Goal: Task Accomplishment & Management: Manage account settings

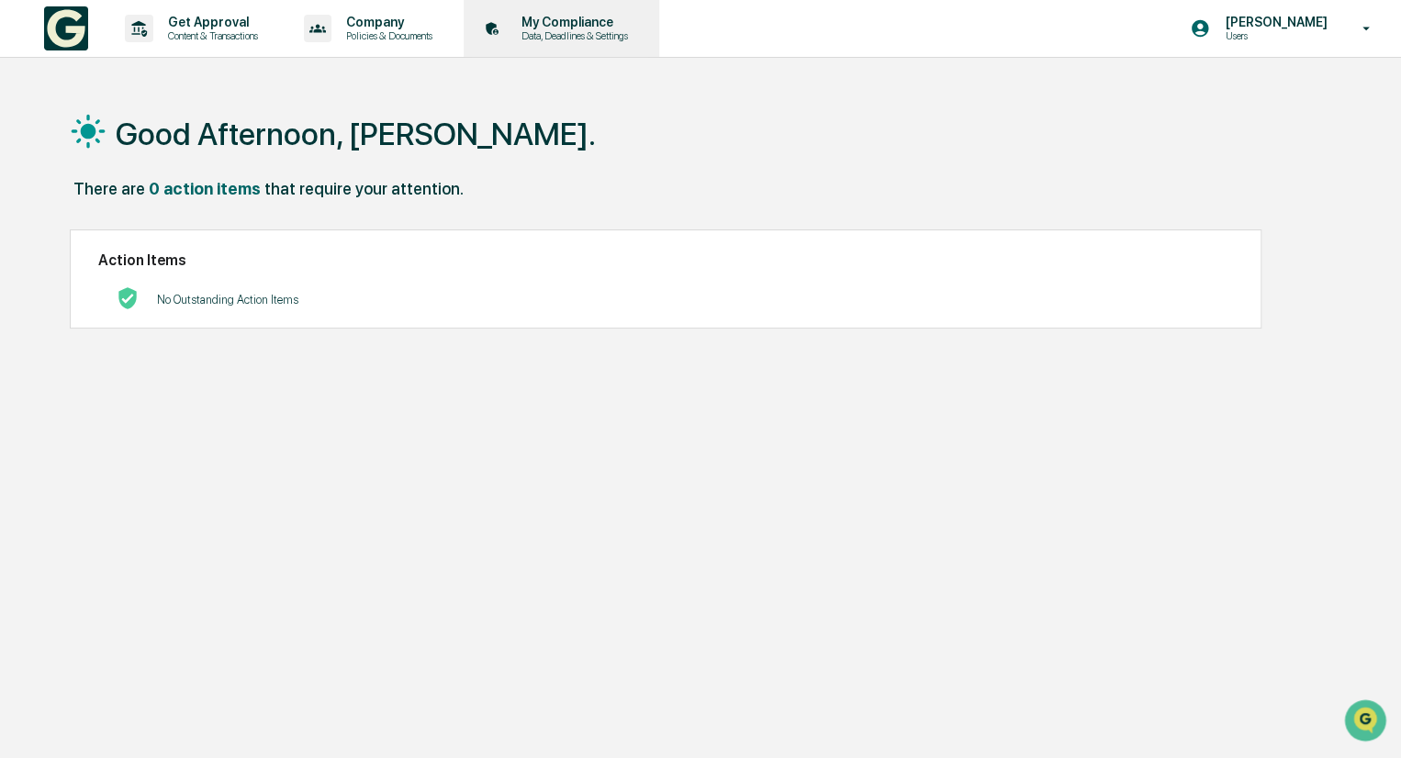
click at [570, 29] on p "My Compliance" at bounding box center [572, 22] width 130 height 15
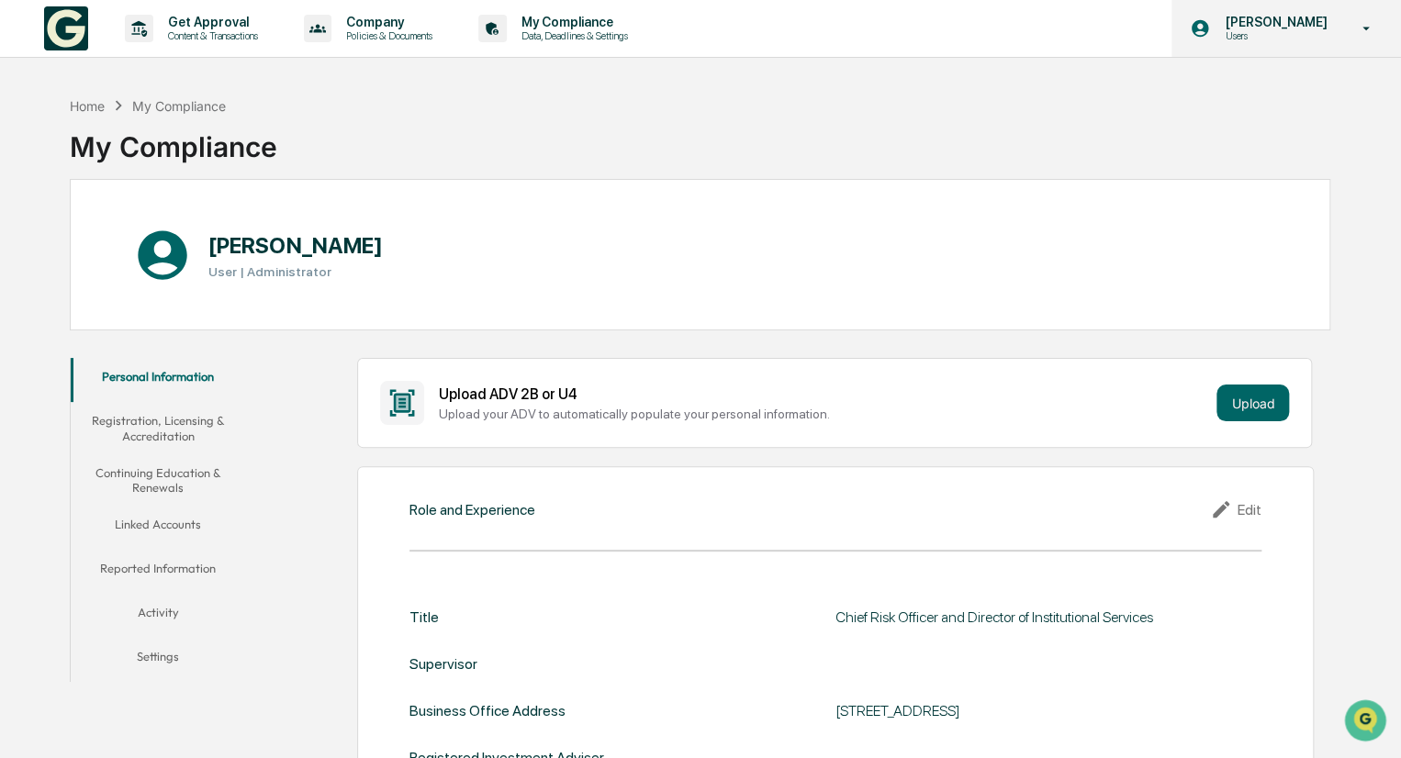
click at [1370, 31] on icon at bounding box center [1366, 28] width 32 height 17
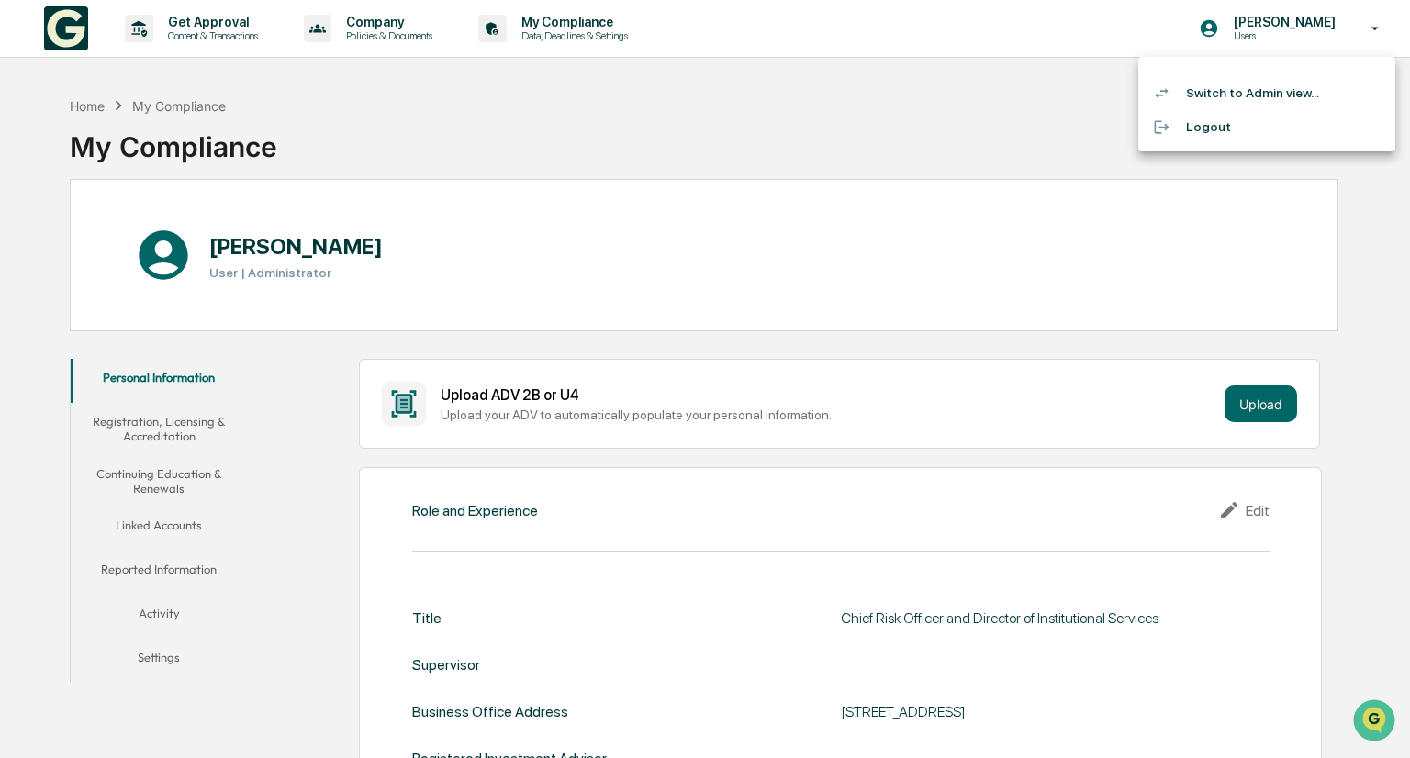
click at [1257, 93] on li "Switch to Admin view..." at bounding box center [1266, 93] width 257 height 34
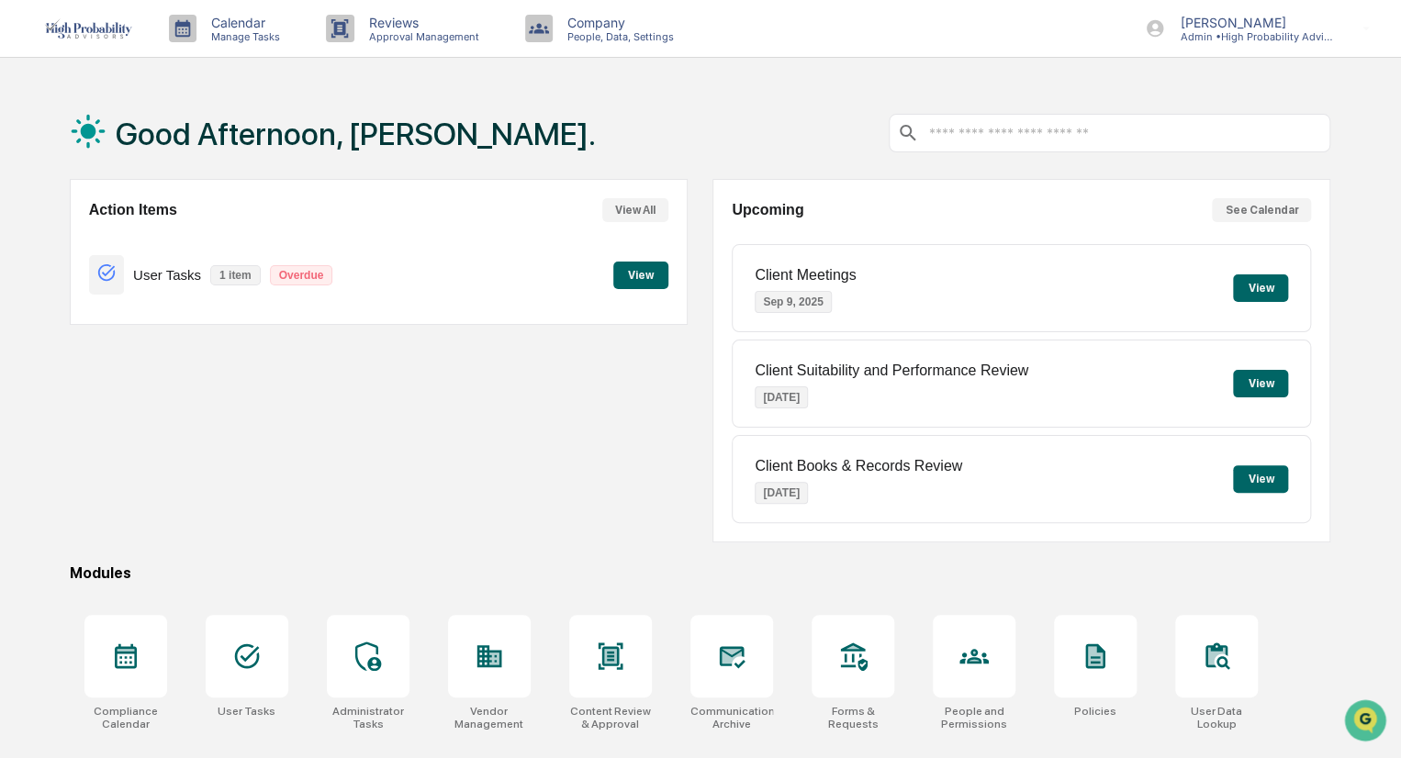
click at [633, 276] on button "View" at bounding box center [640, 276] width 55 height 28
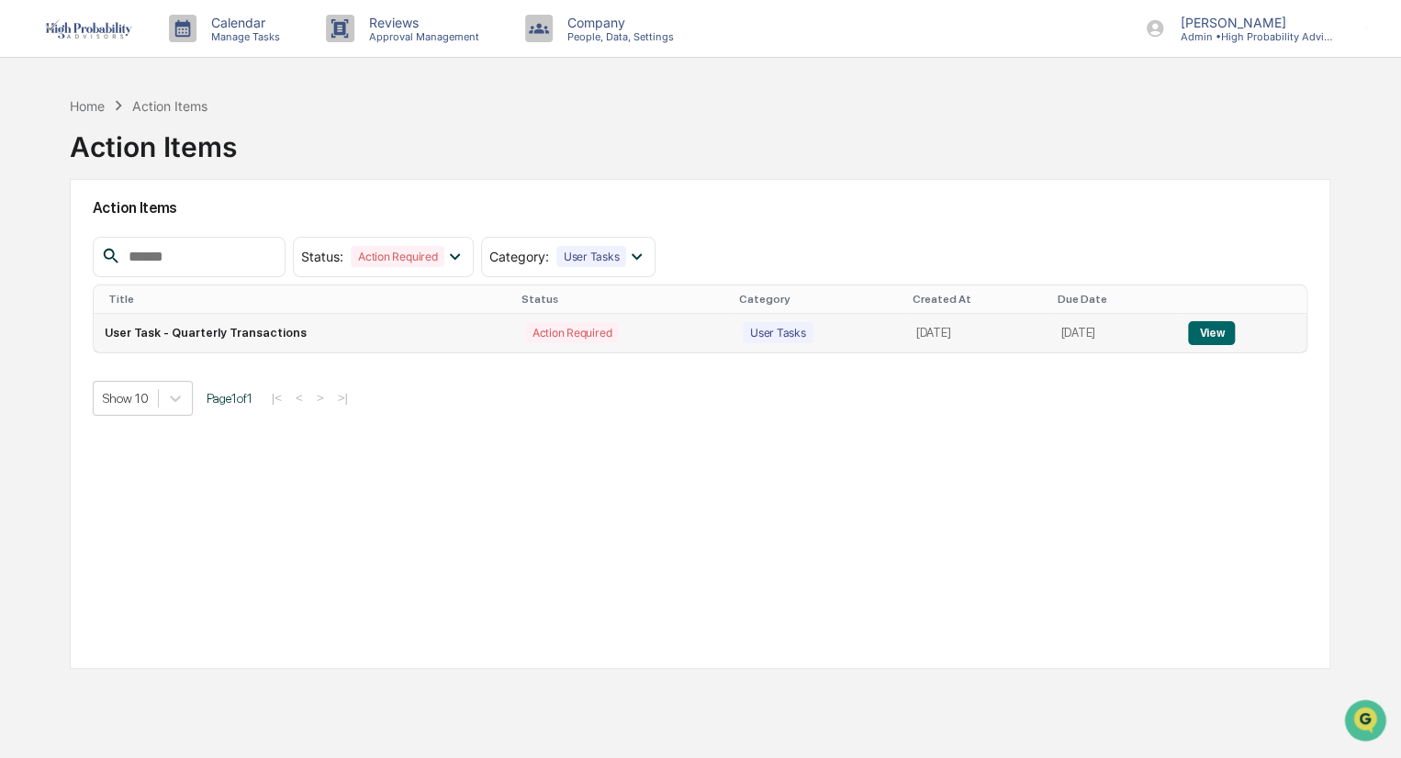
click at [1208, 321] on button "View" at bounding box center [1211, 333] width 47 height 24
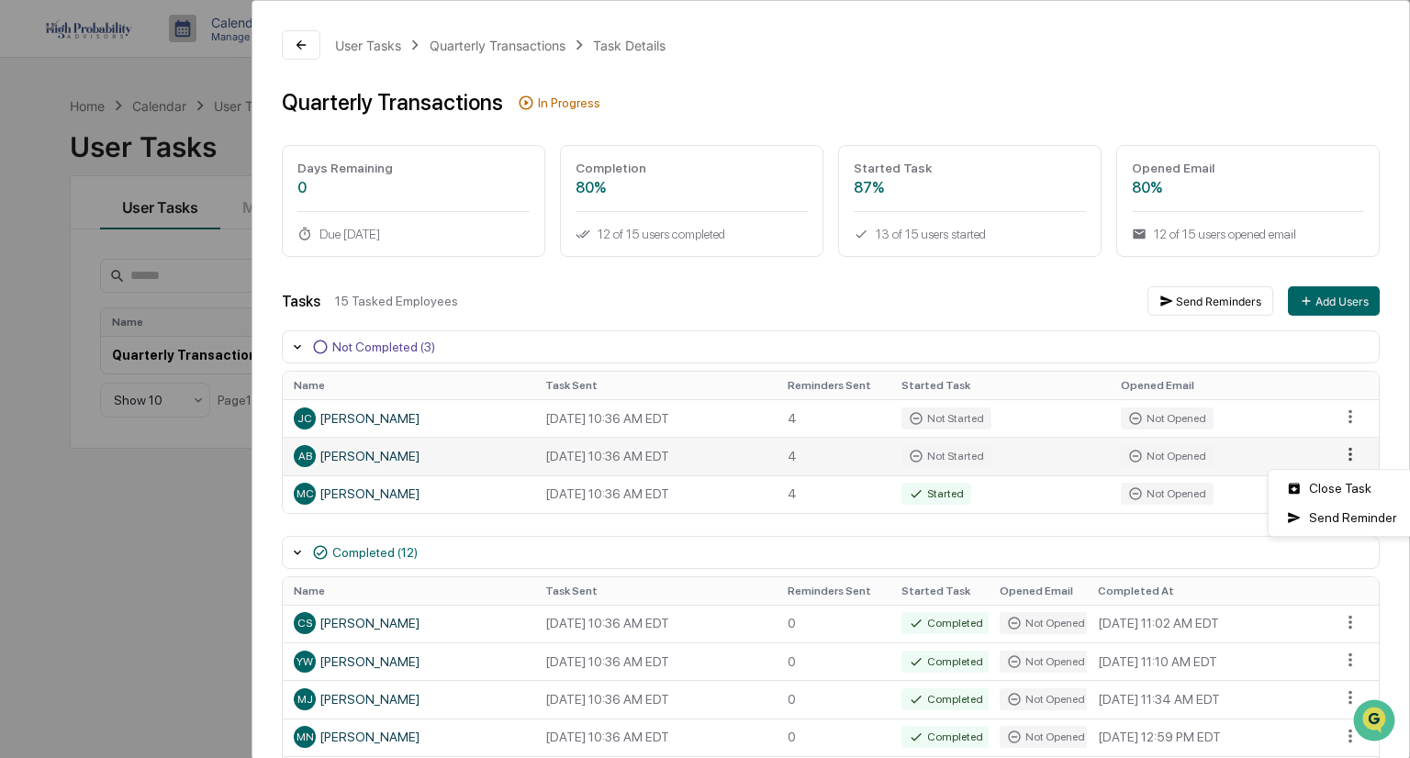
click at [1336, 458] on html "Calendar Manage Tasks Reviews Approval Management Company People, Data, Setting…" at bounding box center [705, 379] width 1410 height 758
click at [1321, 492] on div "Close Task" at bounding box center [1341, 488] width 139 height 29
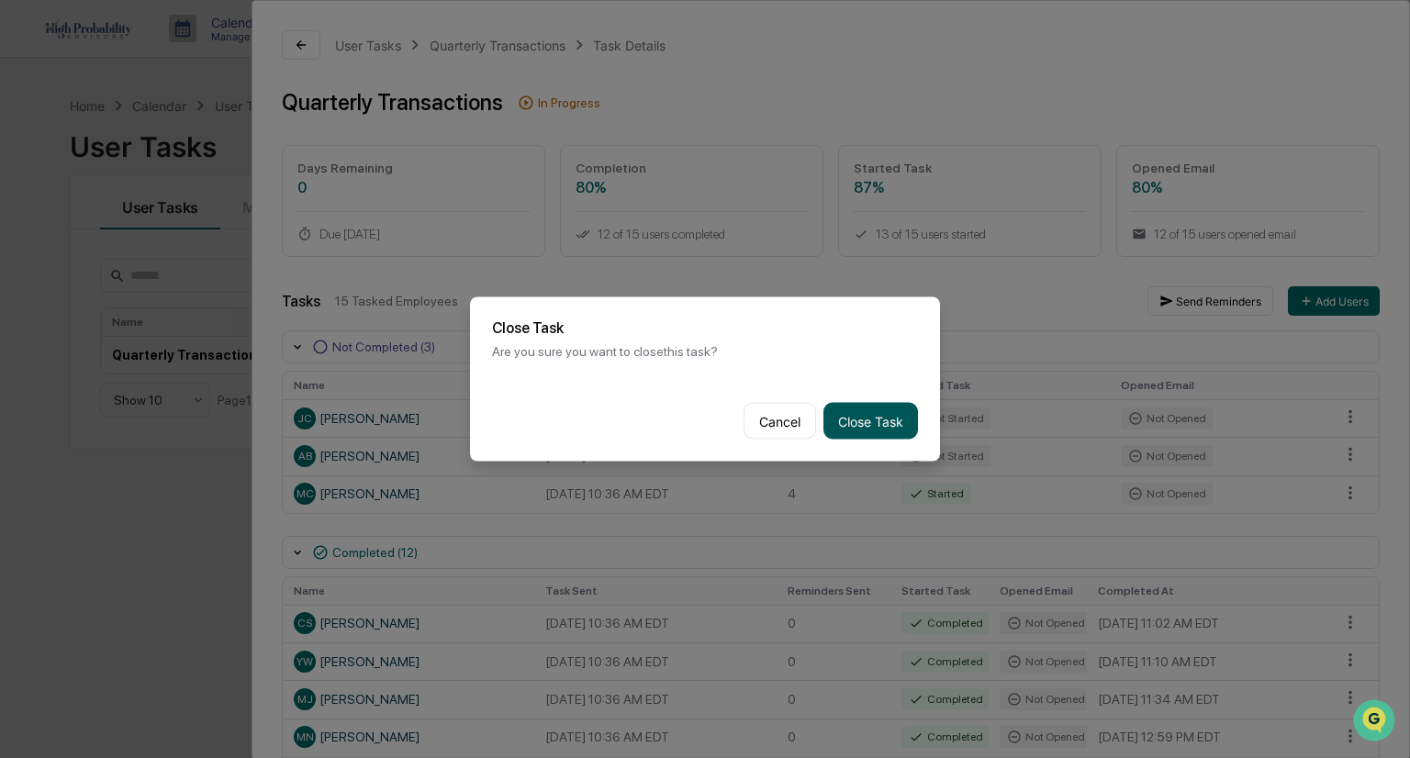
click at [880, 423] on button "Close Task" at bounding box center [870, 421] width 95 height 37
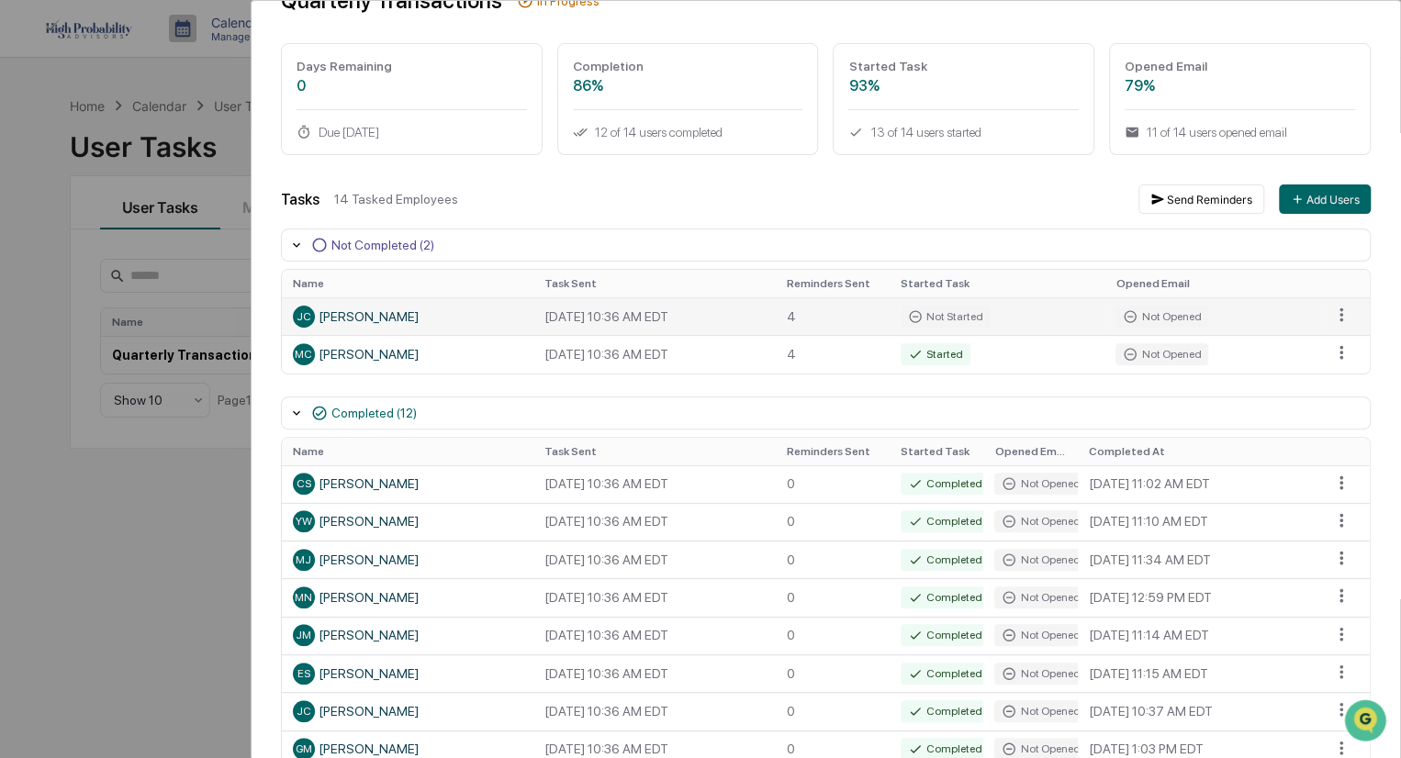
scroll to position [95, 0]
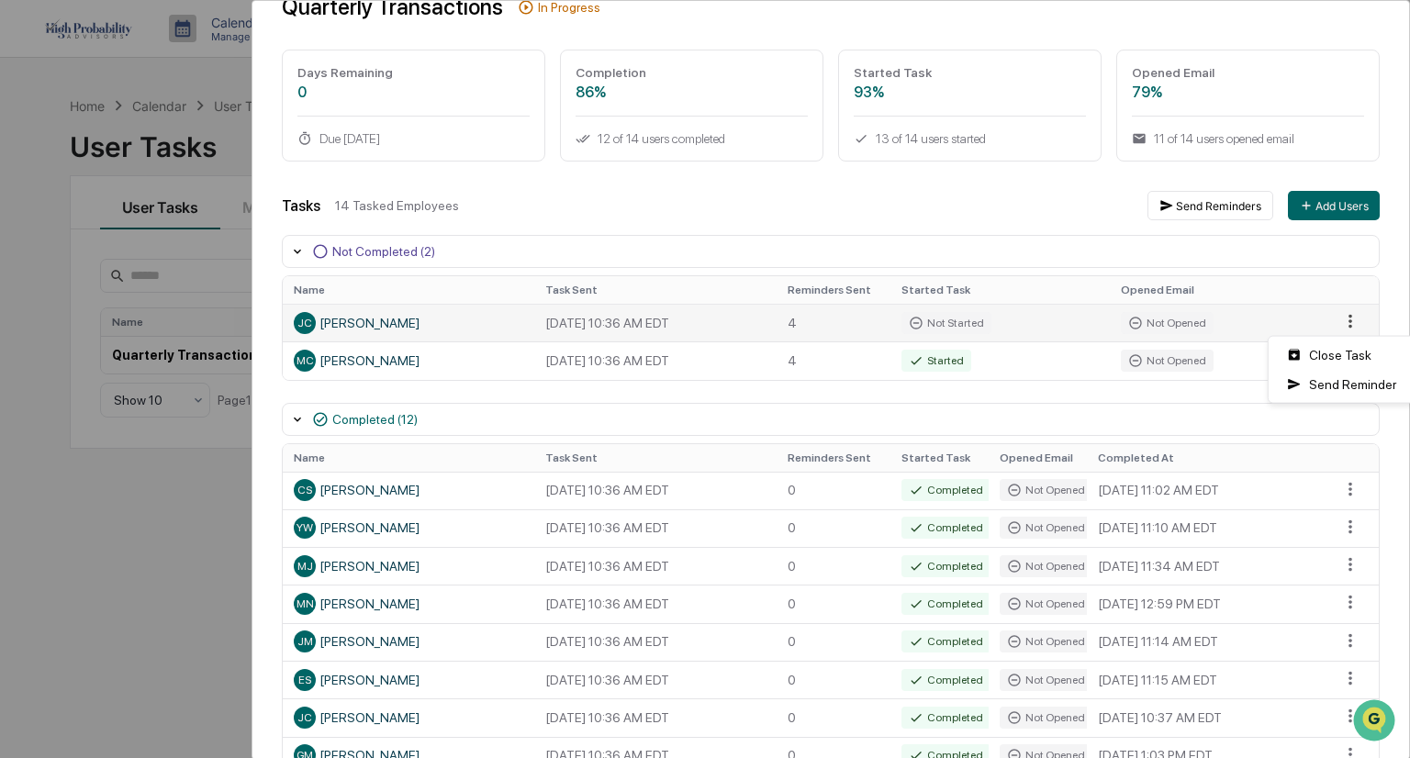
click at [1327, 324] on html "Calendar Manage Tasks Reviews Approval Management Company People, Data, Setting…" at bounding box center [705, 379] width 1410 height 758
click at [1329, 352] on div "Close Task" at bounding box center [1341, 355] width 139 height 29
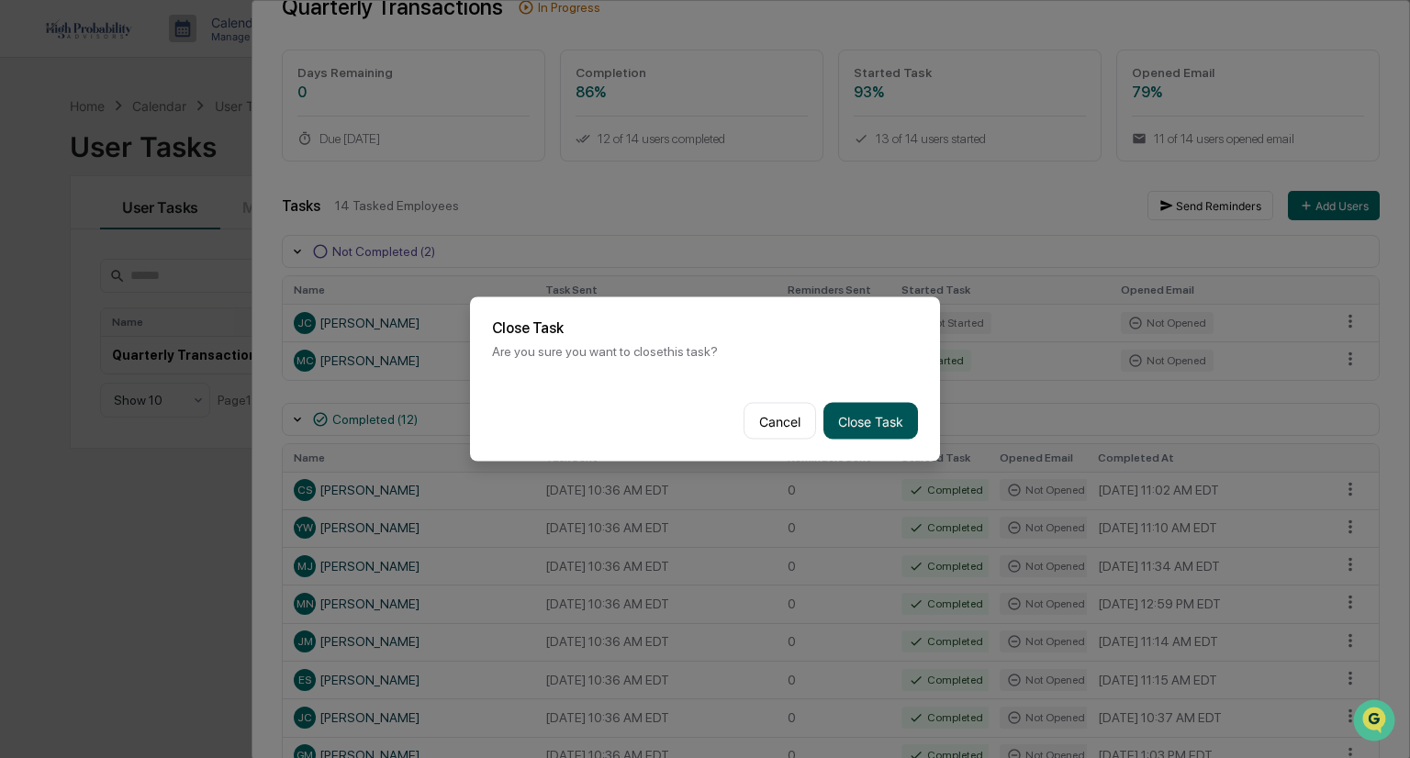
click at [876, 430] on button "Close Task" at bounding box center [870, 421] width 95 height 37
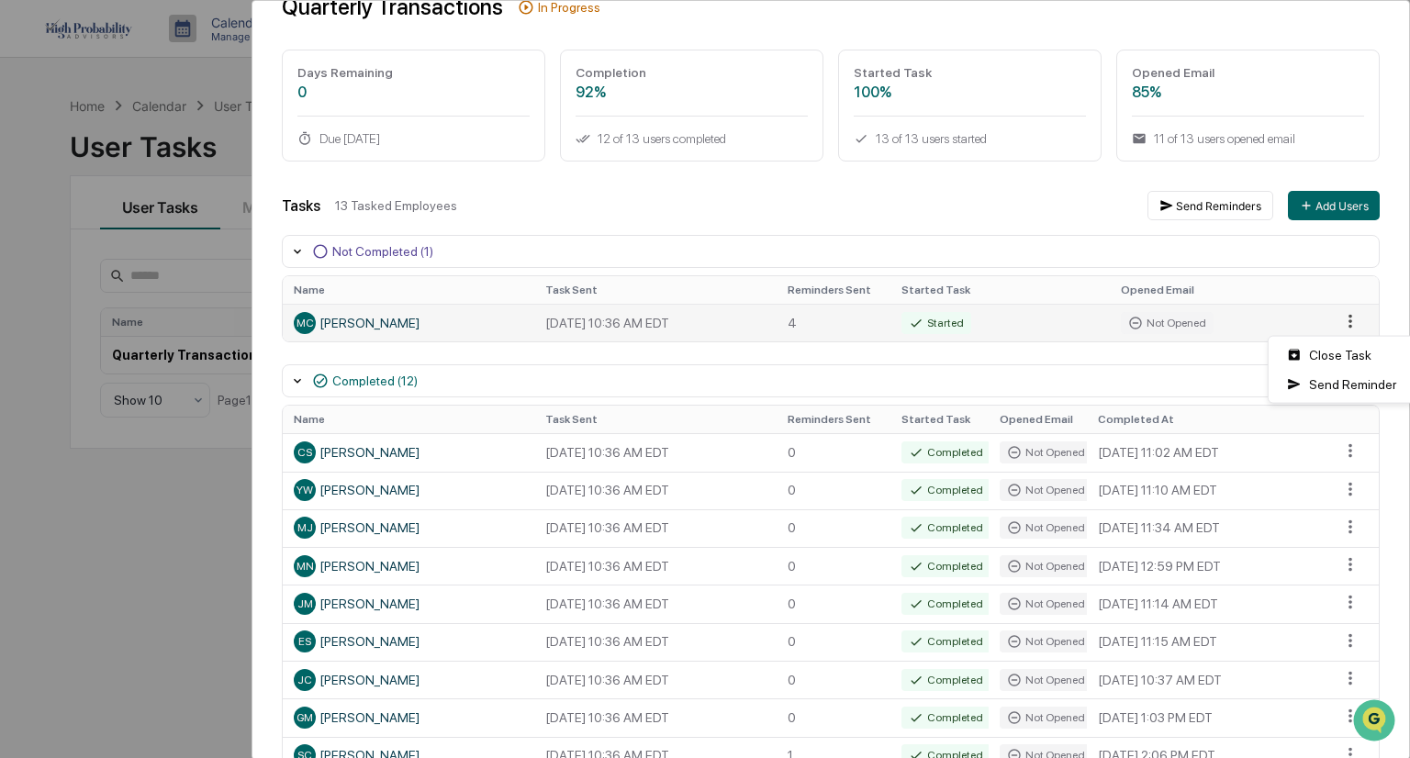
click at [1330, 314] on html "Calendar Manage Tasks Reviews Approval Management Company People, Data, Setting…" at bounding box center [705, 379] width 1410 height 758
click at [1322, 360] on div "Close Task" at bounding box center [1341, 355] width 139 height 29
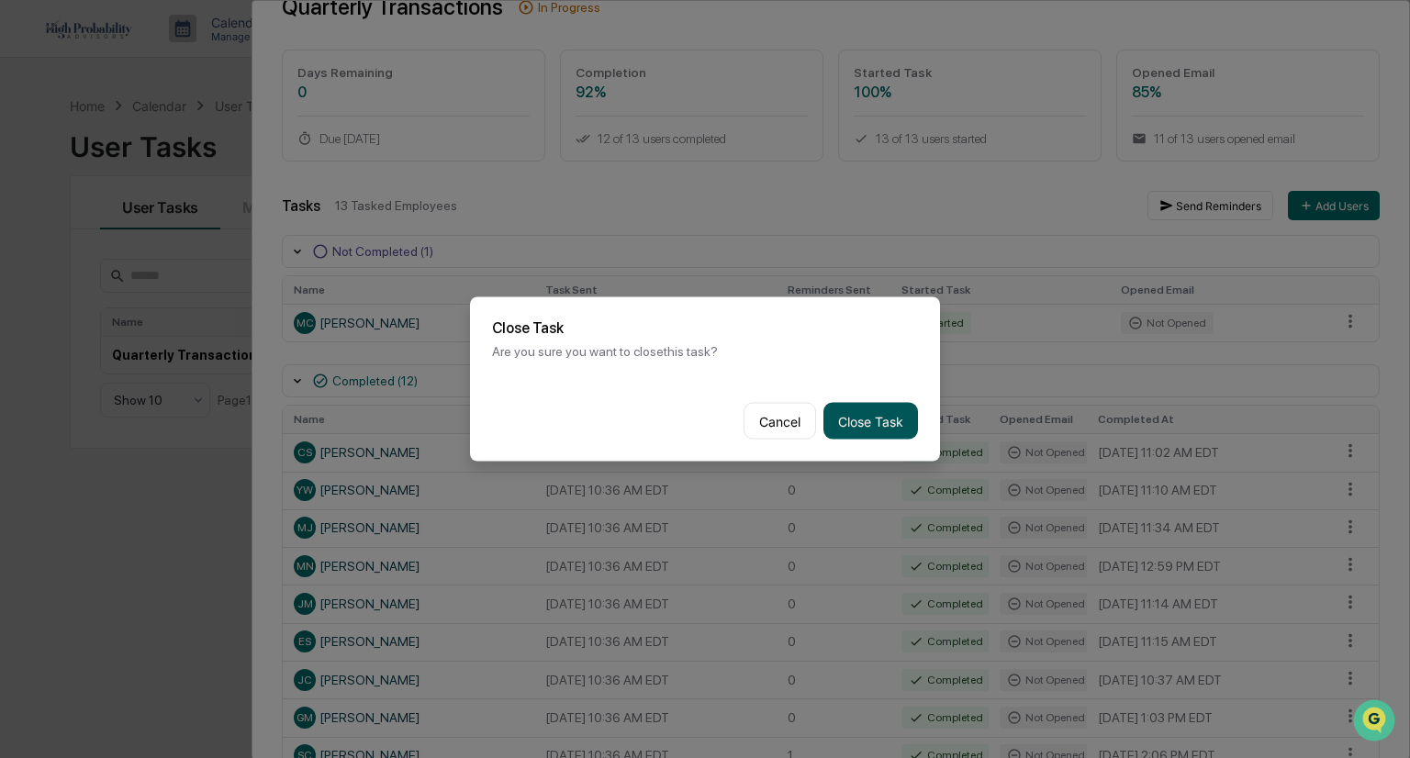
click at [875, 424] on button "Close Task" at bounding box center [870, 421] width 95 height 37
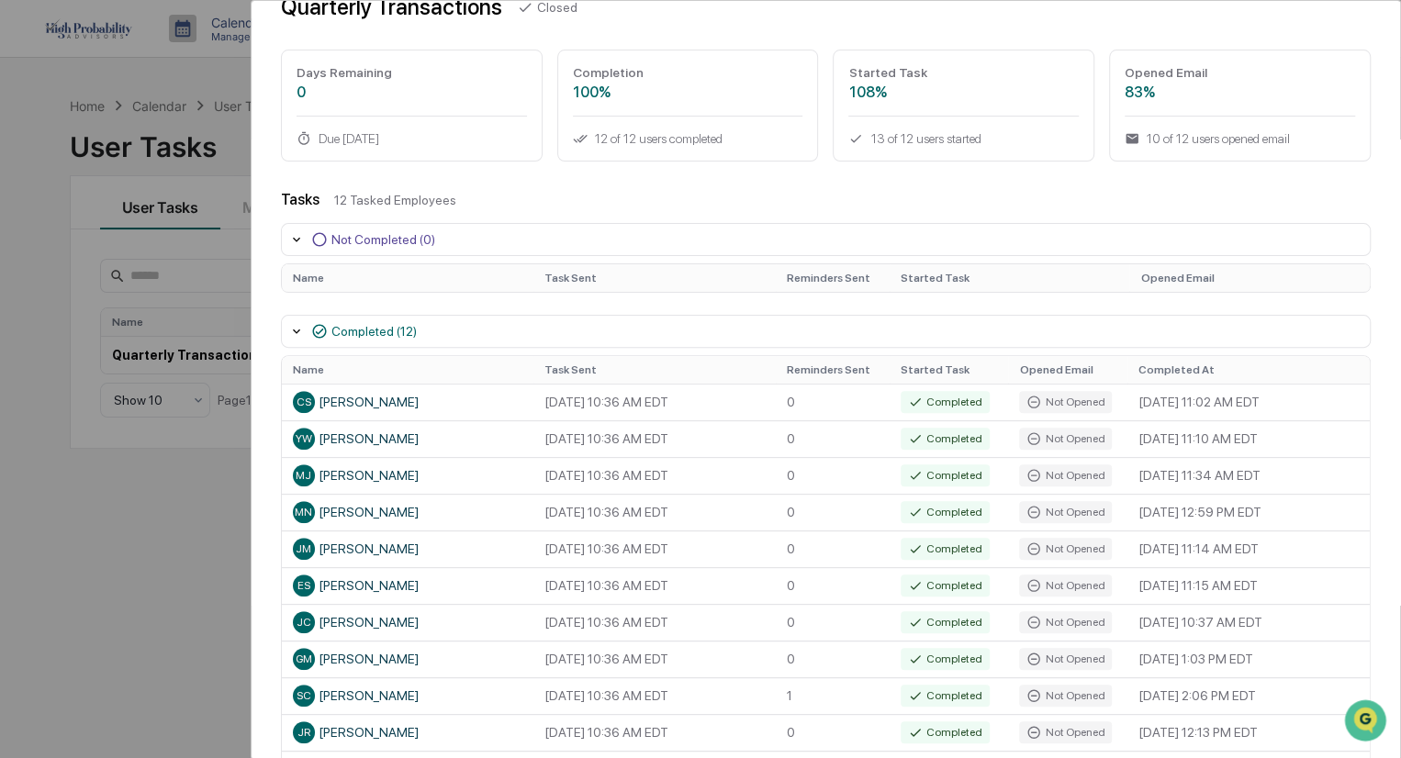
scroll to position [0, 0]
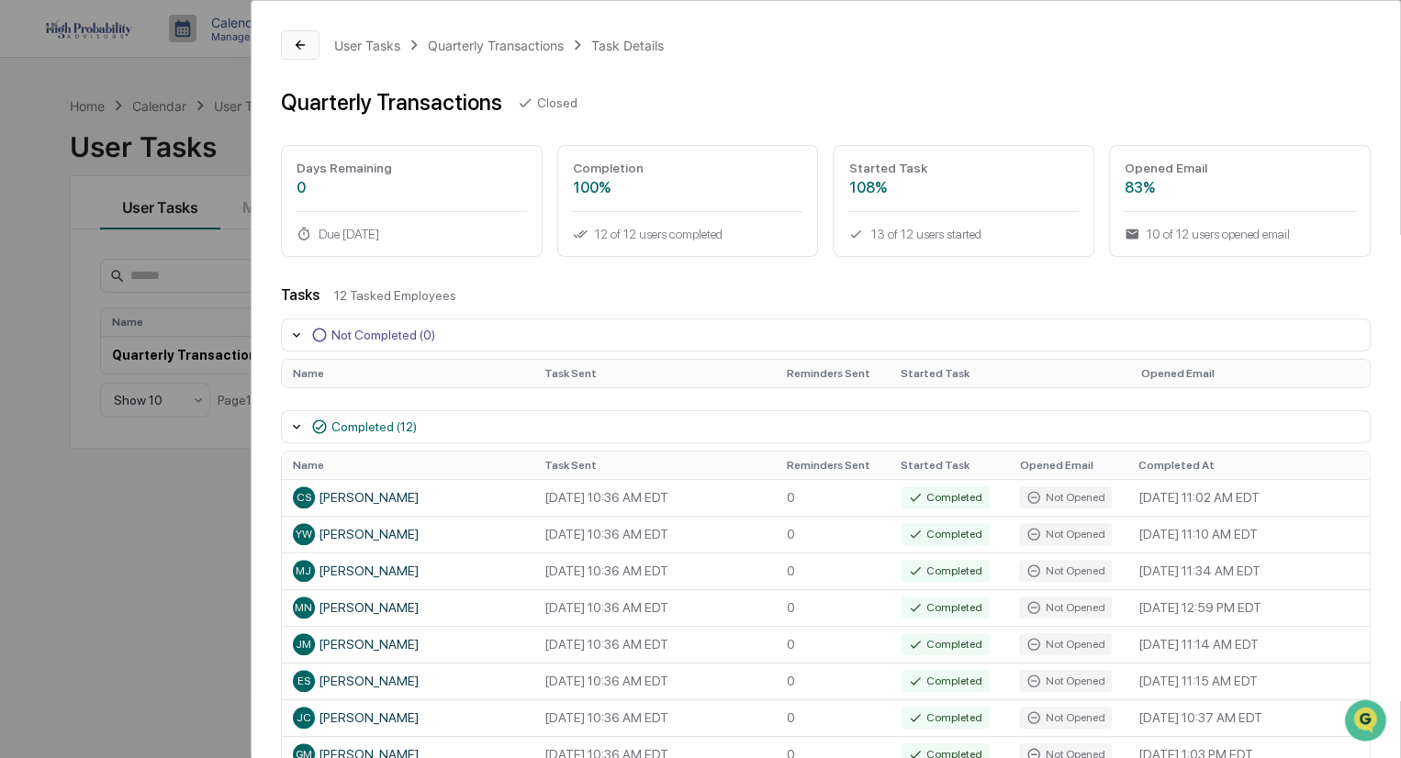
click at [296, 52] on button at bounding box center [300, 44] width 39 height 29
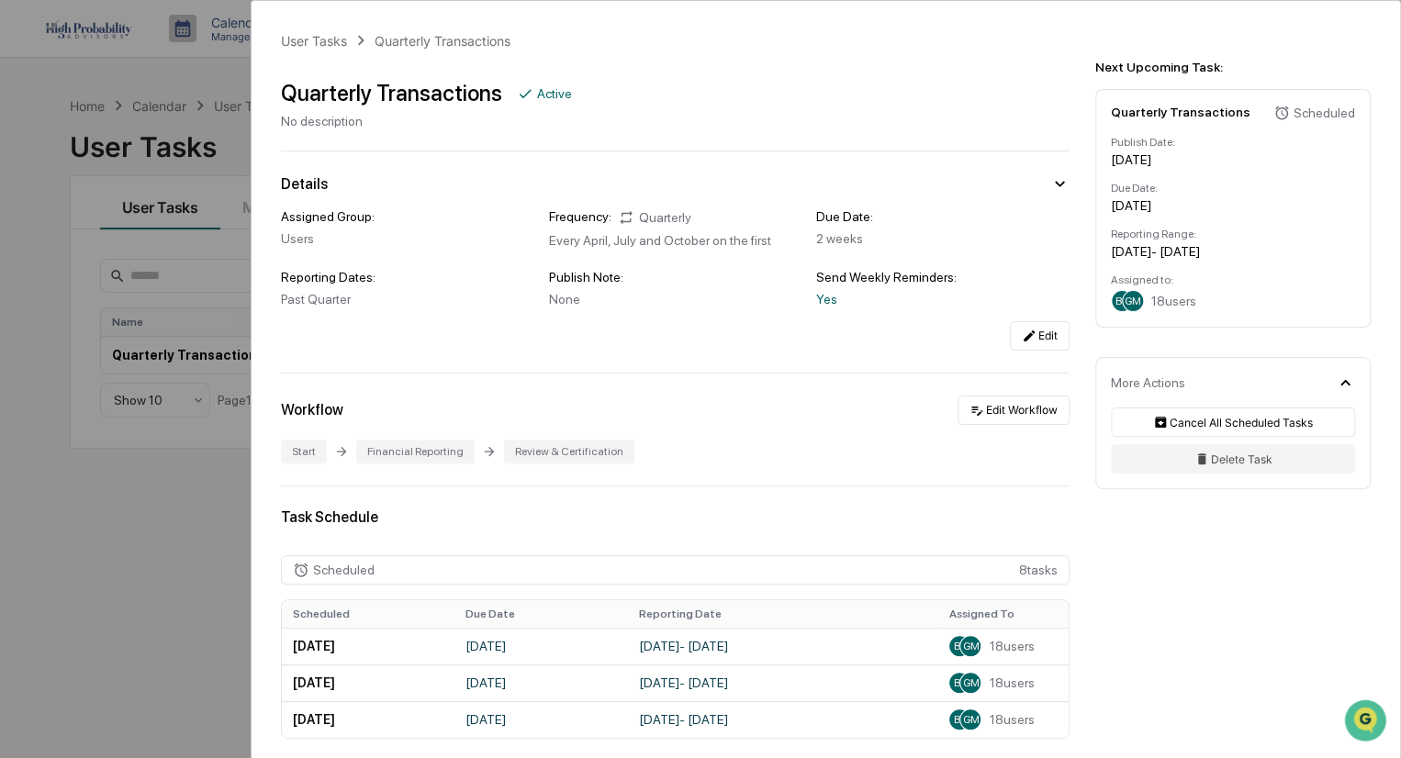
click at [213, 537] on div "User Tasks Quarterly Transactions Quarterly Transactions Active No description …" at bounding box center [700, 379] width 1401 height 758
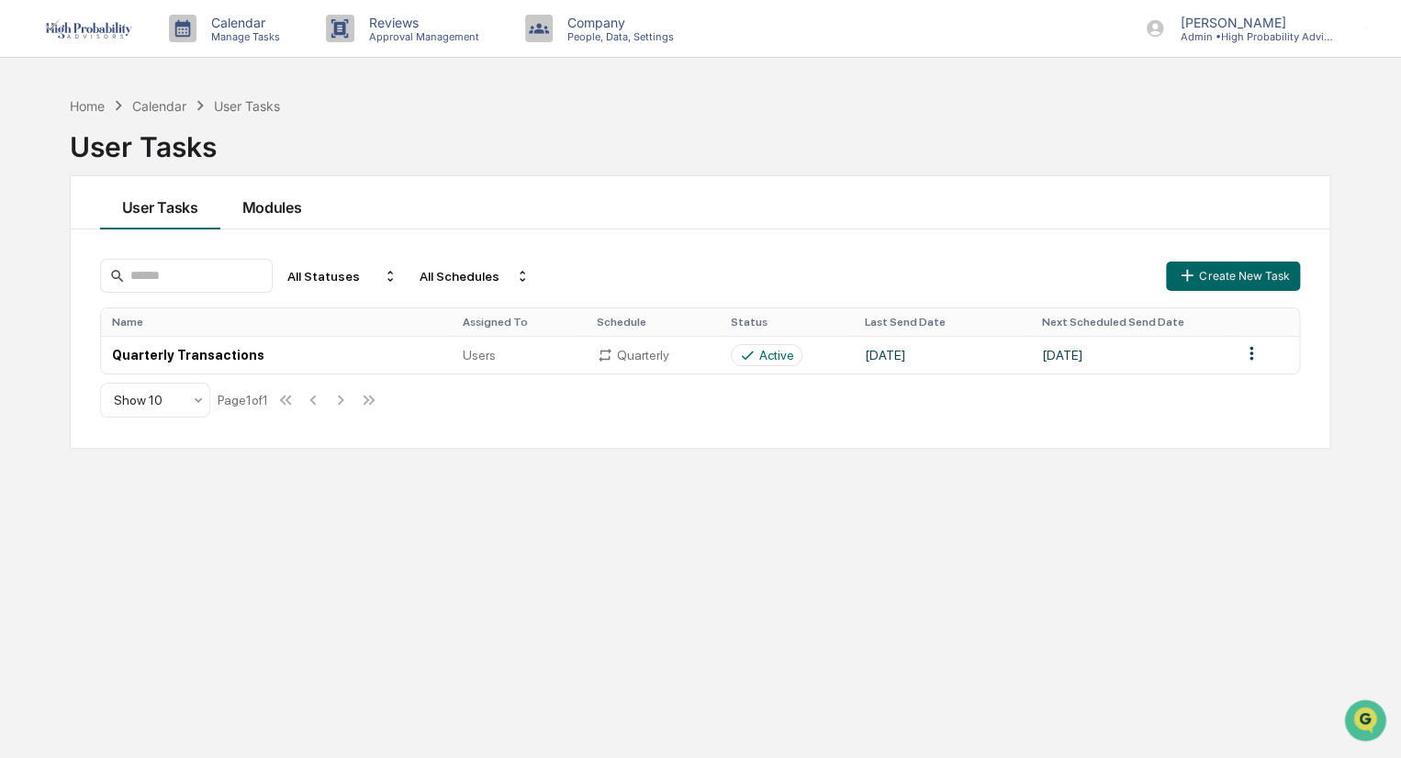
click at [283, 212] on button "Modules" at bounding box center [272, 202] width 104 height 53
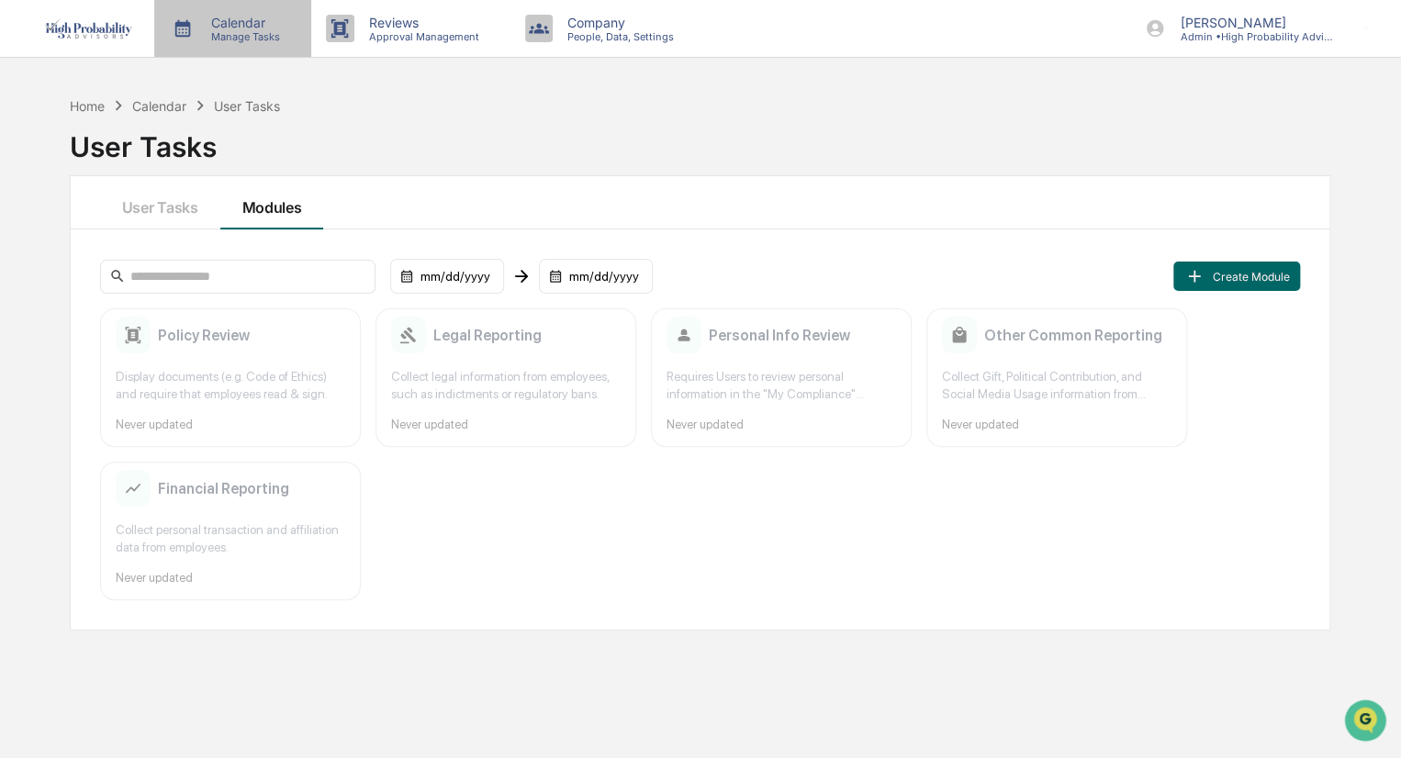
click at [240, 30] on p "Manage Tasks" at bounding box center [242, 36] width 93 height 13
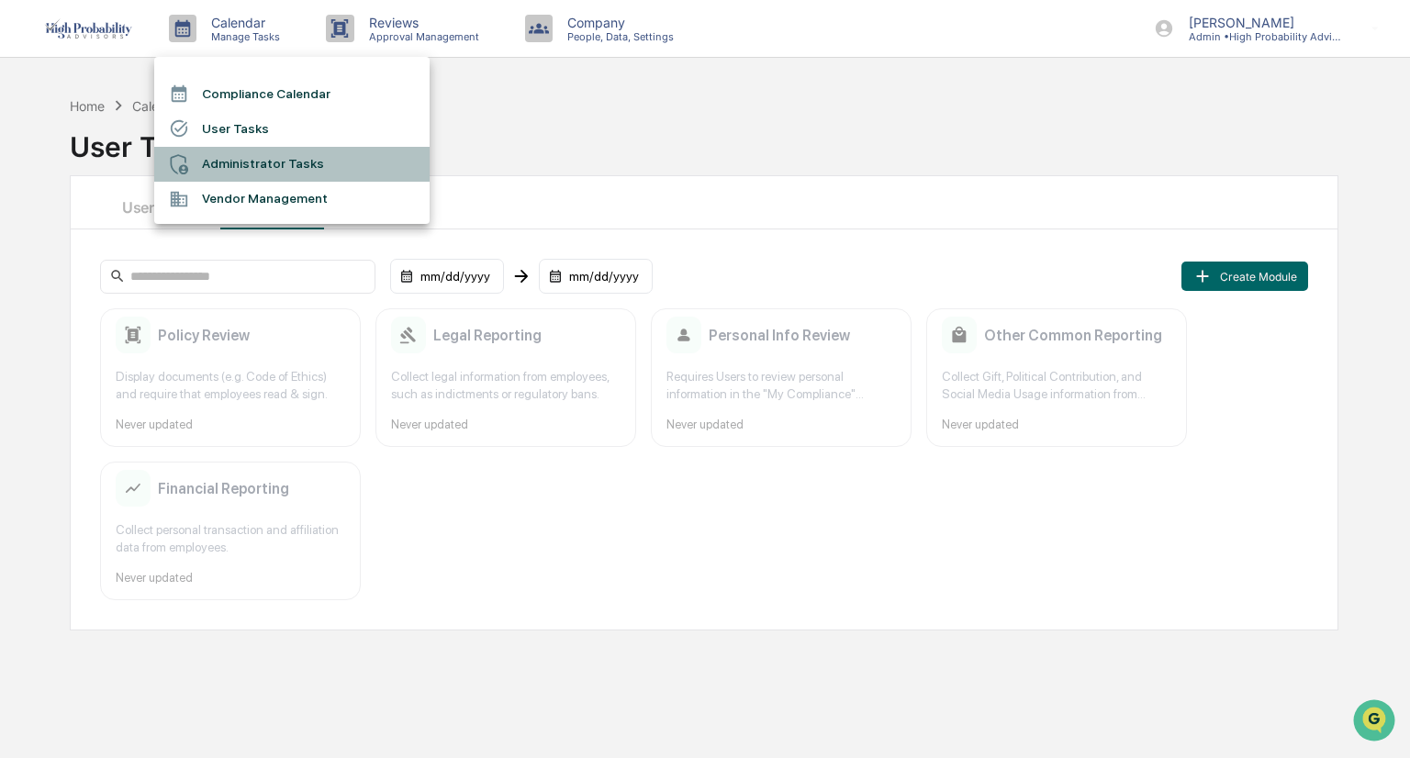
click at [263, 159] on li "Administrator Tasks" at bounding box center [291, 164] width 275 height 35
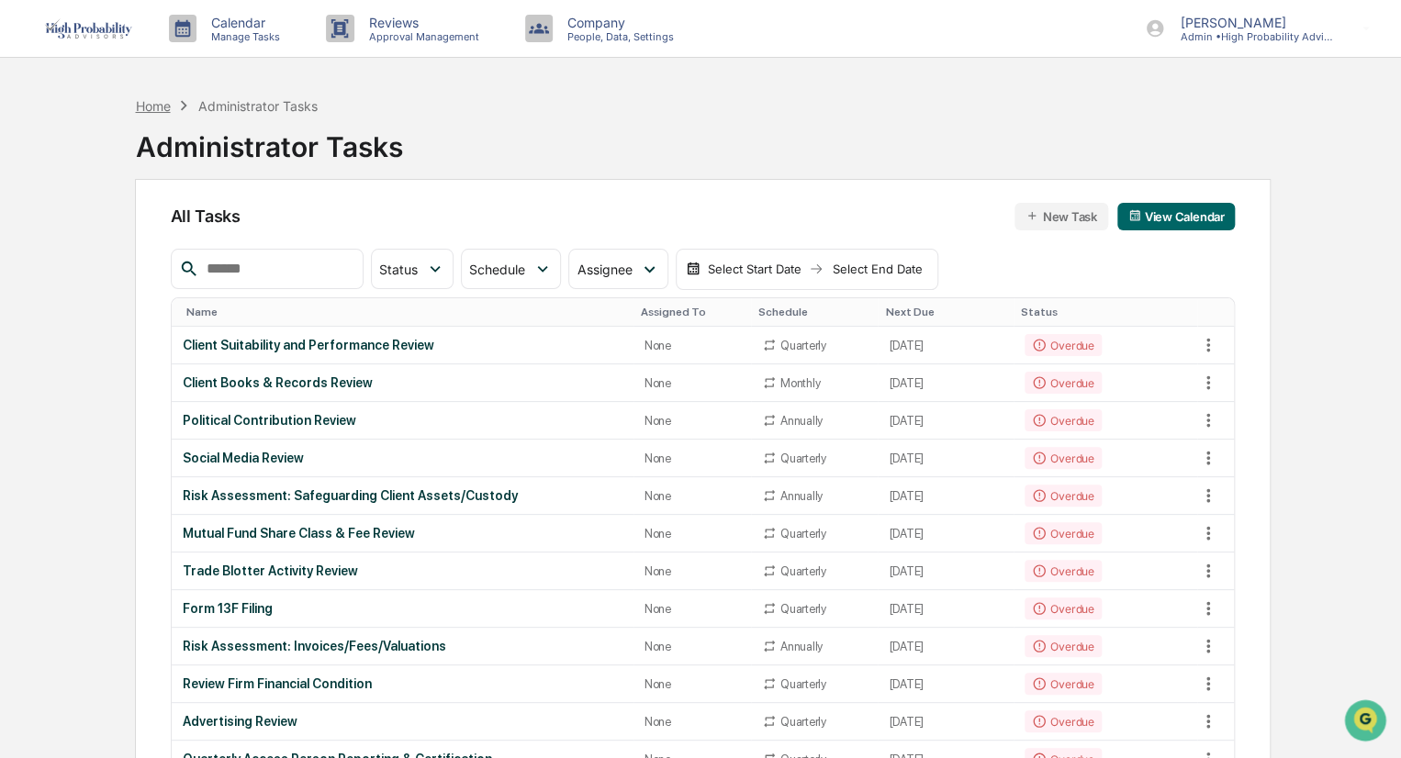
click at [156, 109] on div "Home" at bounding box center [152, 106] width 35 height 16
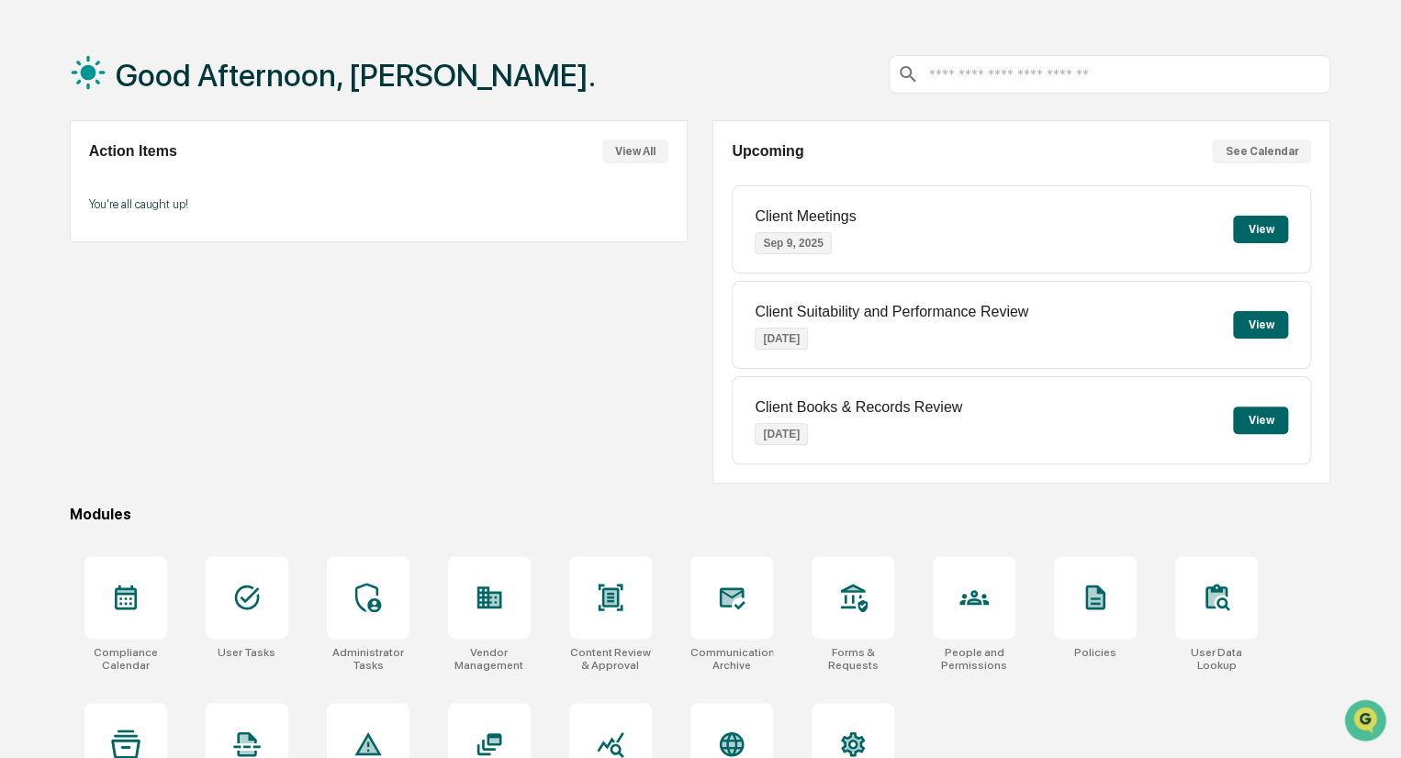
scroll to position [129, 0]
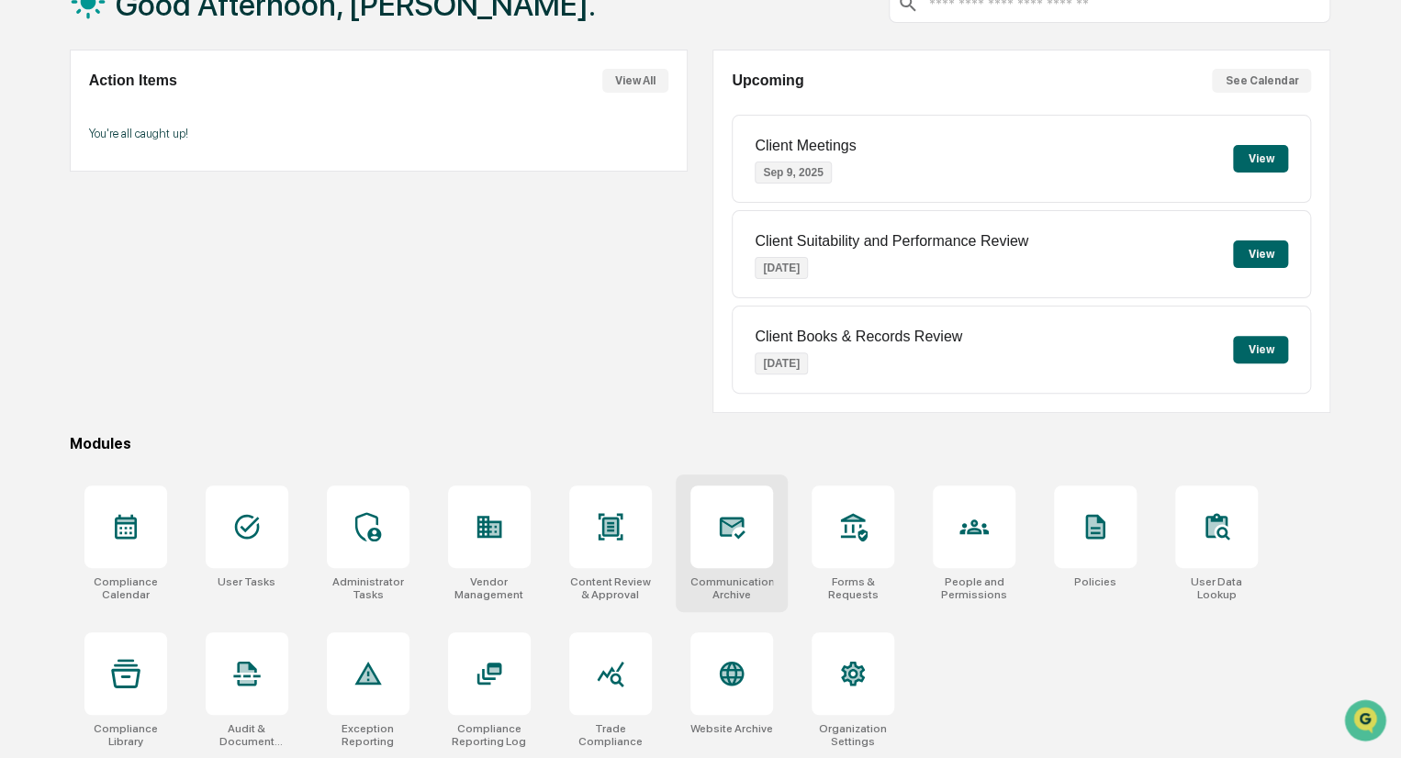
click at [721, 526] on icon at bounding box center [730, 527] width 19 height 15
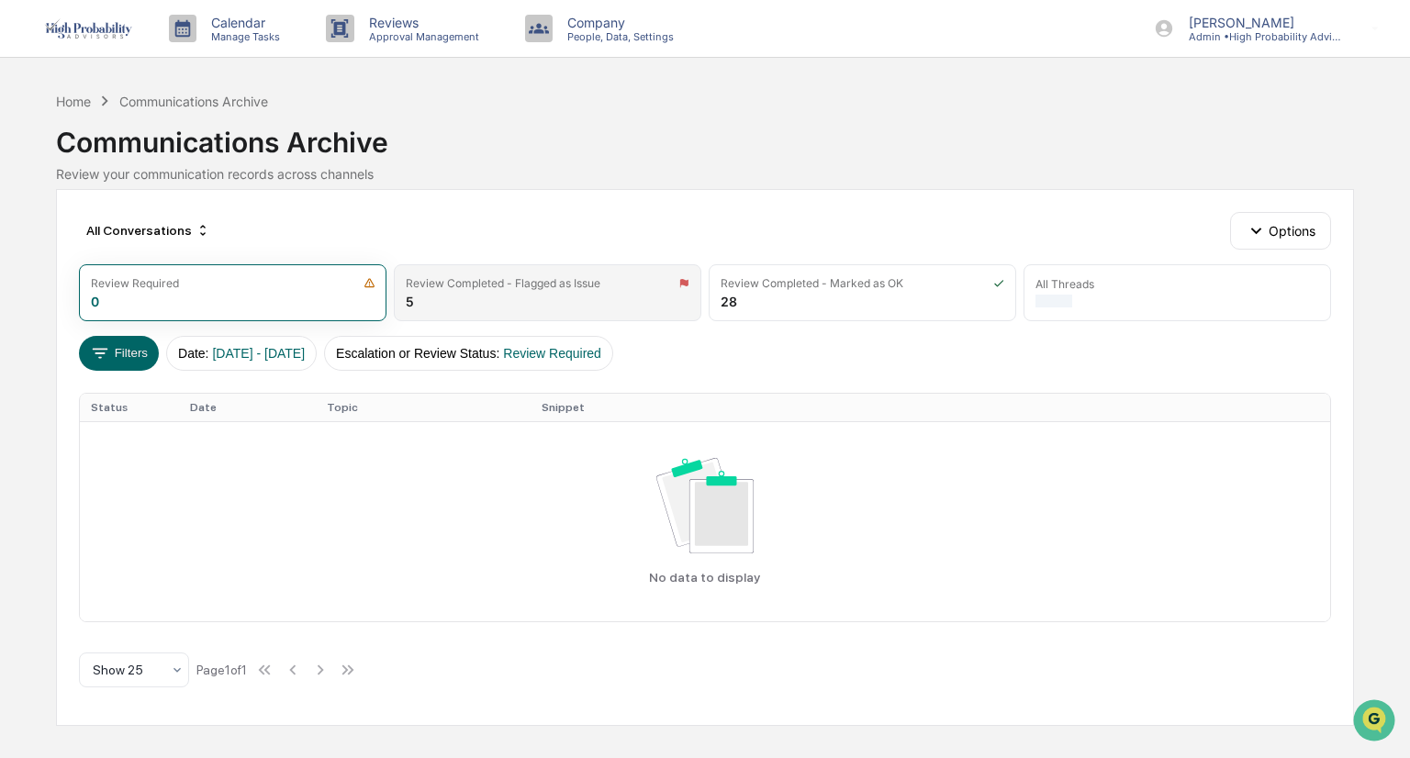
click at [523, 301] on div "Review Completed - Flagged as Issue 5" at bounding box center [547, 292] width 307 height 57
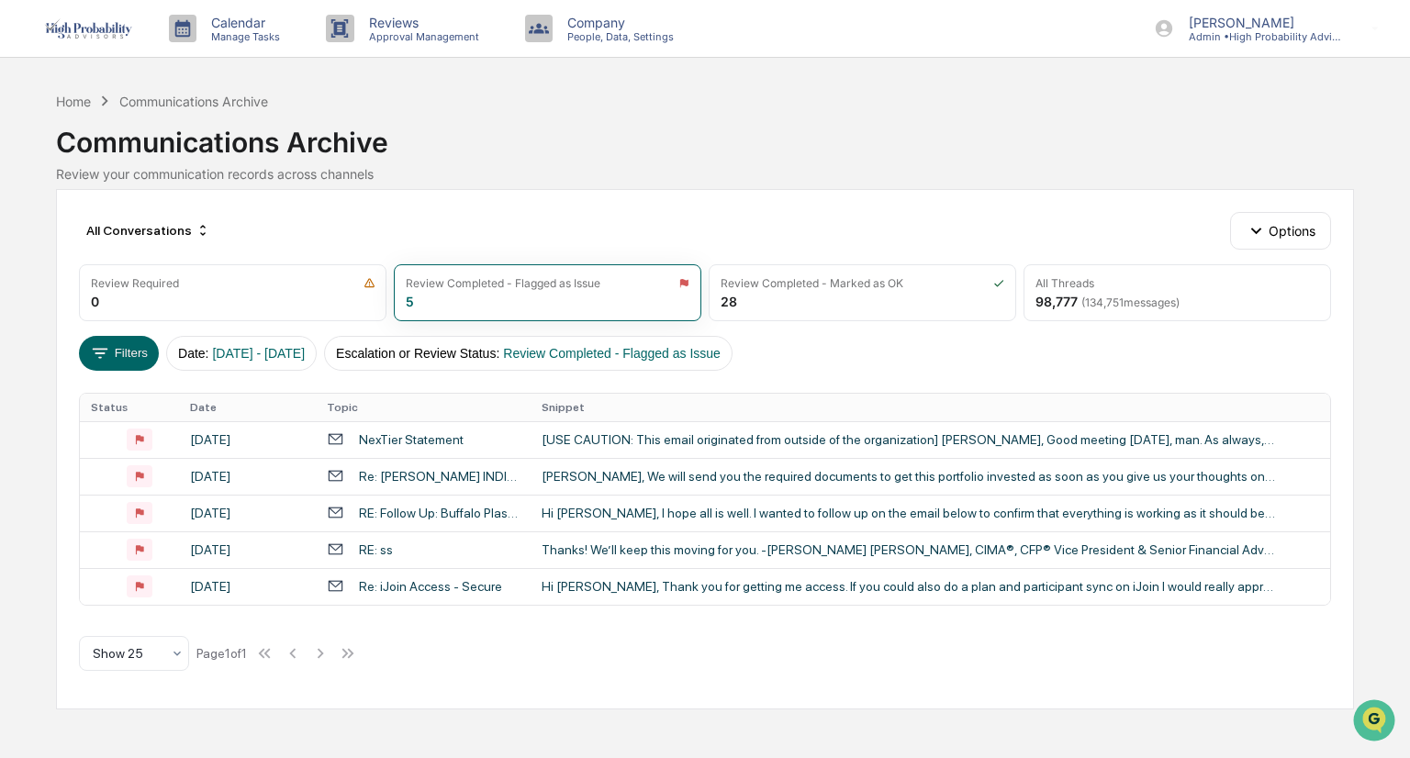
click at [956, 436] on div "[USE CAUTION: This email originated from outside of the organization] [PERSON_N…" at bounding box center [909, 439] width 734 height 15
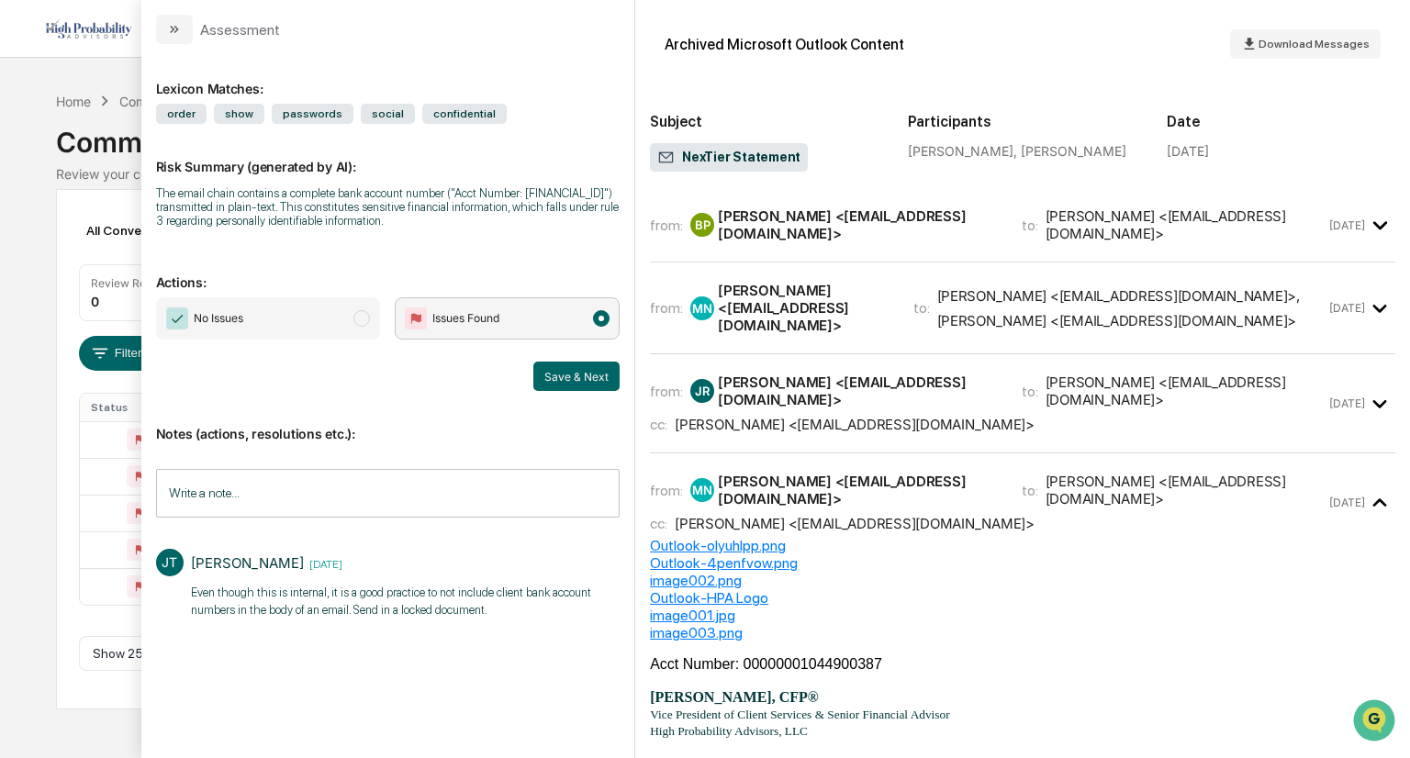
click at [1373, 222] on icon "modal" at bounding box center [1380, 225] width 14 height 8
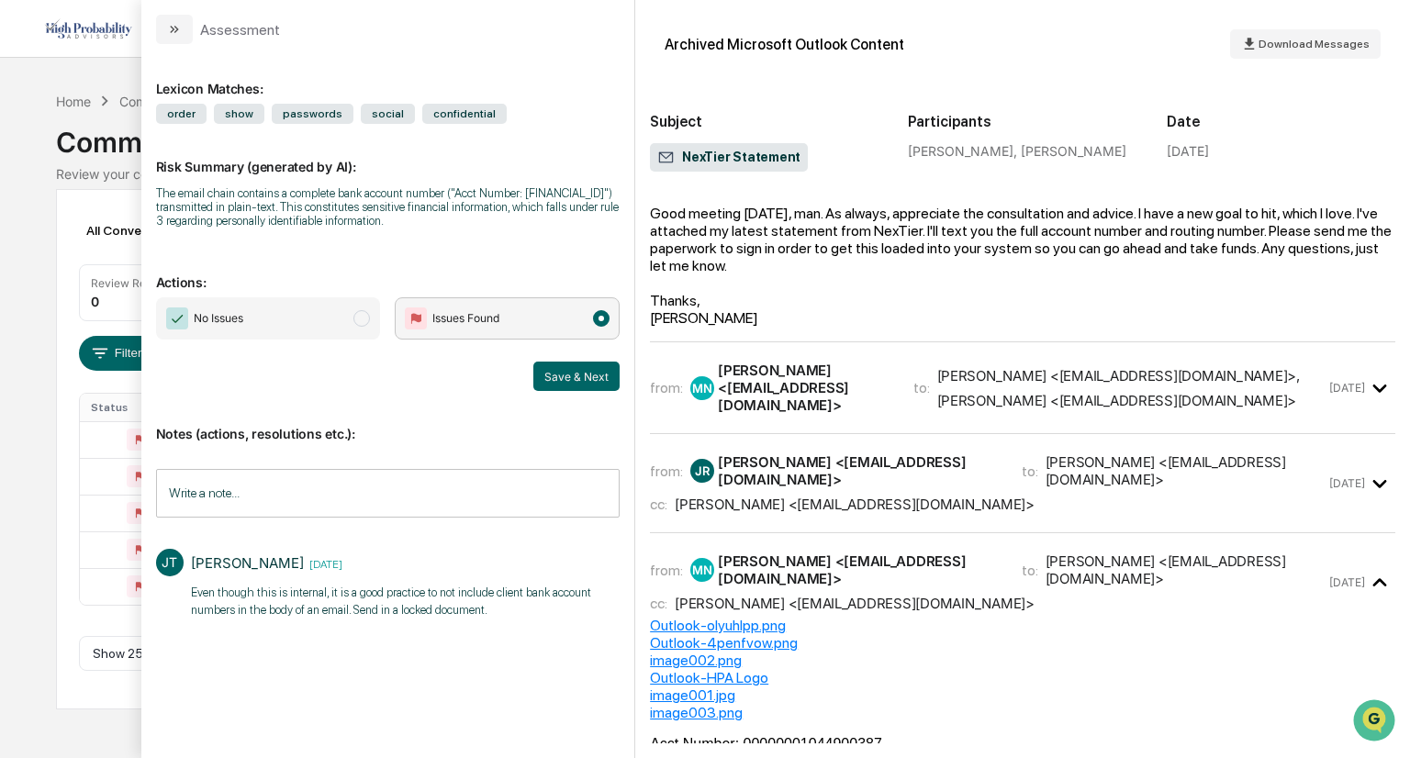
scroll to position [149, 0]
click at [1375, 391] on icon "modal" at bounding box center [1380, 387] width 14 height 8
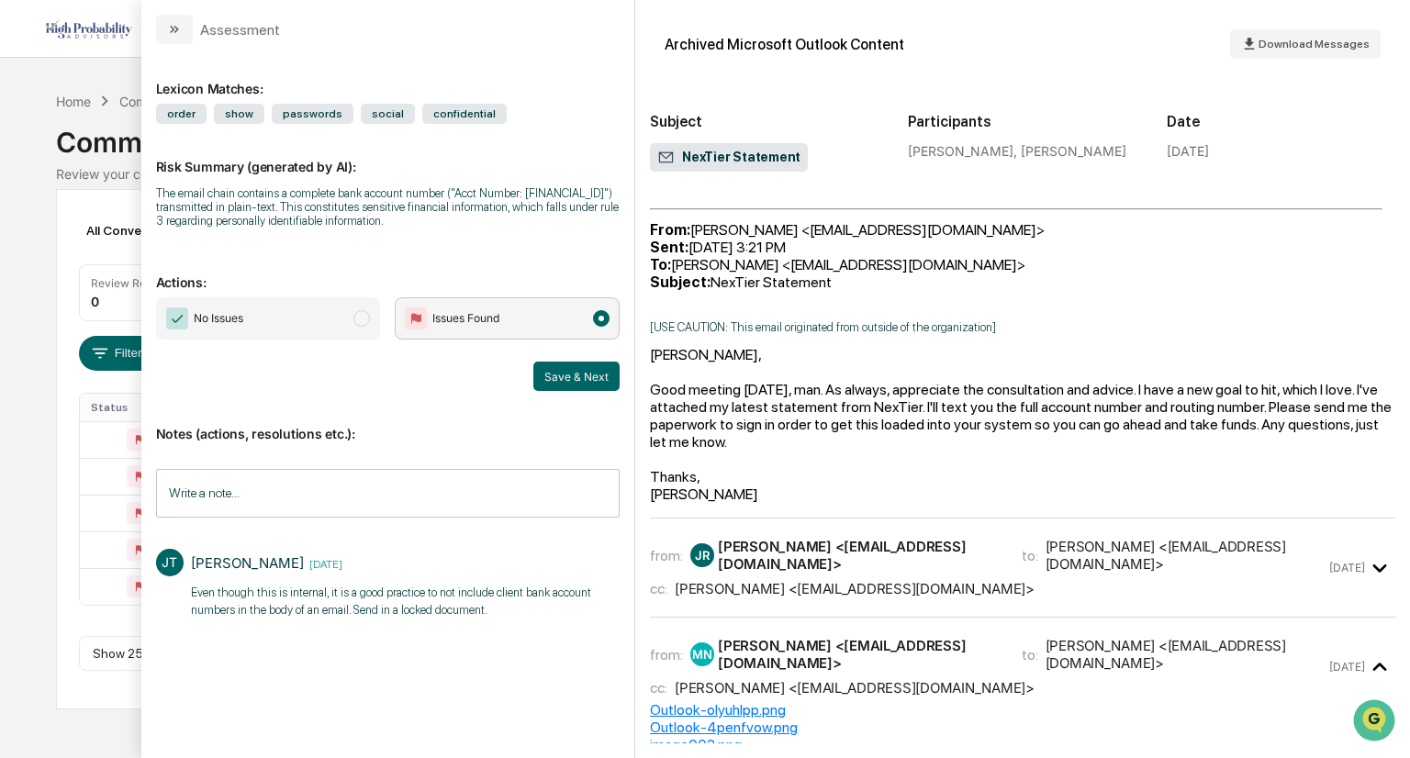
scroll to position [1103, 0]
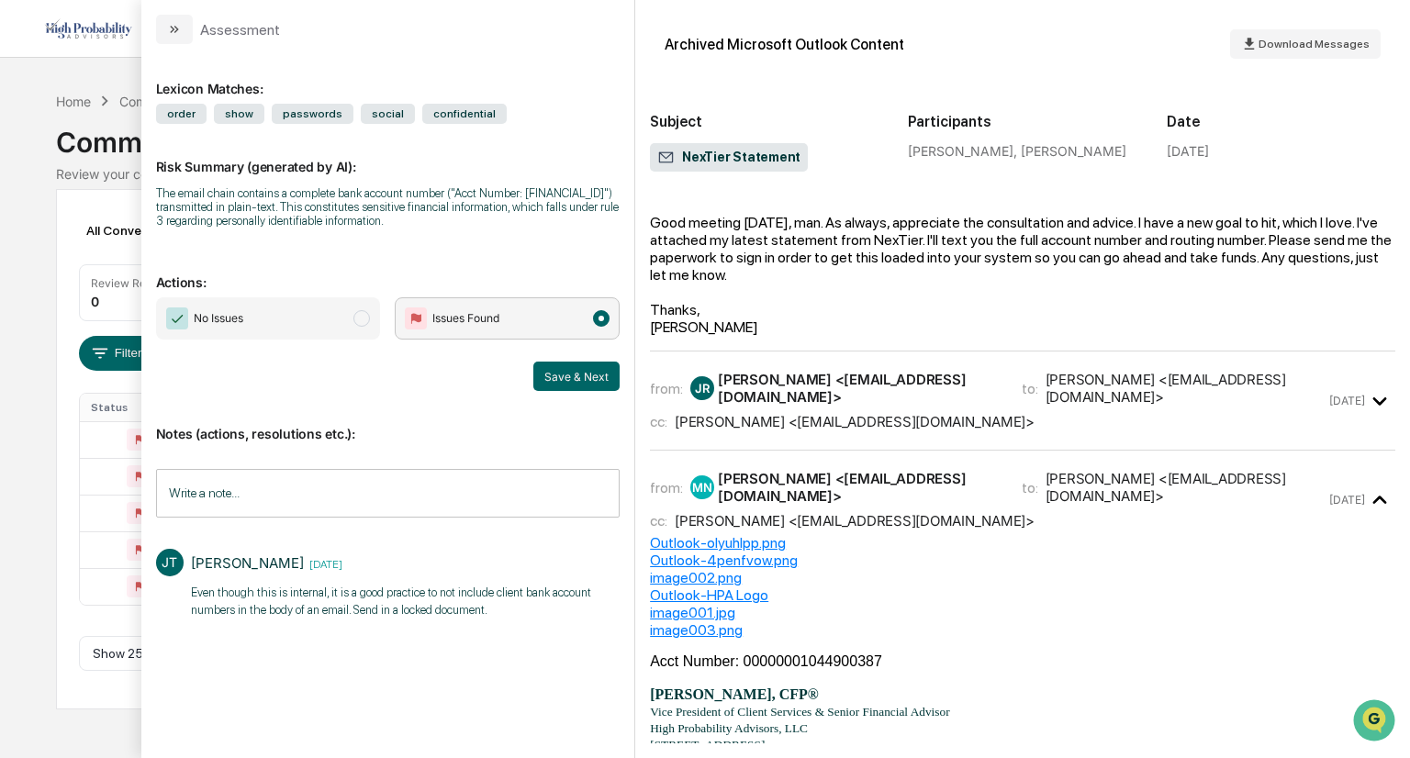
click at [1375, 417] on icon "modal" at bounding box center [1380, 401] width 30 height 30
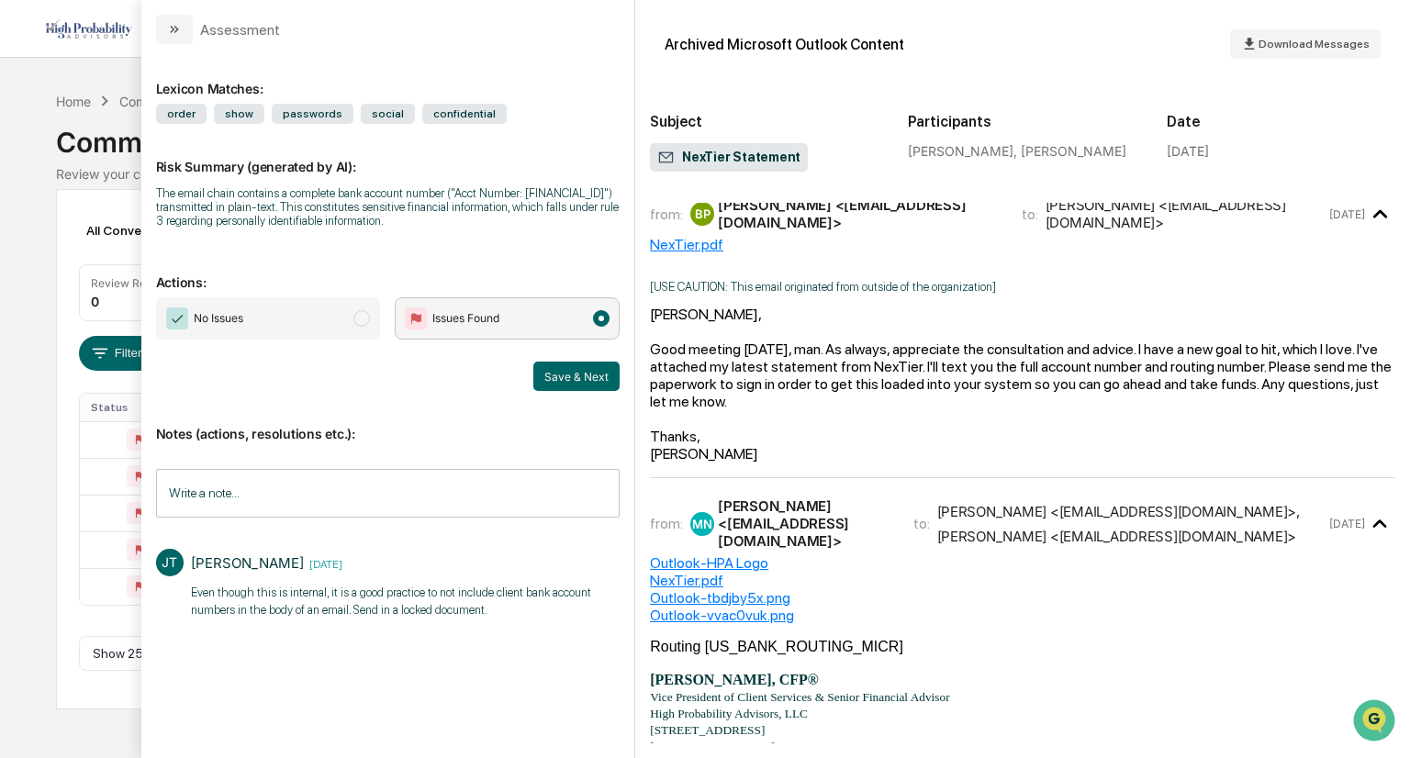
scroll to position [0, 0]
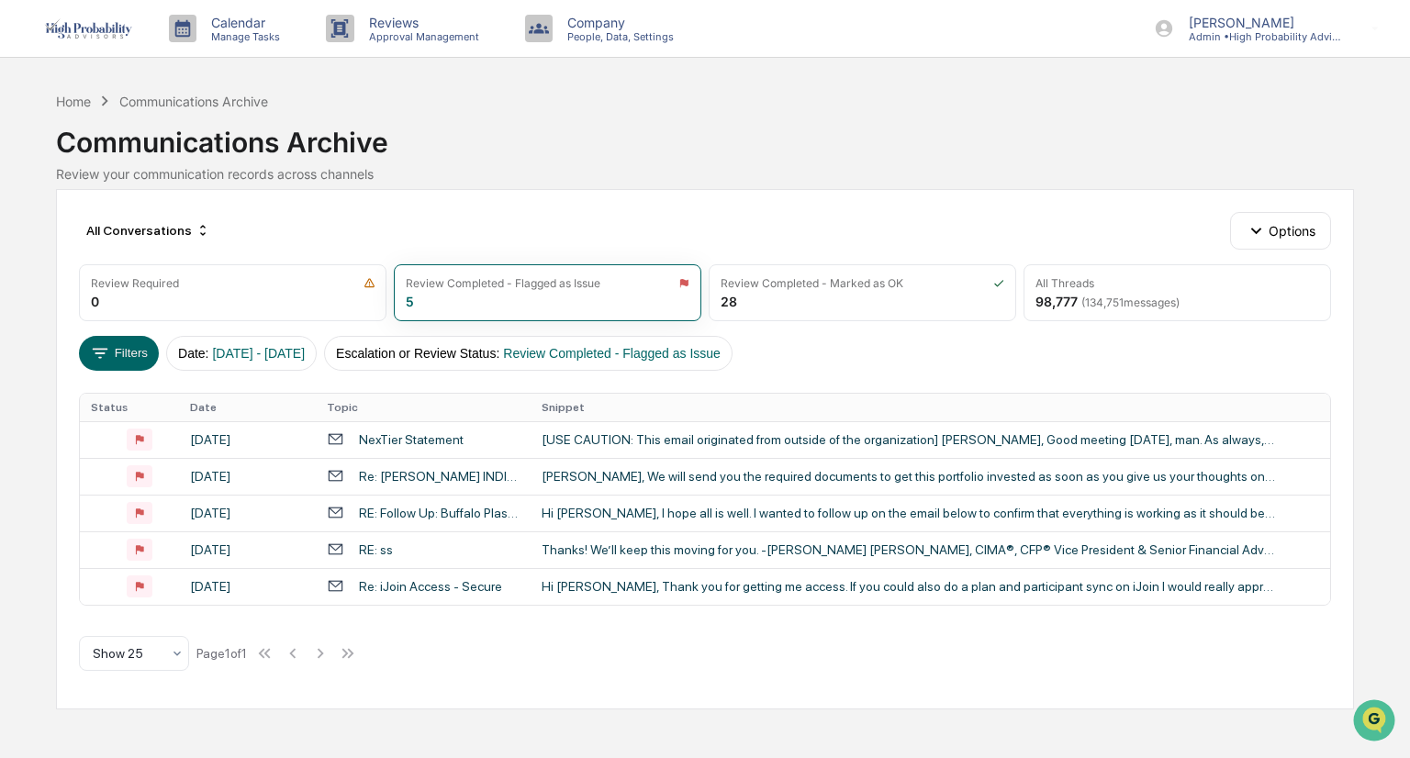
click at [48, 171] on div "Calendar Manage Tasks Reviews Approval Management Company People, Data, Setting…" at bounding box center [705, 379] width 1410 height 758
click at [699, 472] on div "[PERSON_NAME], We will send you the required documents to get this portfolio in…" at bounding box center [909, 476] width 734 height 15
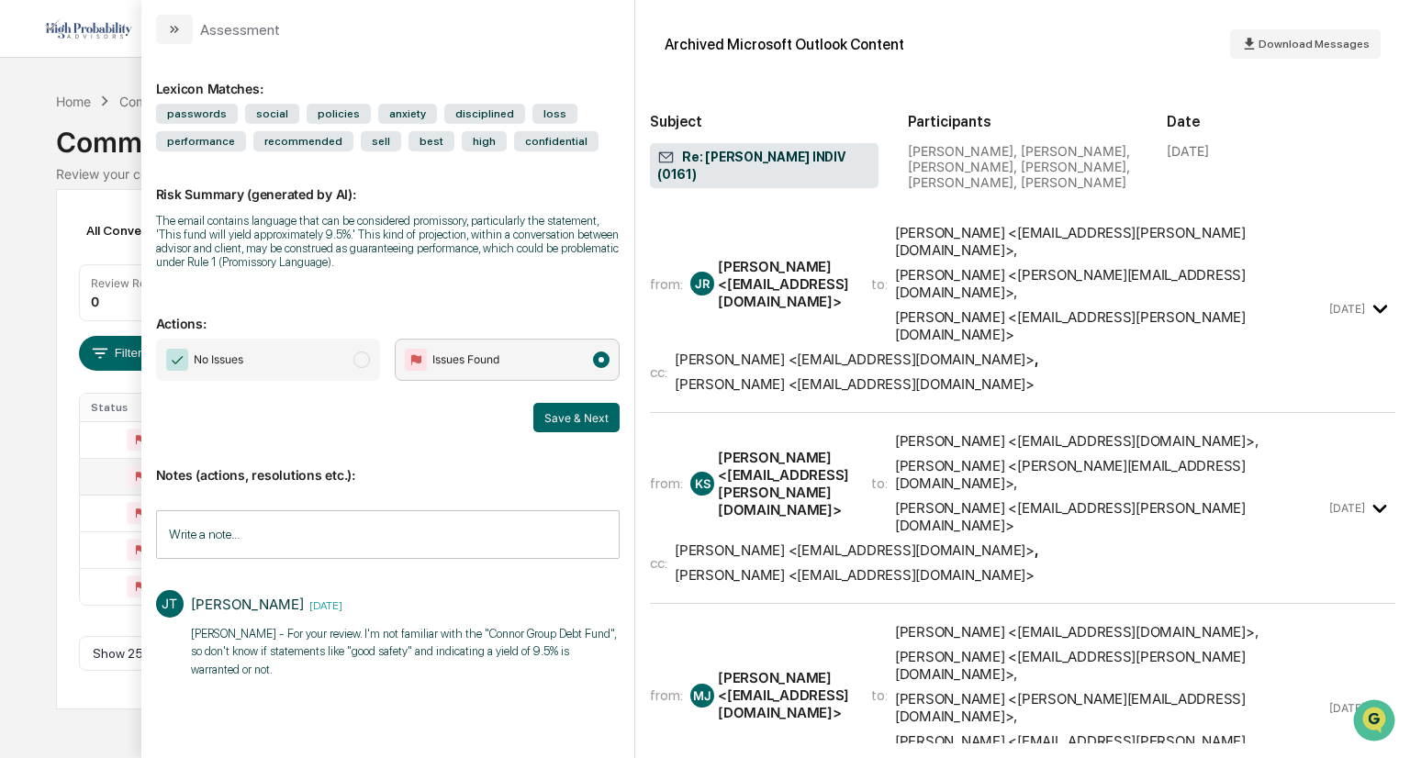
click at [1370, 294] on icon "modal" at bounding box center [1380, 309] width 30 height 30
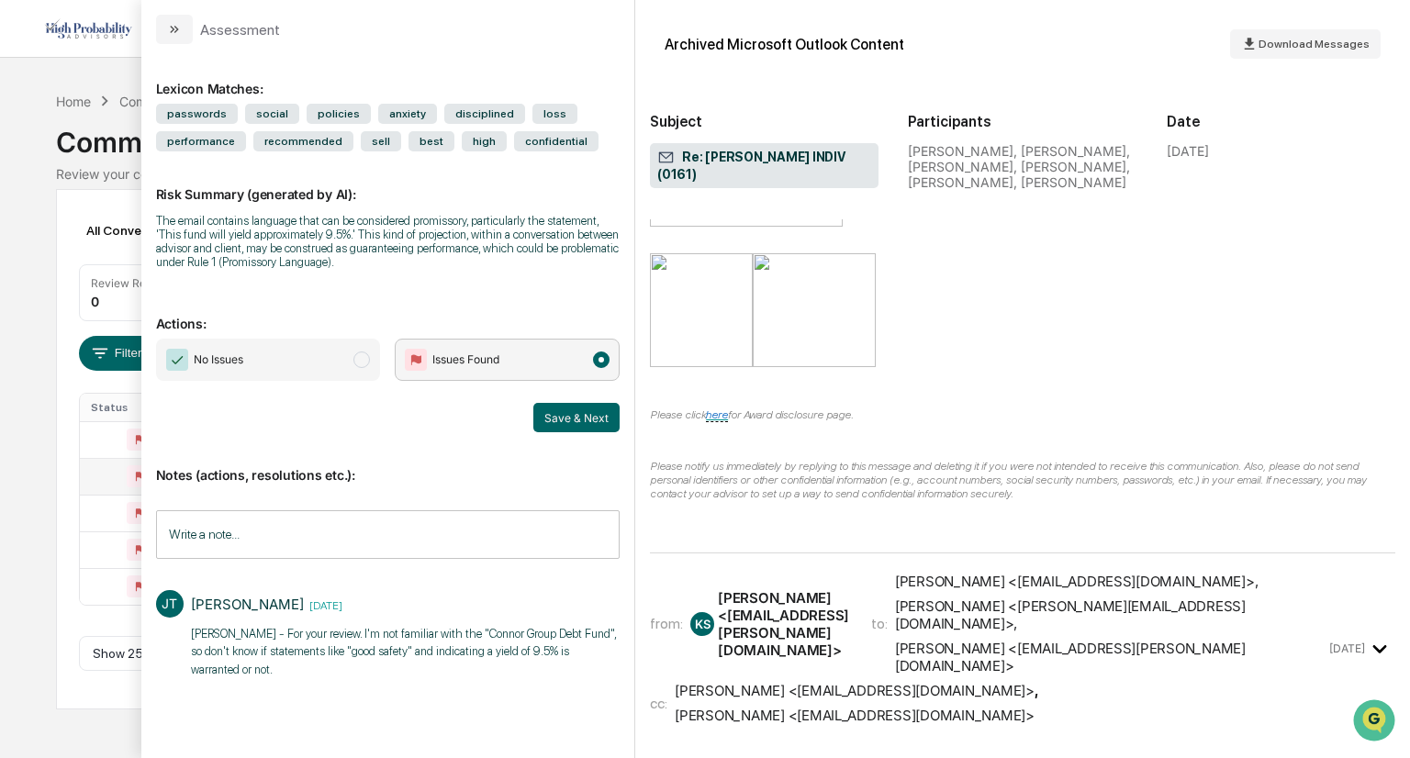
scroll to position [1873, 0]
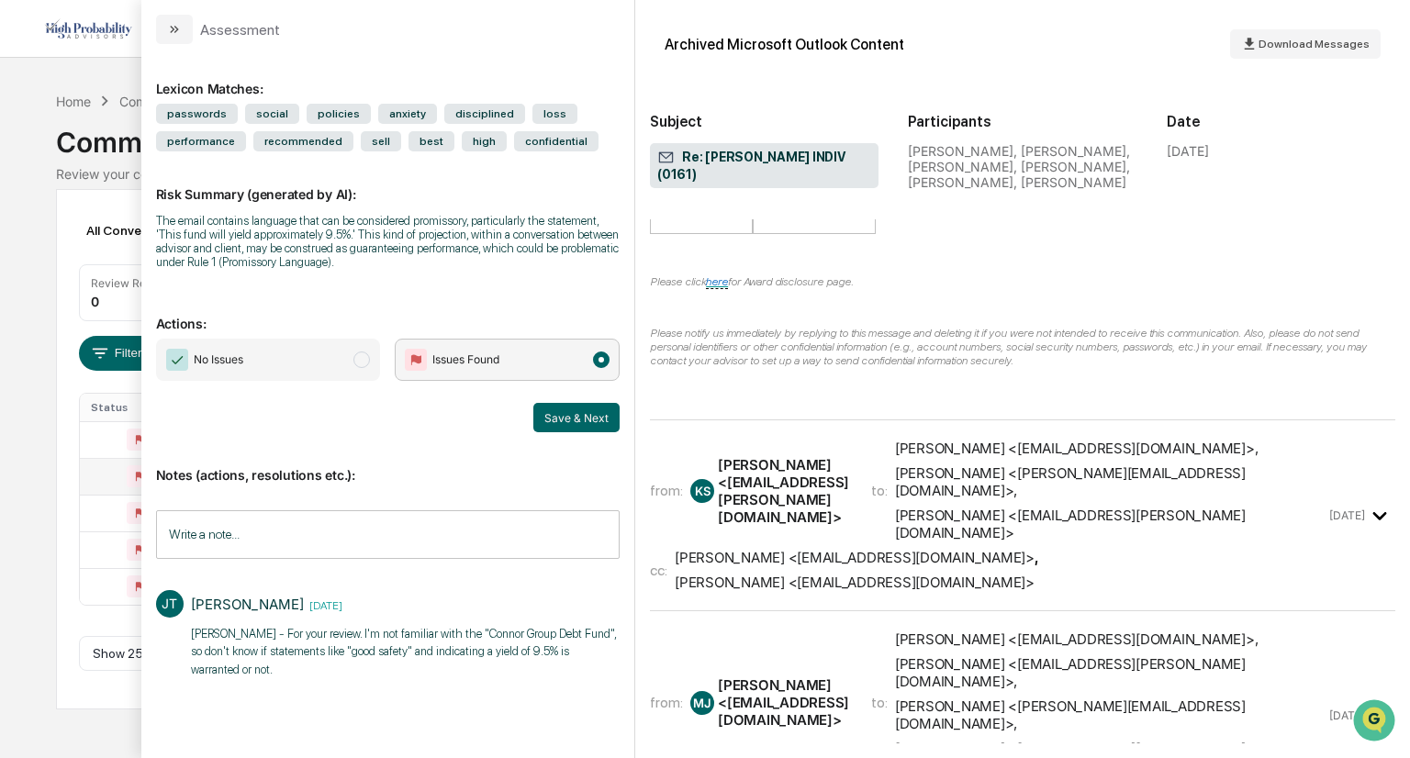
click at [1368, 501] on icon "modal" at bounding box center [1380, 516] width 30 height 30
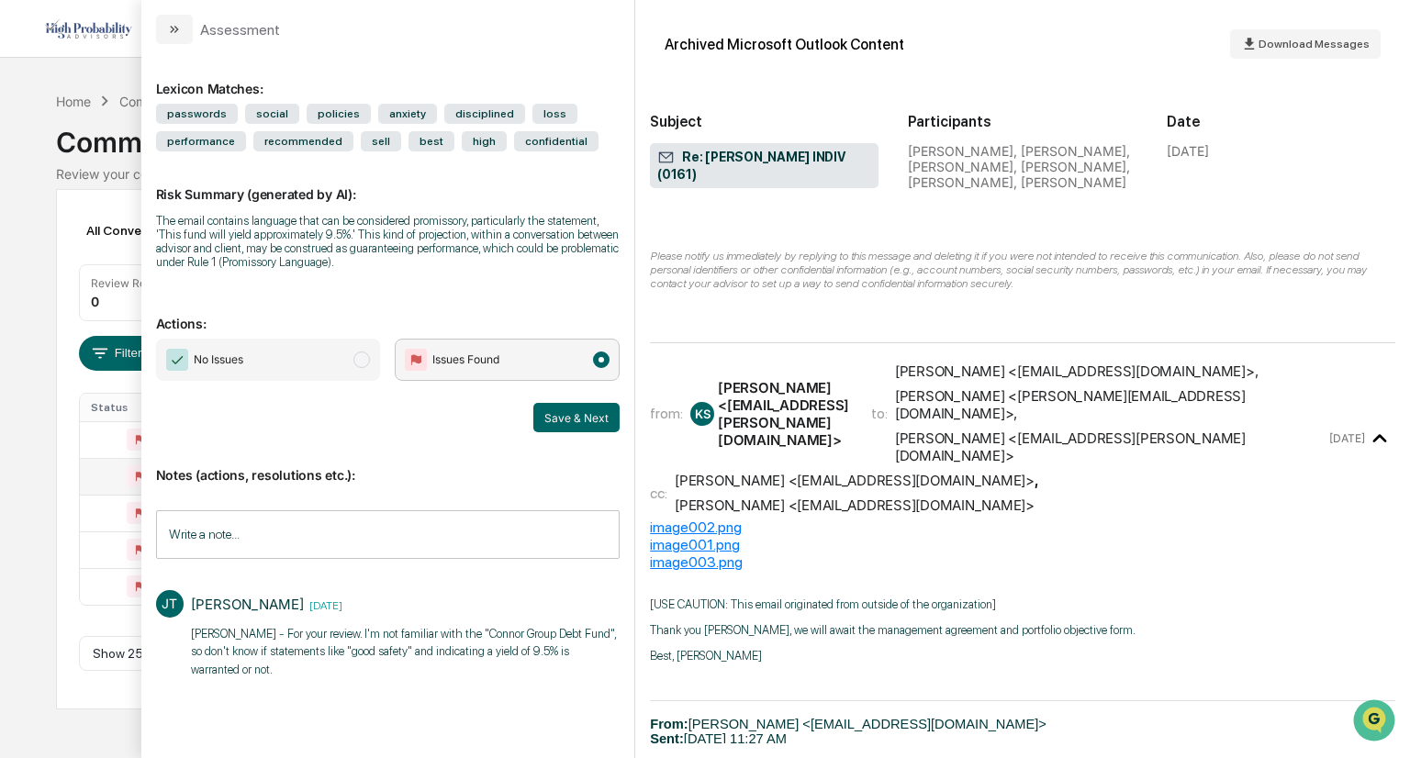
scroll to position [1949, 0]
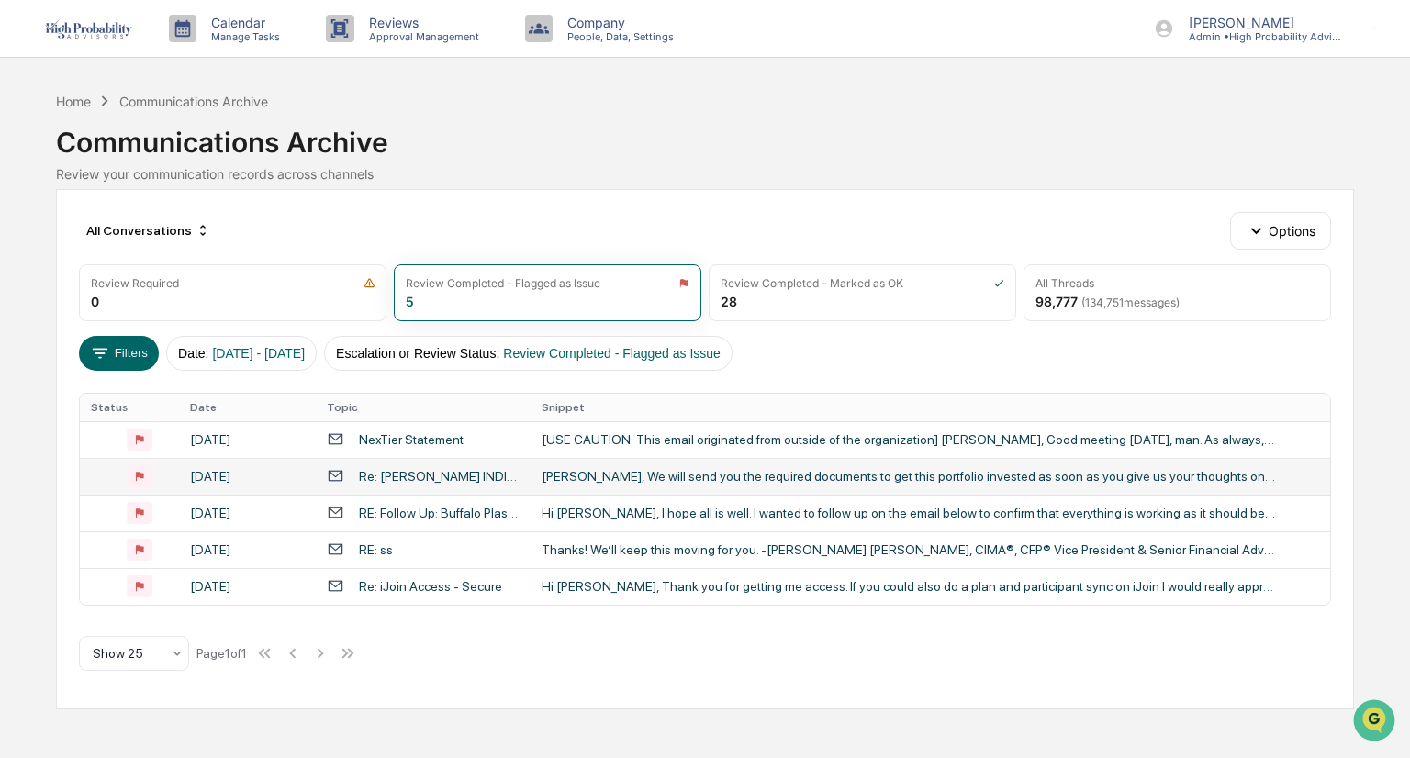
click at [16, 346] on div "Calendar Manage Tasks Reviews Approval Management Company People, Data, Setting…" at bounding box center [705, 379] width 1410 height 758
click at [666, 502] on td "Hi [PERSON_NAME], I hope all is well. I wanted to follow up on the email below …" at bounding box center [930, 513] width 799 height 37
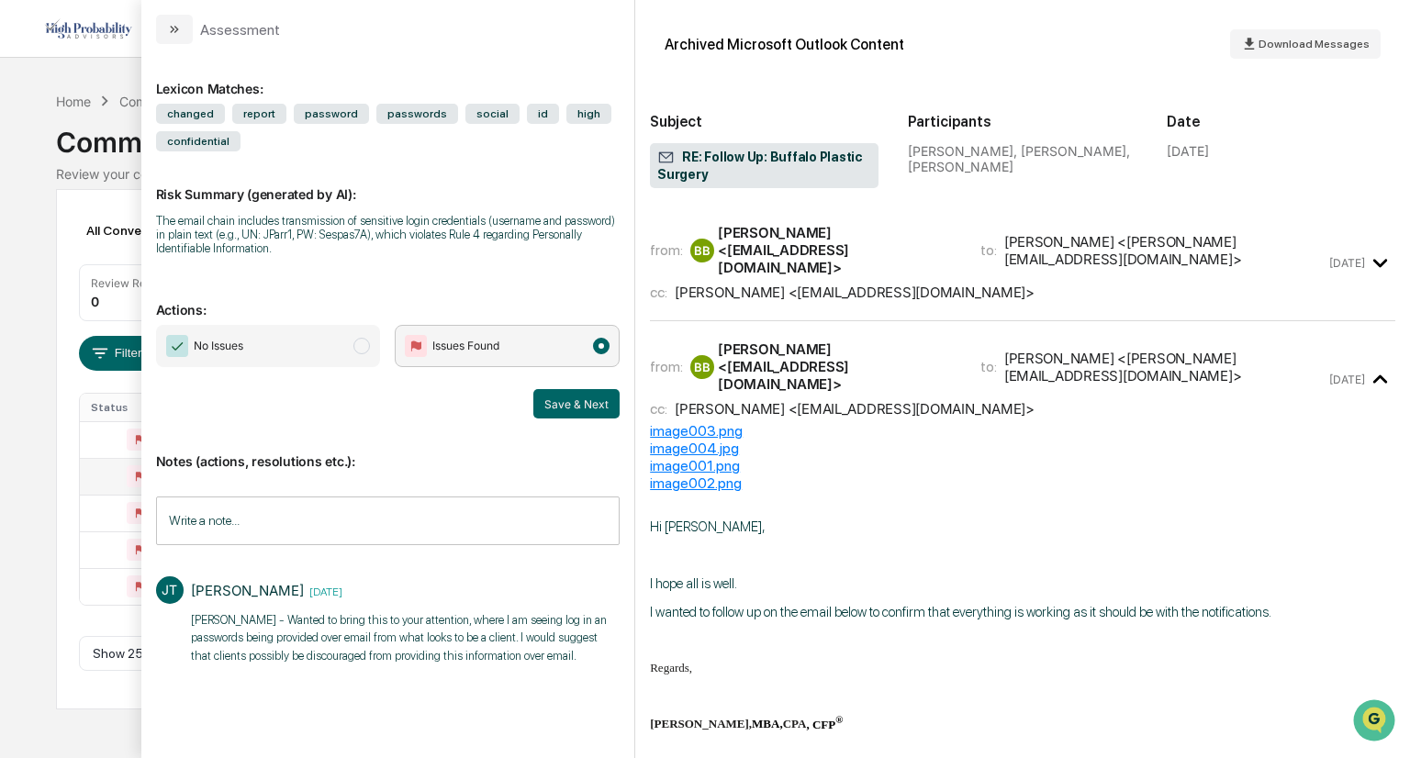
click at [1368, 257] on icon "modal" at bounding box center [1380, 263] width 30 height 30
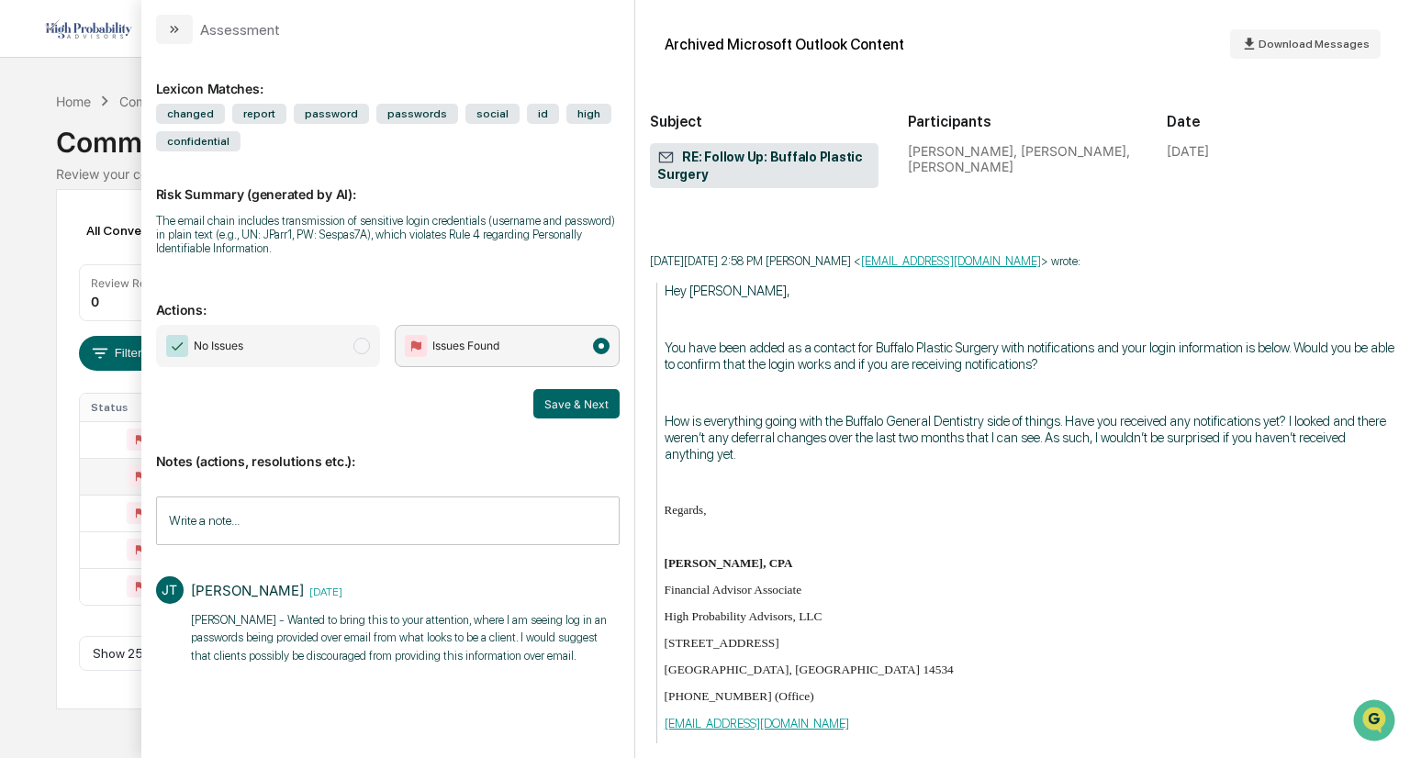
scroll to position [1585, 0]
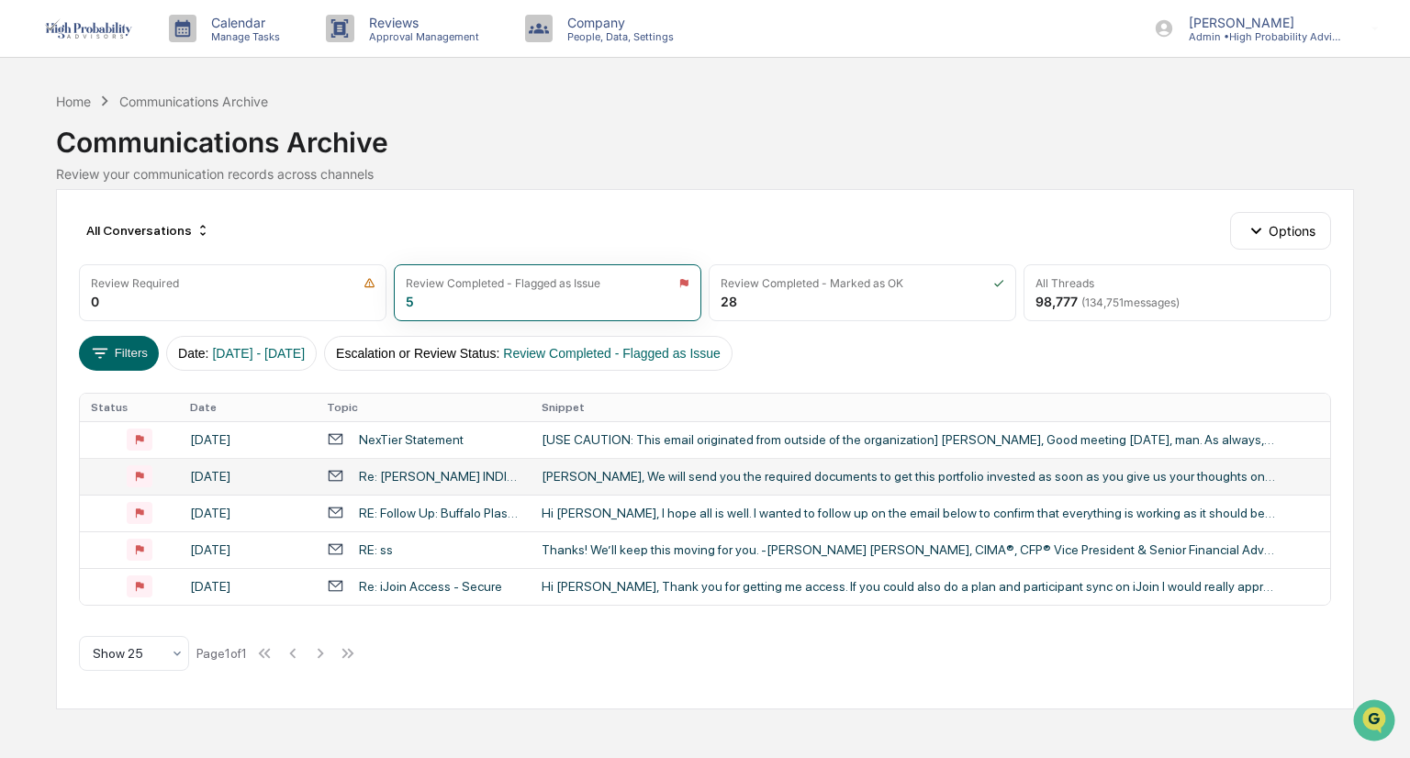
click at [42, 330] on div "Calendar Manage Tasks Reviews Approval Management Company People, Data, Setting…" at bounding box center [705, 379] width 1410 height 758
click at [701, 553] on div "Thanks! We’ll keep this moving for you. -[PERSON_NAME] [PERSON_NAME], CIMA®, CF…" at bounding box center [909, 549] width 734 height 15
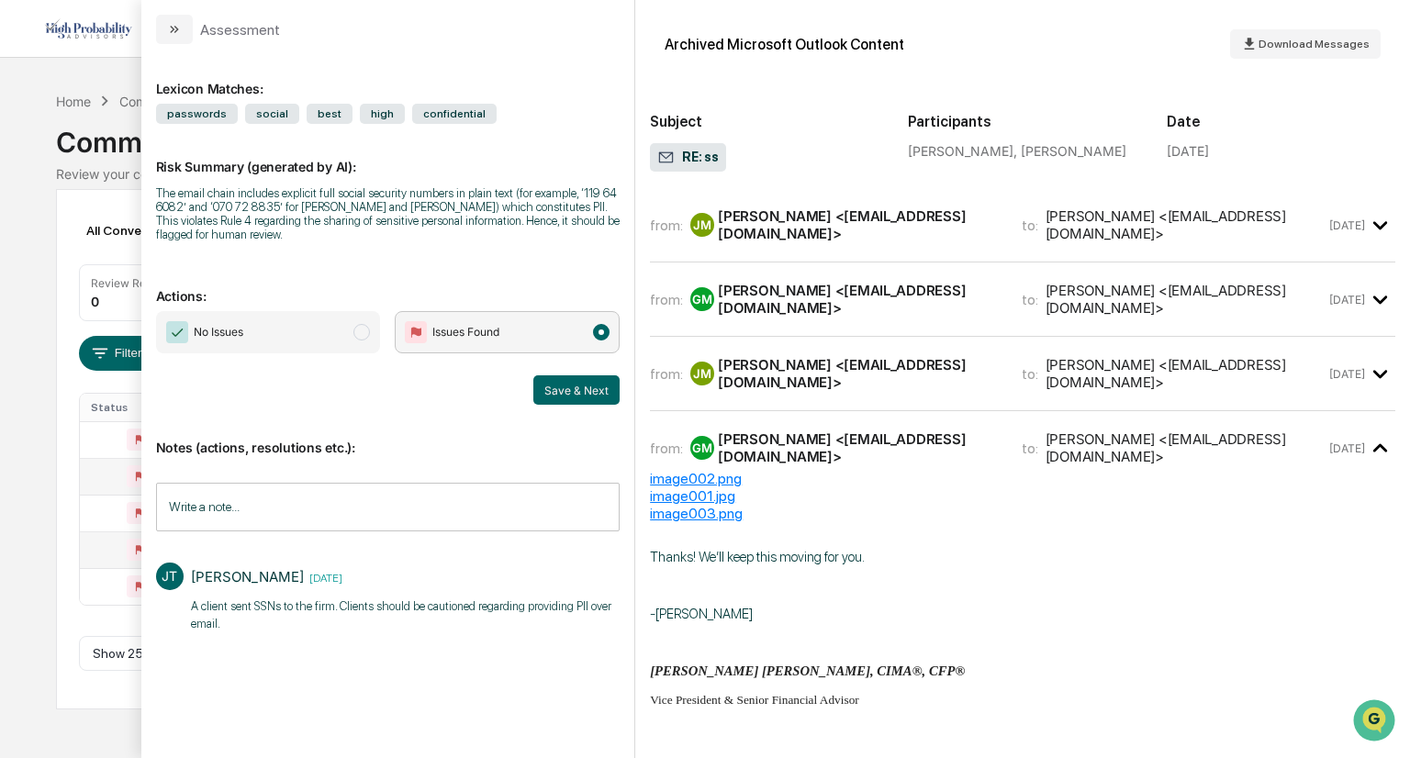
click at [870, 222] on div "[PERSON_NAME] <[EMAIL_ADDRESS][DOMAIN_NAME]>" at bounding box center [858, 224] width 281 height 35
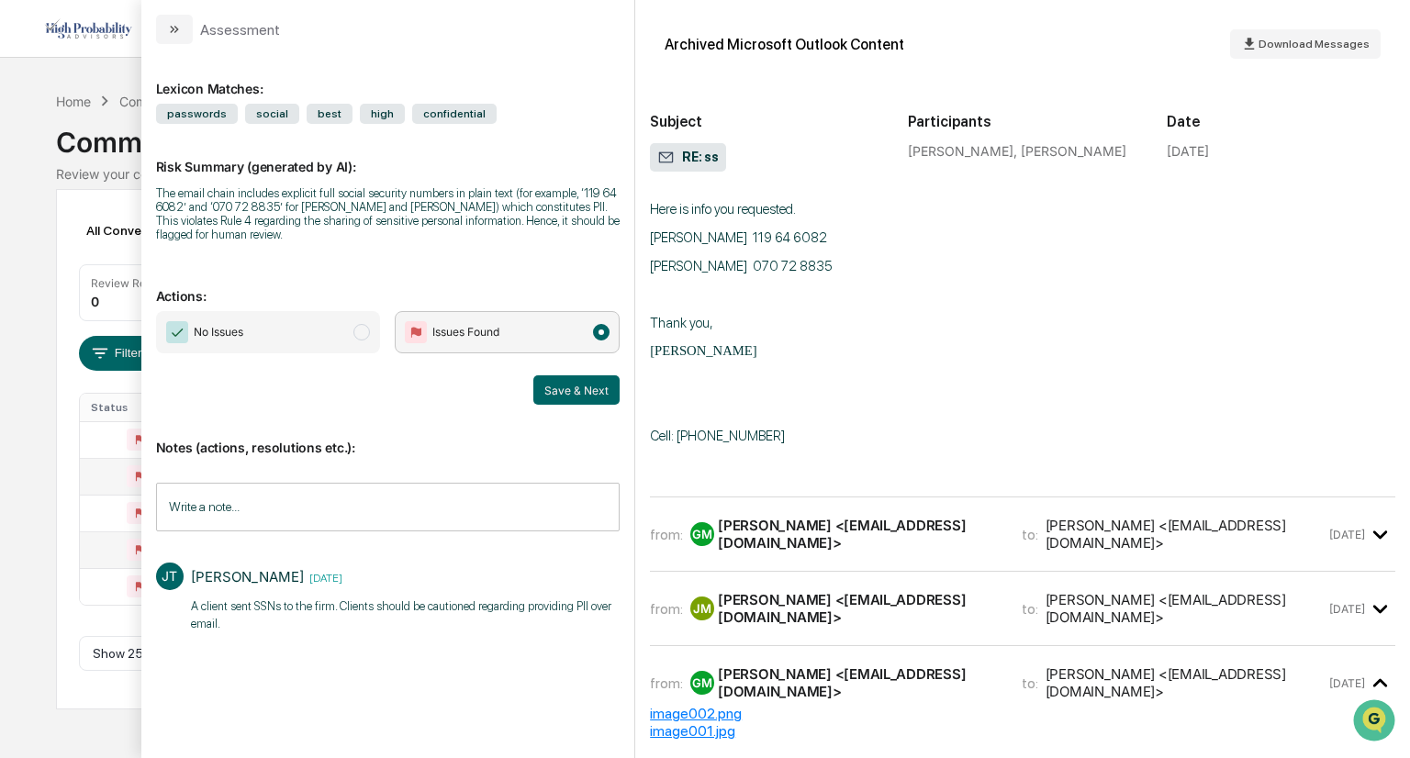
scroll to position [141, 0]
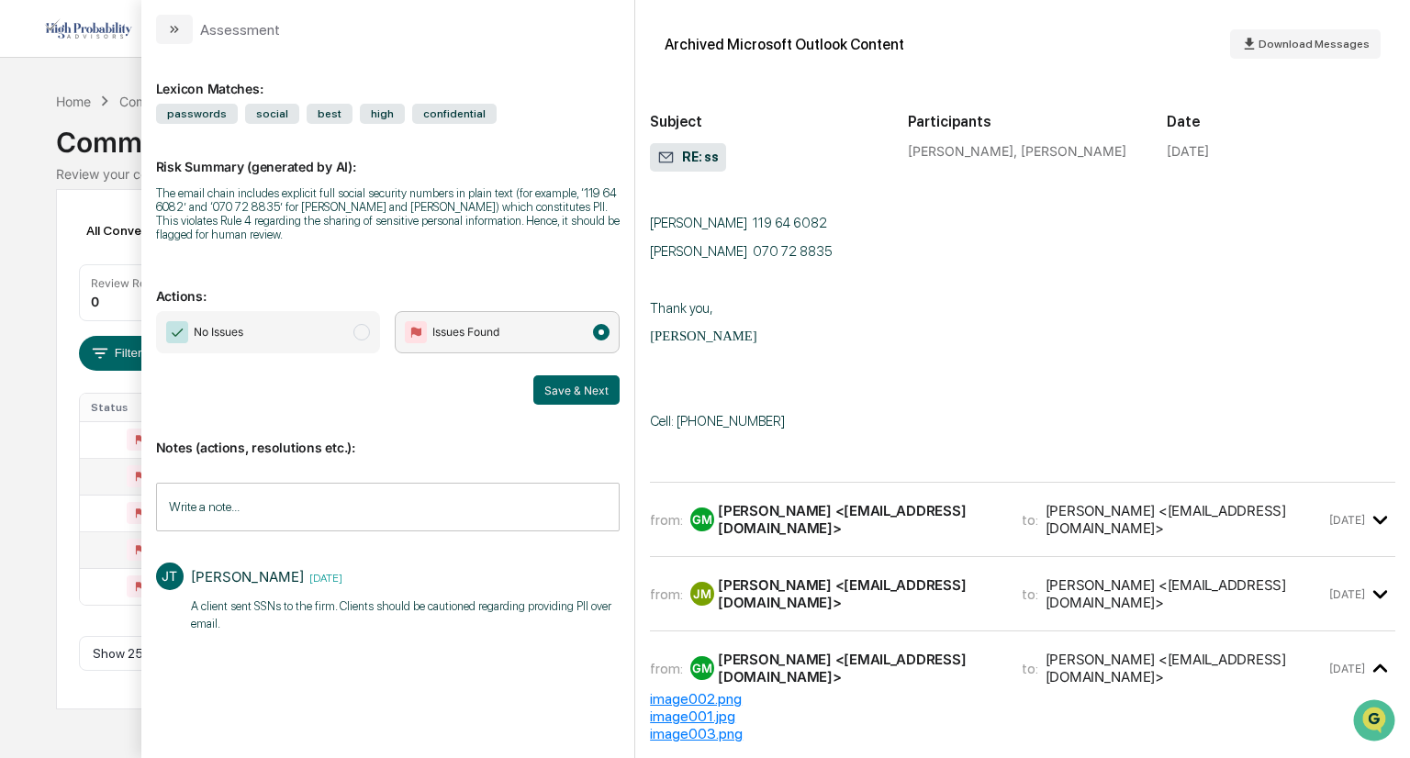
click at [923, 502] on div "[PERSON_NAME] <[EMAIL_ADDRESS][DOMAIN_NAME]>" at bounding box center [858, 519] width 281 height 35
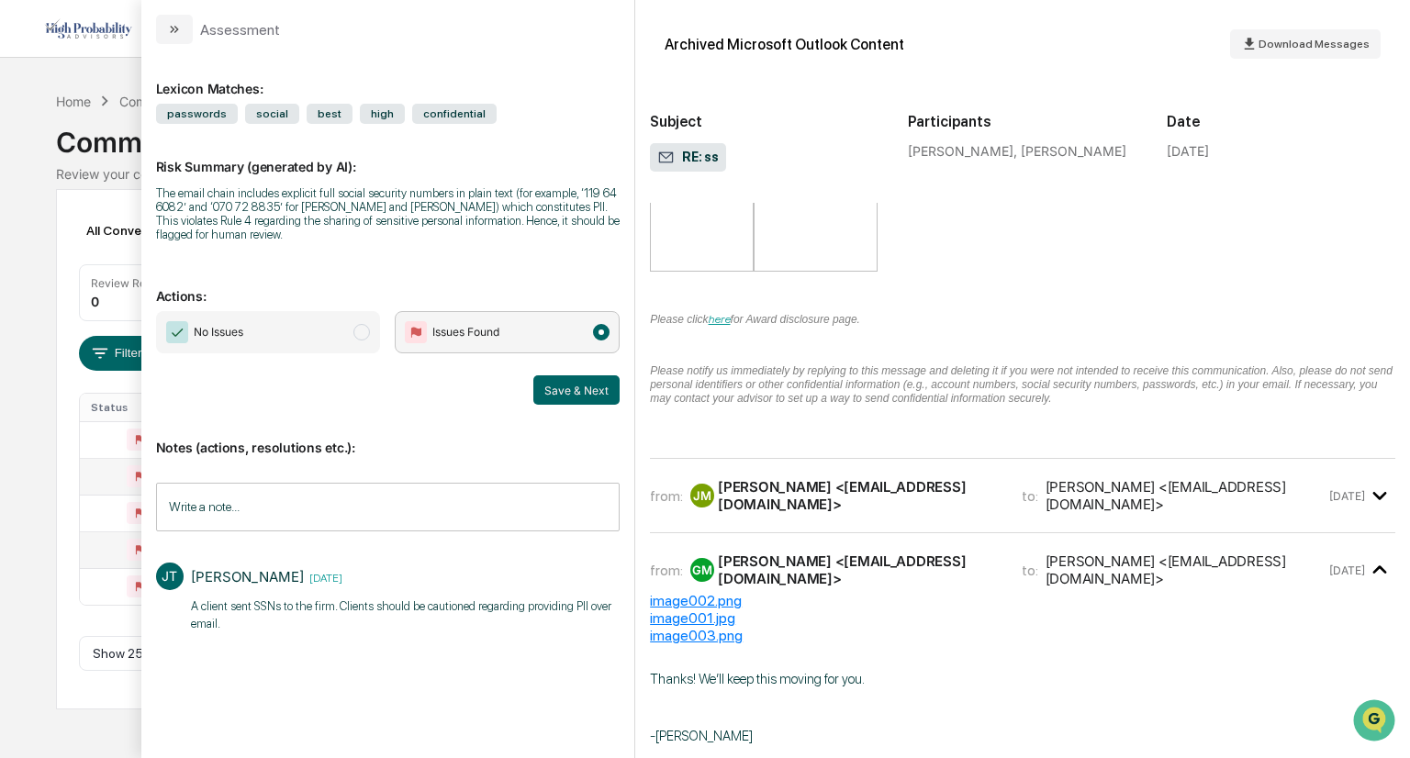
scroll to position [1164, 0]
click at [889, 476] on div "[PERSON_NAME] <[EMAIL_ADDRESS][DOMAIN_NAME]>" at bounding box center [858, 493] width 281 height 35
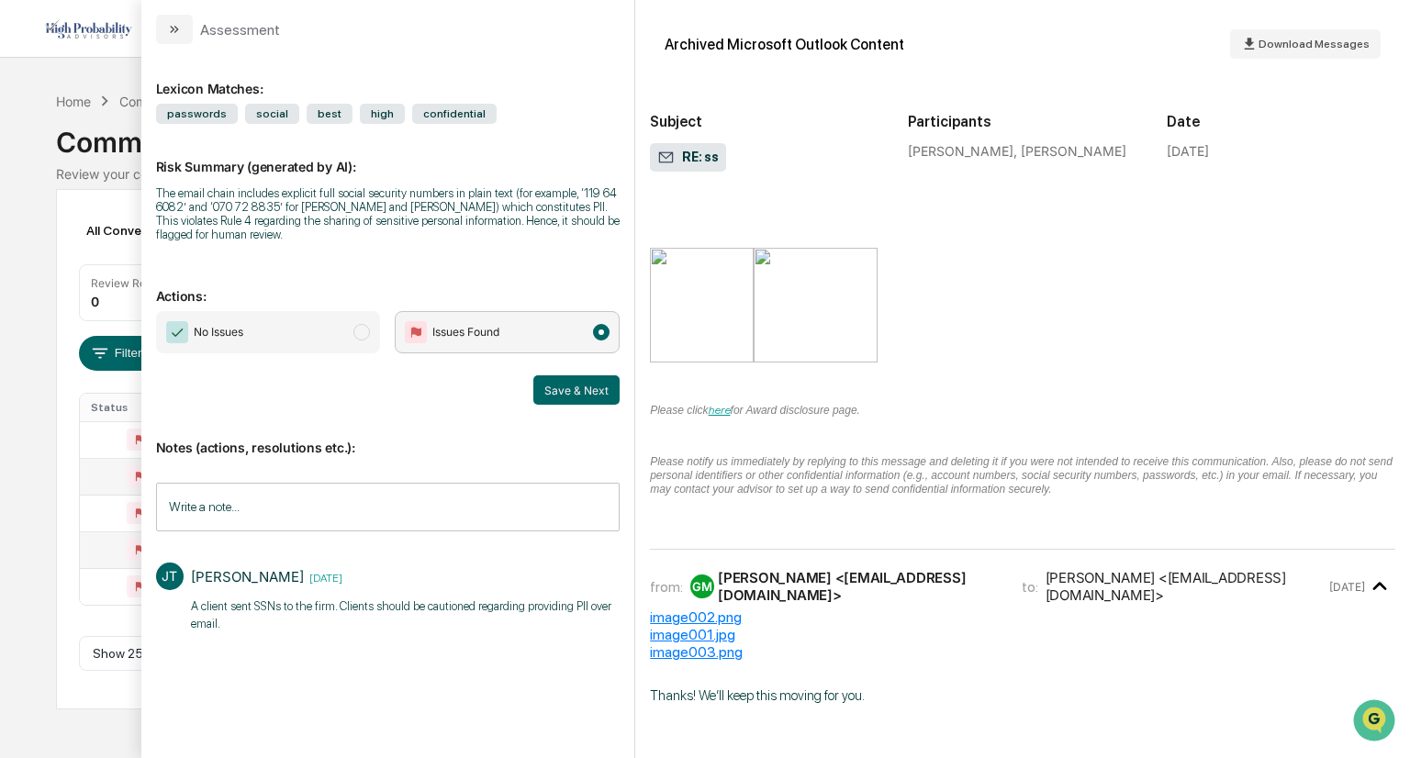
scroll to position [2331, 0]
click at [890, 561] on div "from: GM [PERSON_NAME] <[EMAIL_ADDRESS][DOMAIN_NAME]> to: [PERSON_NAME] <[EMAIL…" at bounding box center [1022, 583] width 745 height 44
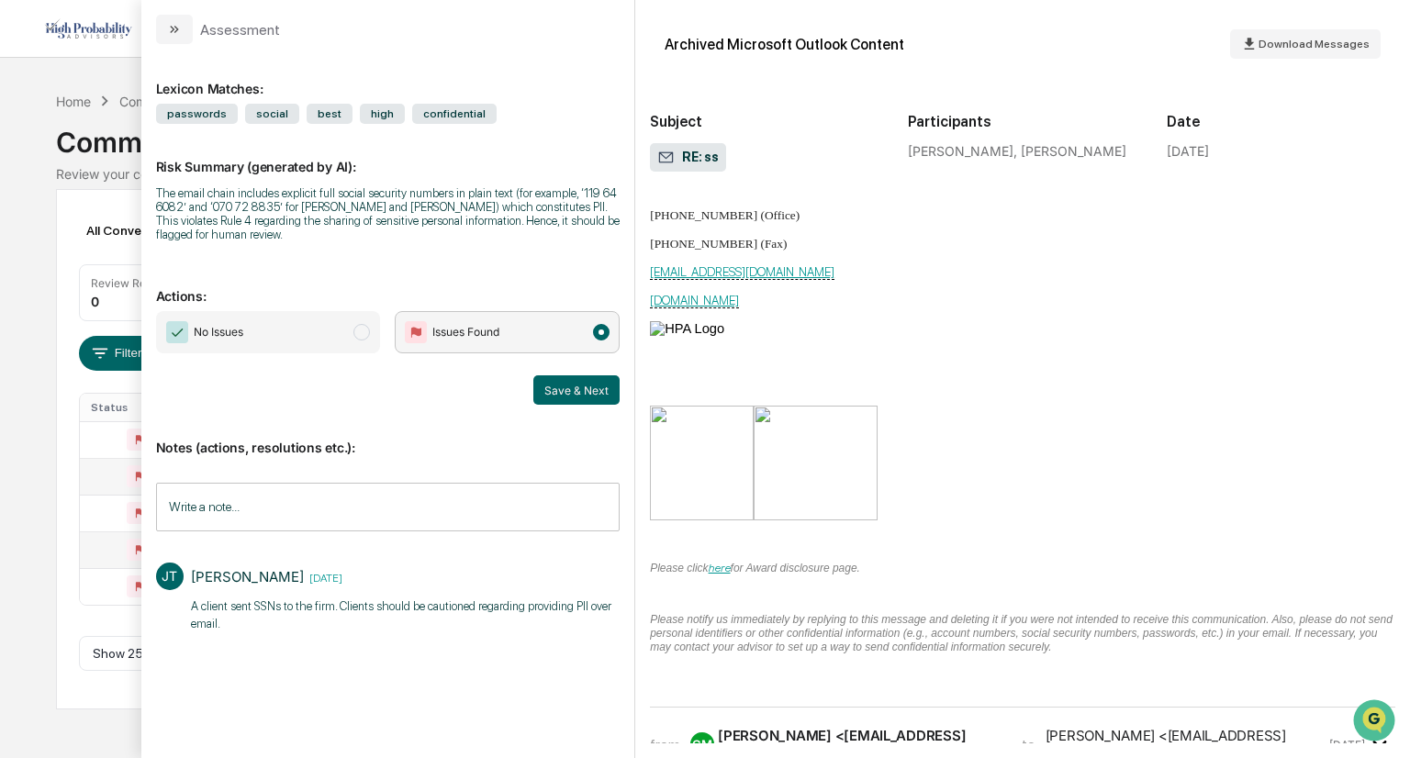
scroll to position [2168, 0]
click at [1372, 732] on icon "modal" at bounding box center [1380, 747] width 30 height 30
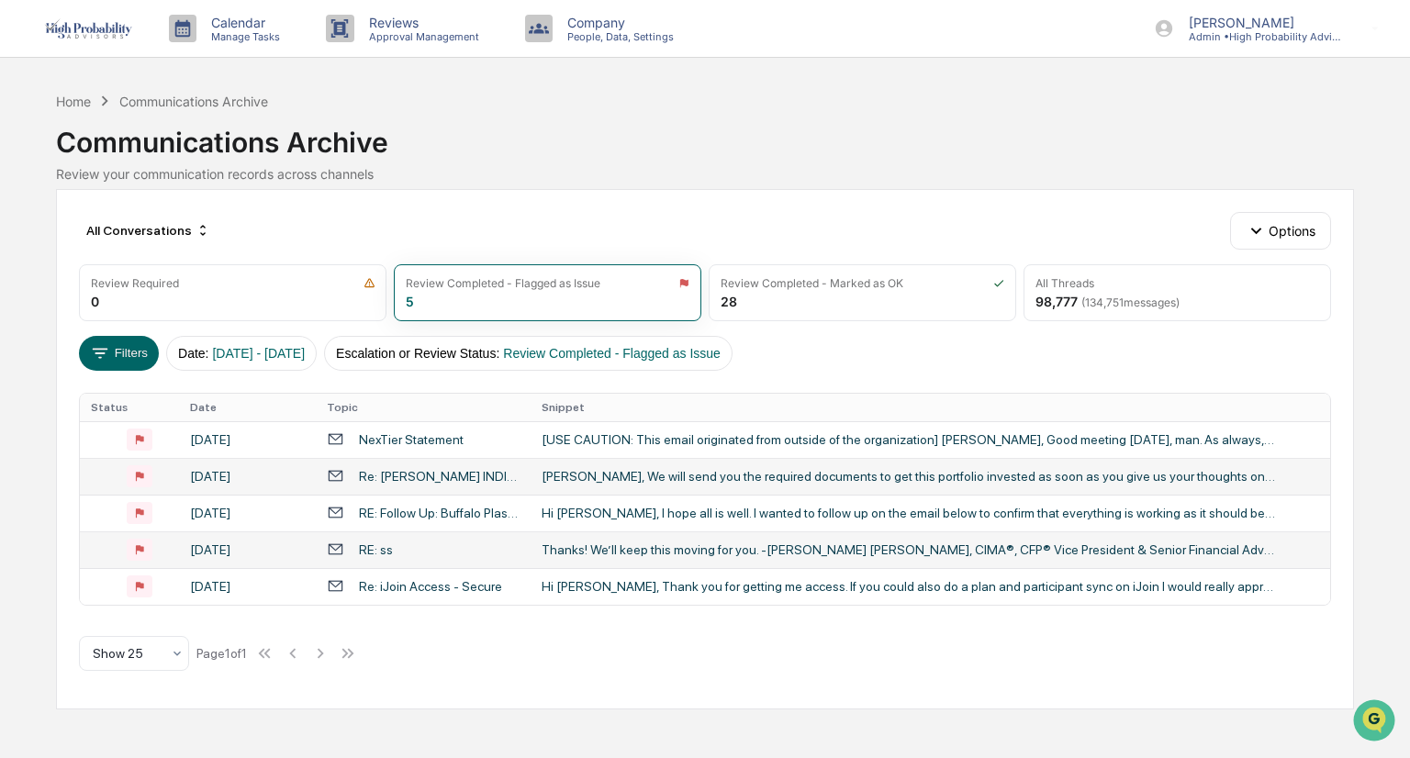
click at [37, 254] on div "Calendar Manage Tasks Reviews Approval Management Company People, Data, Setting…" at bounding box center [705, 379] width 1410 height 758
click at [453, 582] on div "Re: iJoin Access - Secure" at bounding box center [430, 586] width 143 height 15
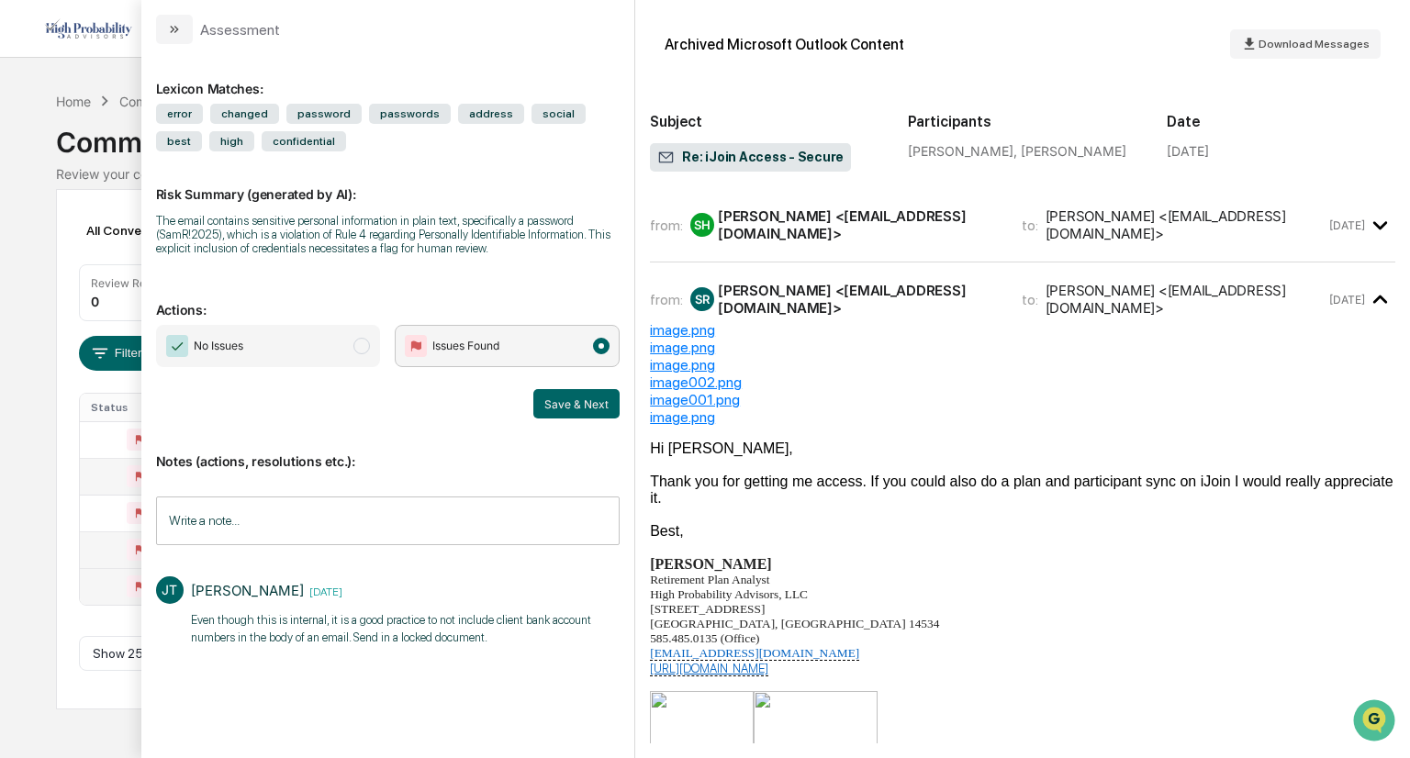
click at [1373, 225] on icon "modal" at bounding box center [1380, 225] width 14 height 8
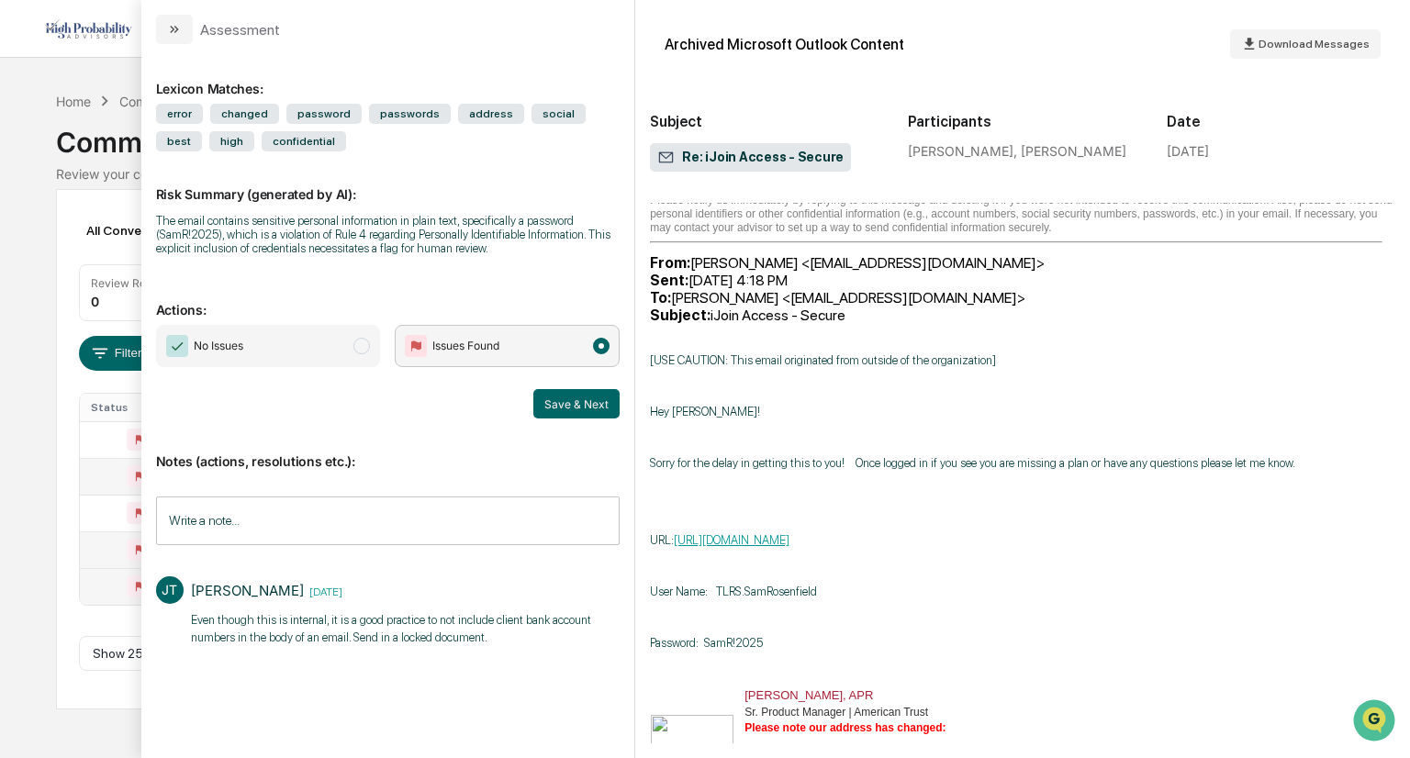
scroll to position [1648, 0]
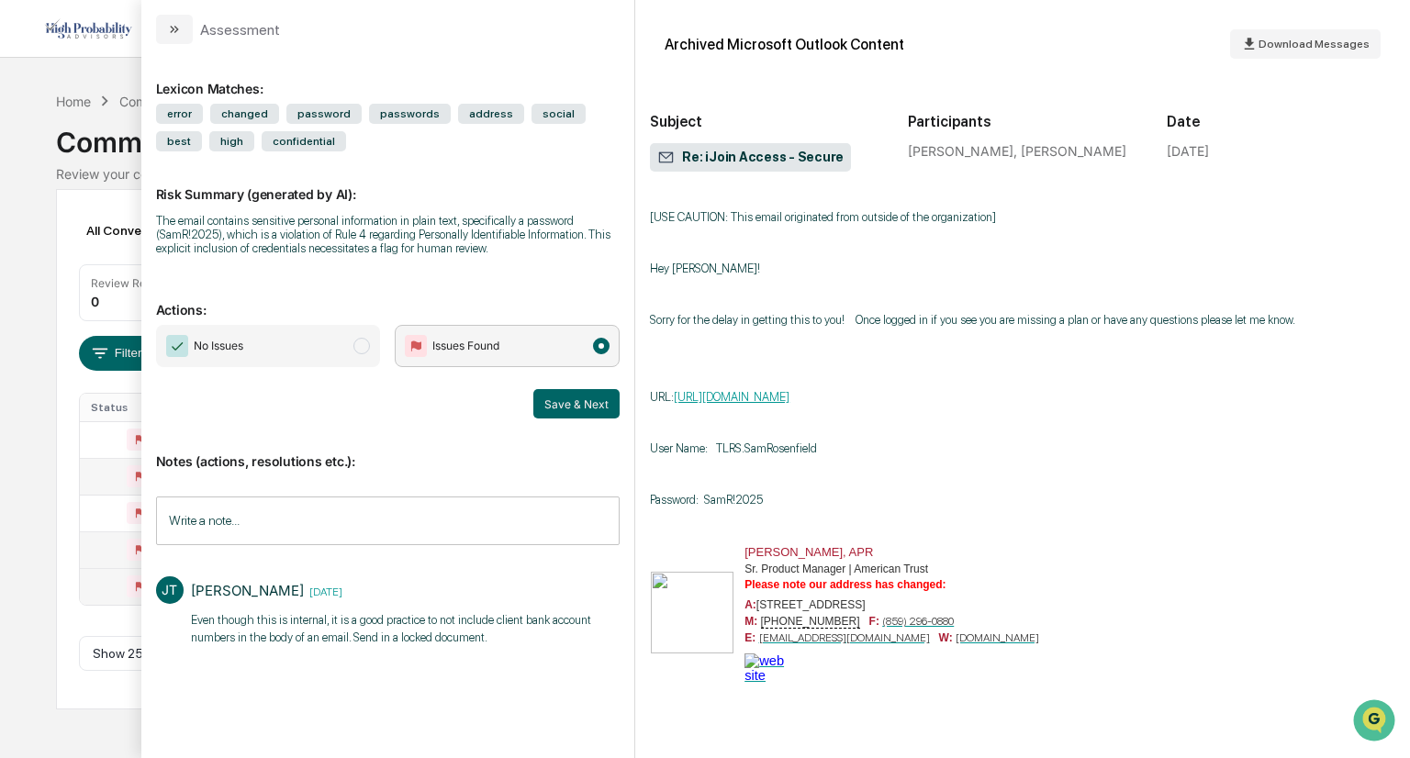
click at [1076, 493] on div "Hey [PERSON_NAME]! Sorry for the delay in getting this to you! Once logged in i…" at bounding box center [1022, 485] width 745 height 499
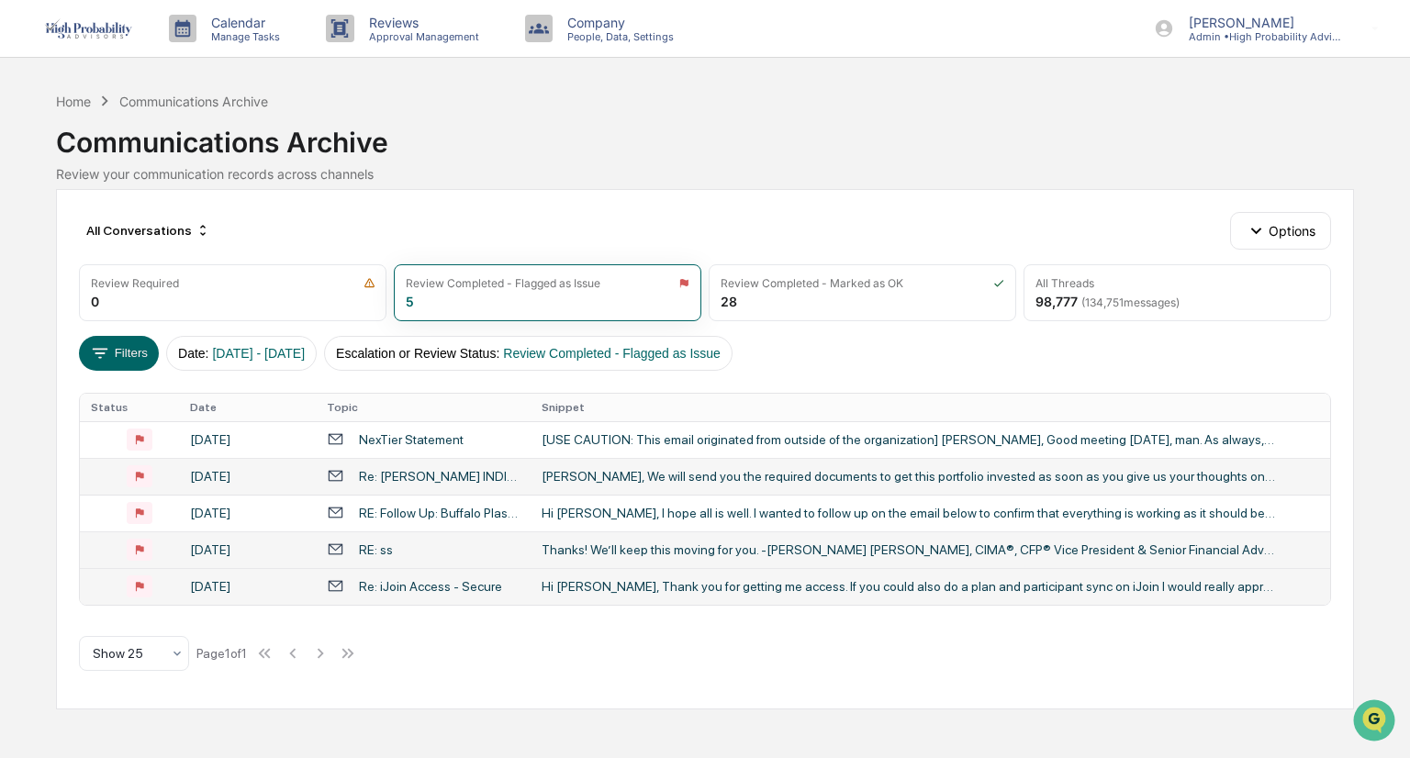
click at [38, 383] on div "Calendar Manage Tasks Reviews Approval Management Company People, Data, Setting…" at bounding box center [705, 379] width 1410 height 758
click at [992, 449] on td "[USE CAUTION: This email originated from outside of the organization] [PERSON_N…" at bounding box center [930, 439] width 799 height 37
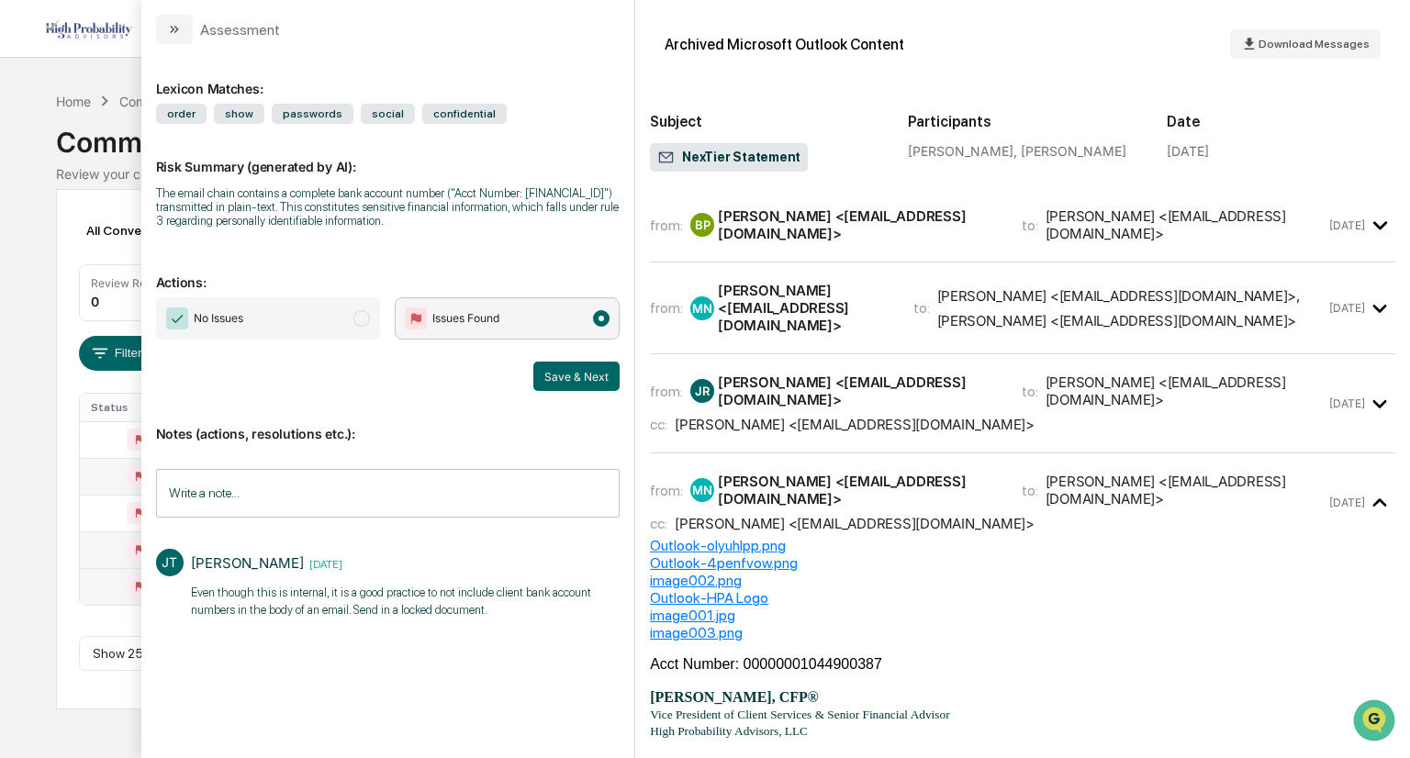
click at [976, 240] on div "from: BP [PERSON_NAME] <[EMAIL_ADDRESS][DOMAIN_NAME]> to: [PERSON_NAME] <[EMAIL…" at bounding box center [988, 224] width 676 height 35
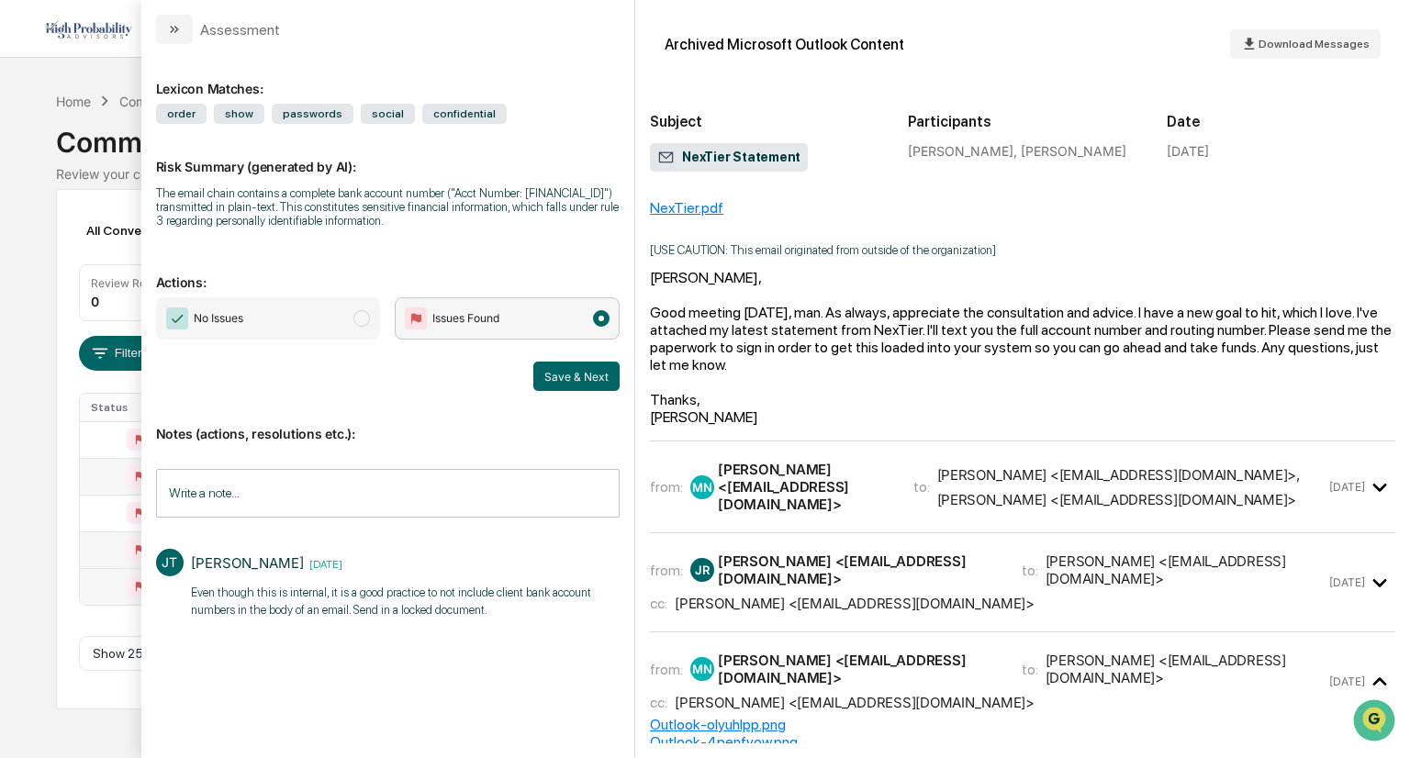
scroll to position [59, 0]
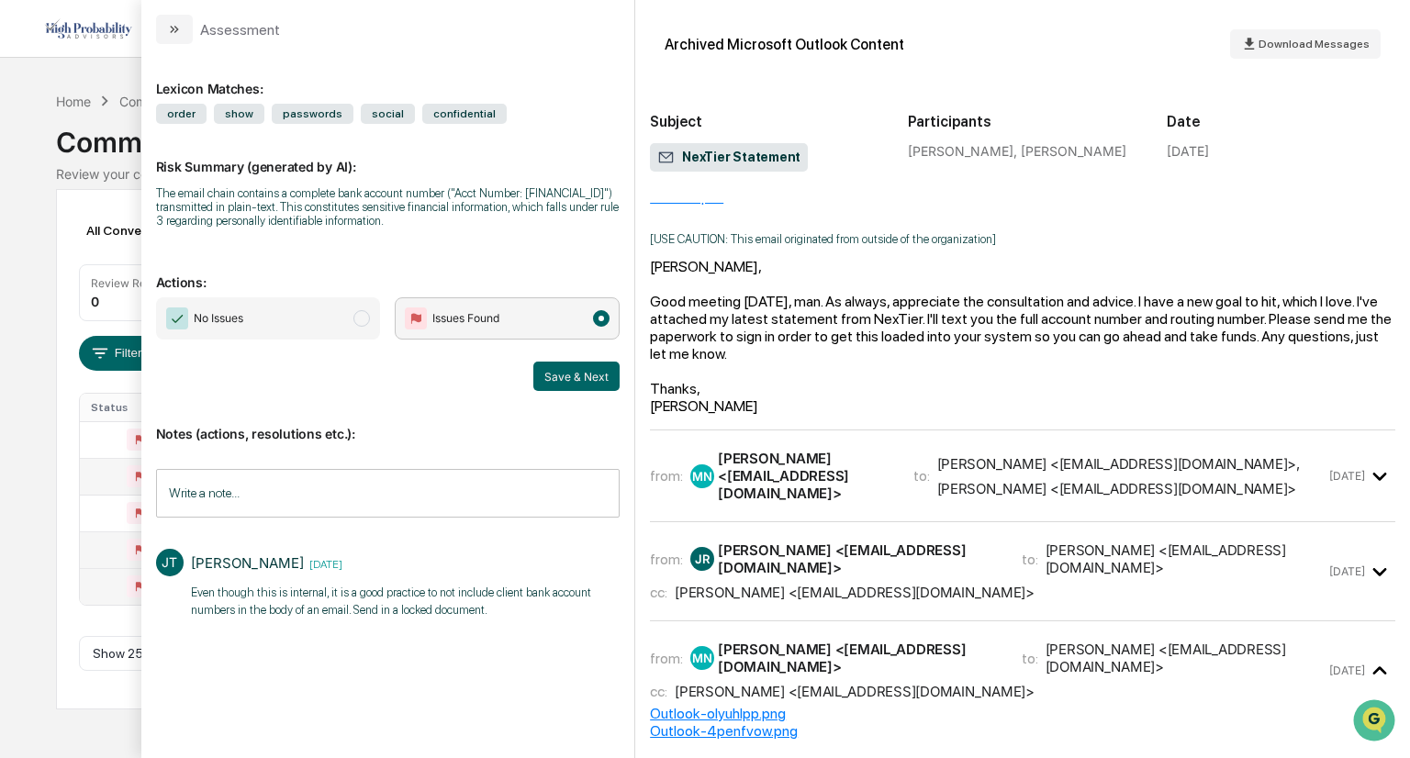
click at [1380, 492] on icon "modal" at bounding box center [1380, 477] width 30 height 30
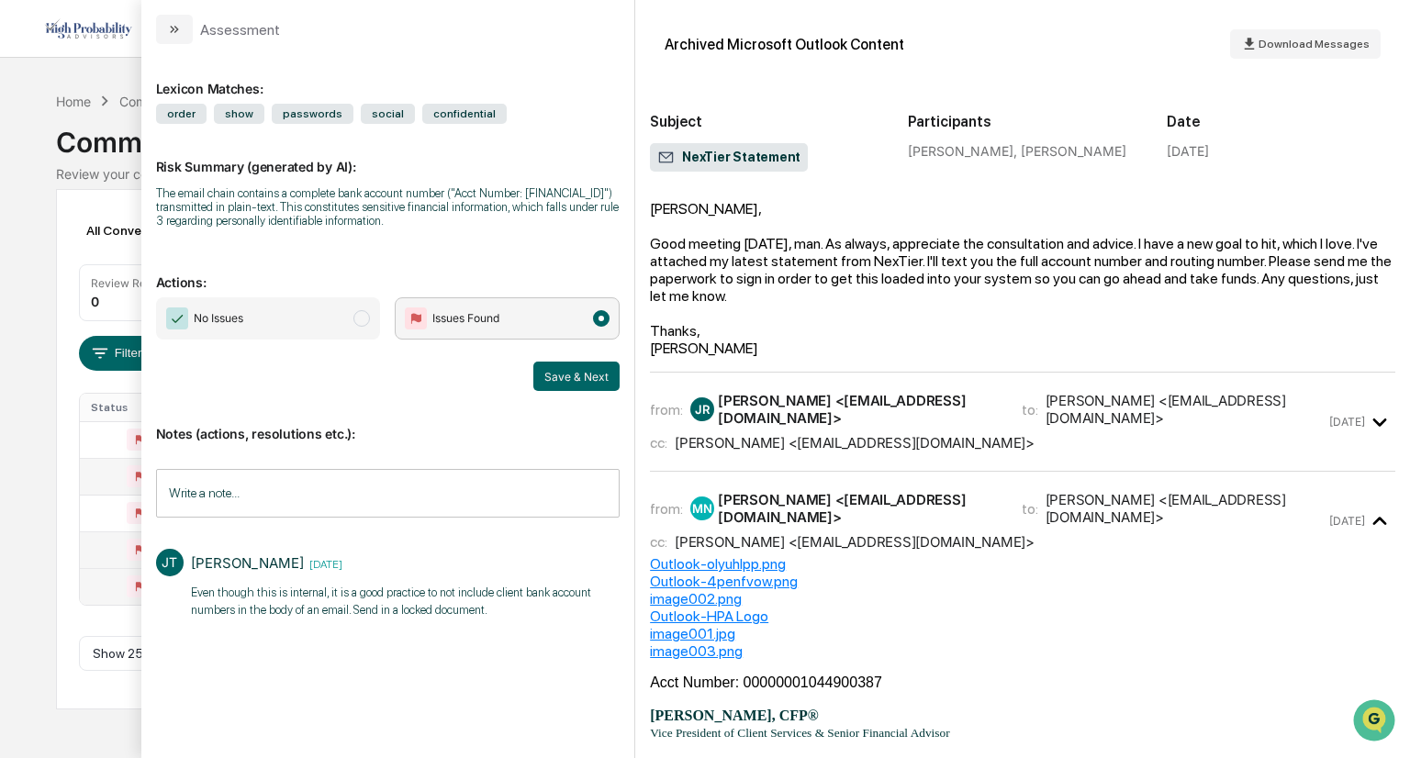
scroll to position [1124, 4]
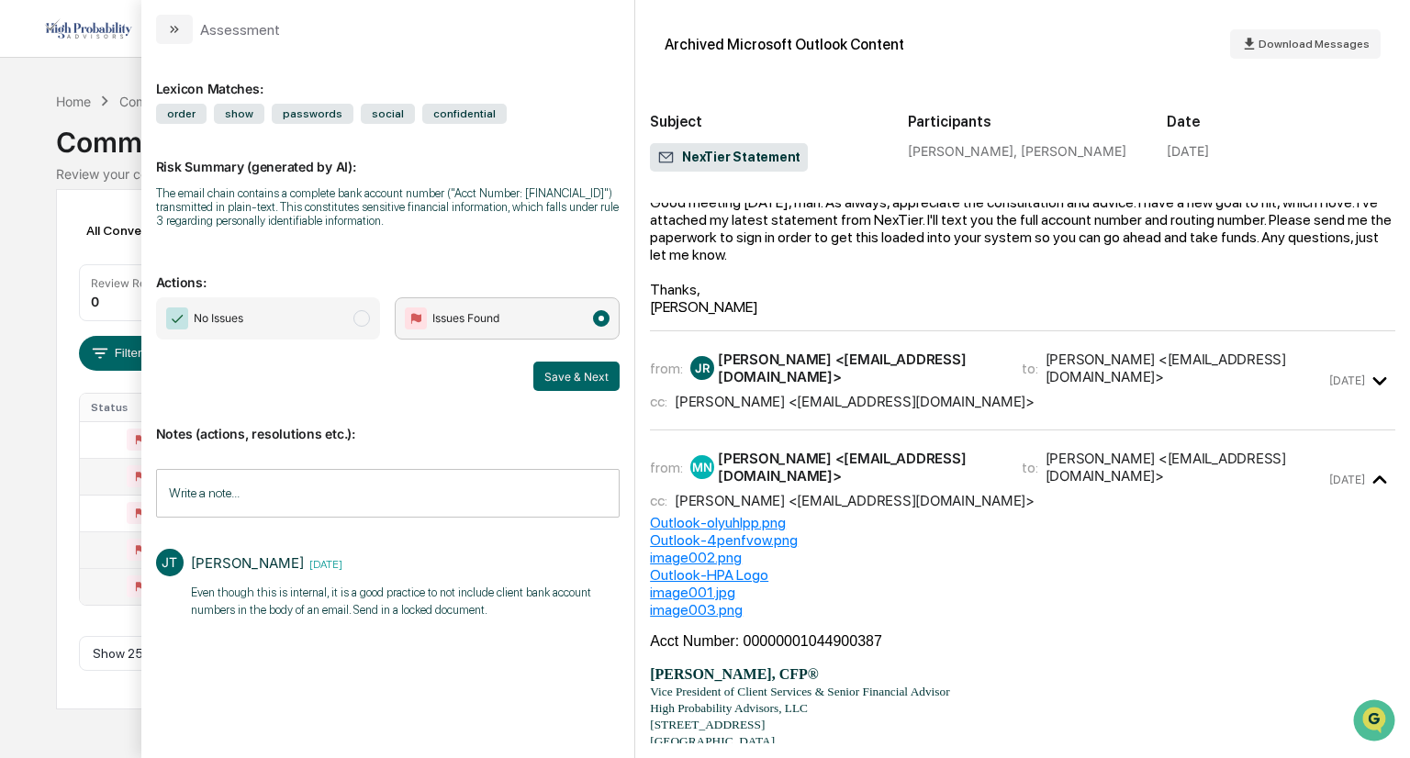
click at [1365, 397] on icon "modal" at bounding box center [1380, 381] width 30 height 30
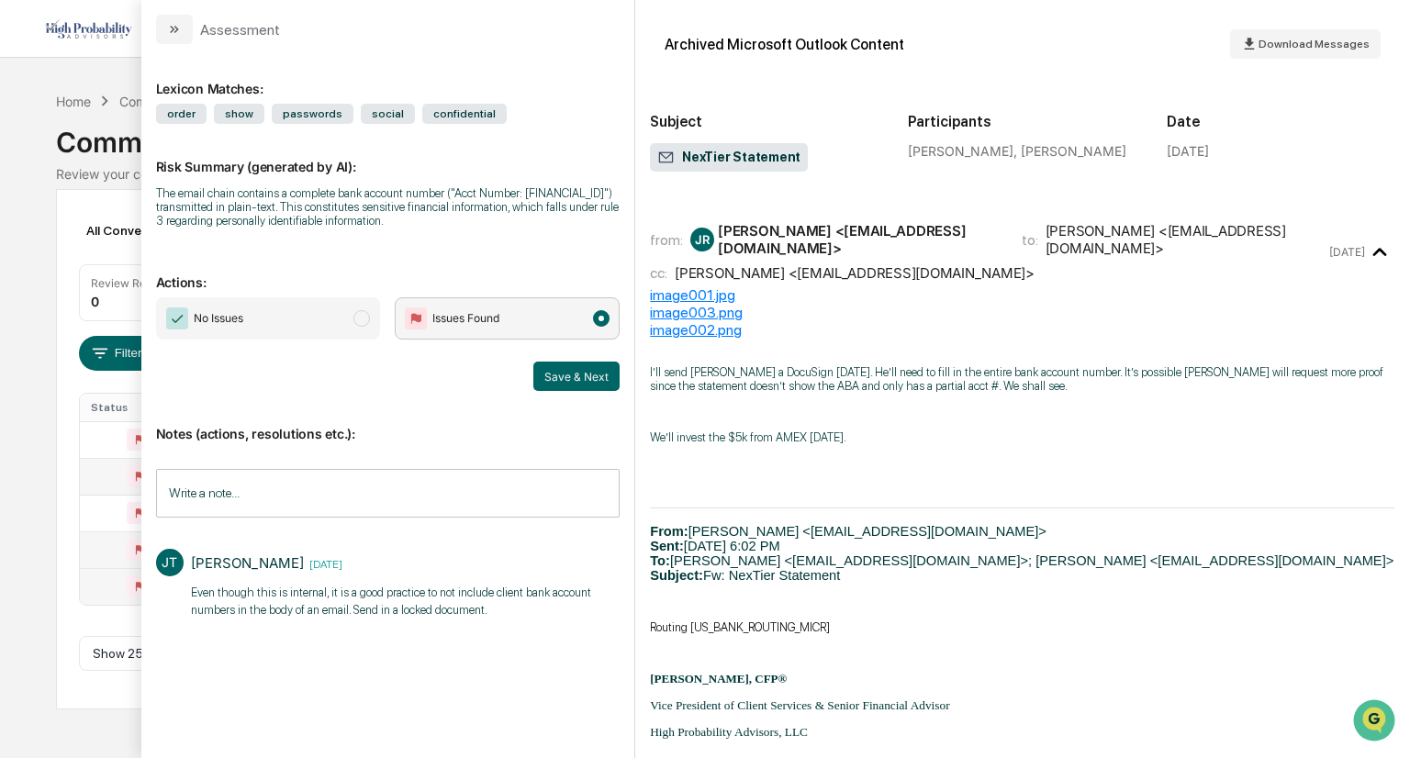
scroll to position [1377, 4]
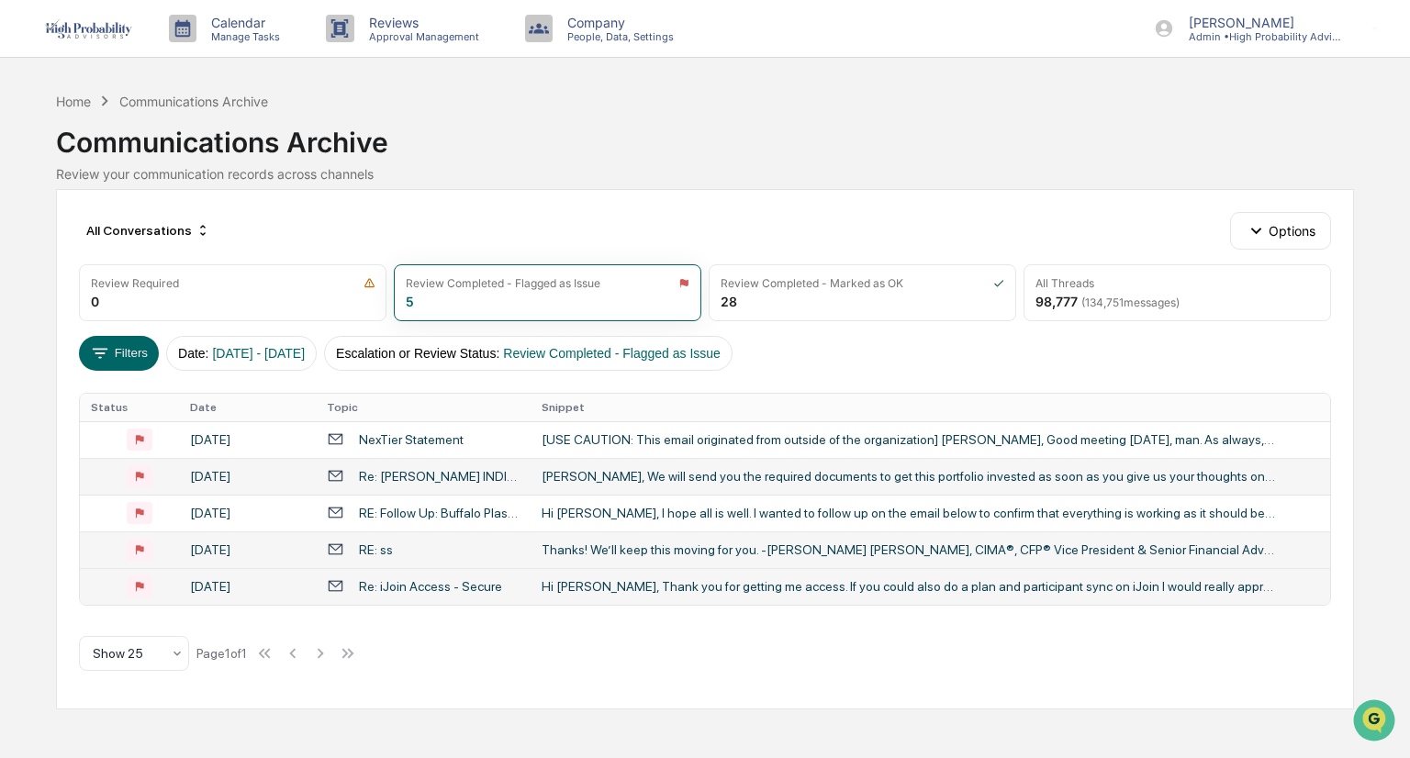
click at [23, 247] on div "Calendar Manage Tasks Reviews Approval Management Company People, Data, Setting…" at bounding box center [705, 379] width 1410 height 758
click at [623, 477] on div "[PERSON_NAME], We will send you the required documents to get this portfolio in…" at bounding box center [909, 476] width 734 height 15
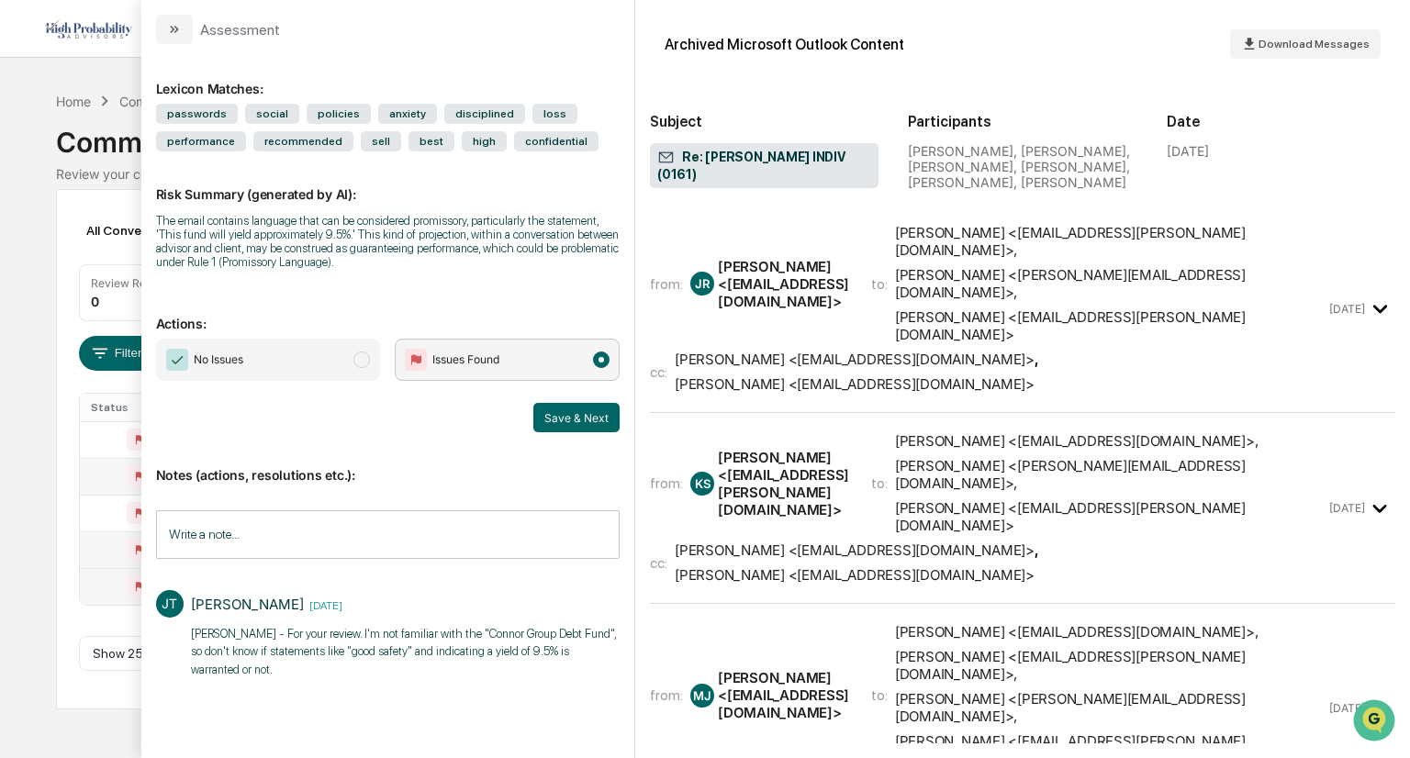
click at [1373, 305] on icon "modal" at bounding box center [1380, 309] width 14 height 8
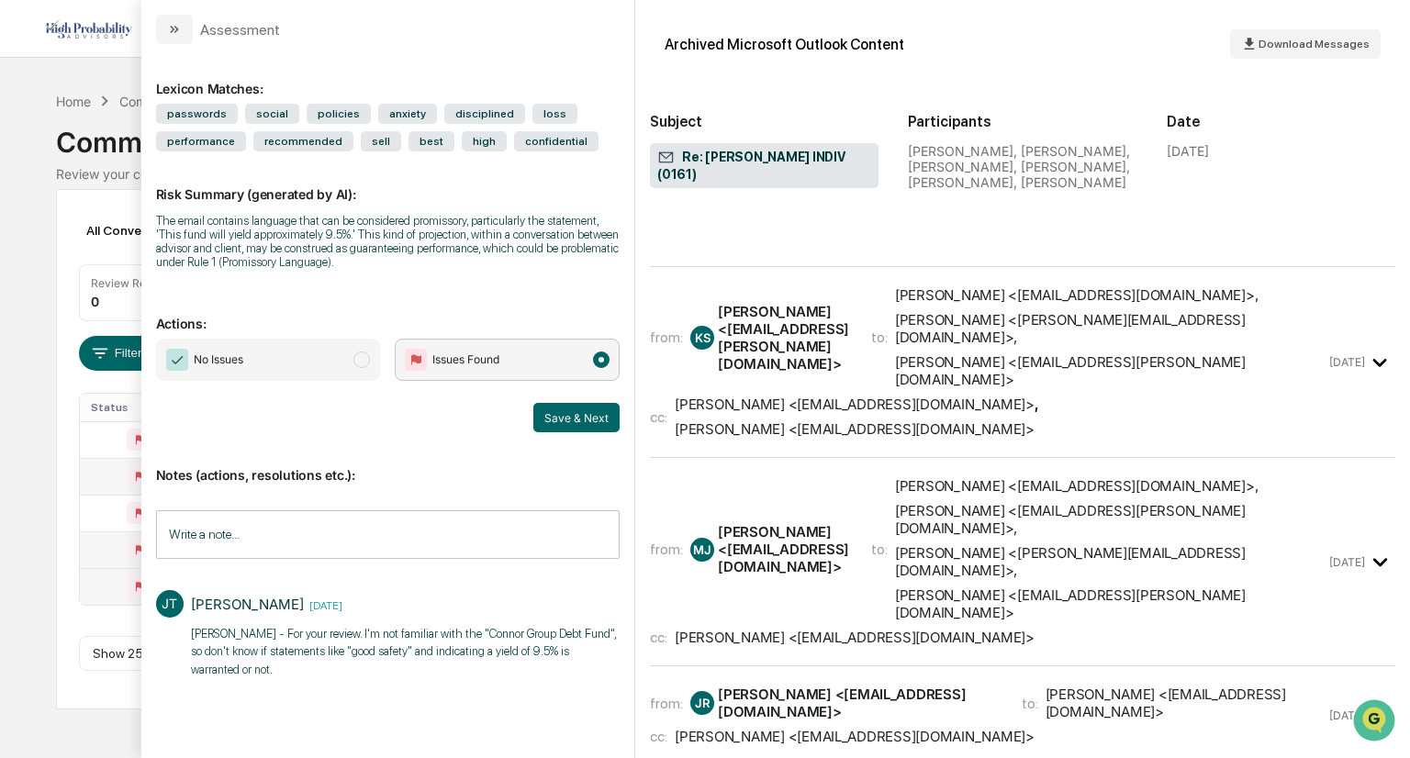
scroll to position [1960, 0]
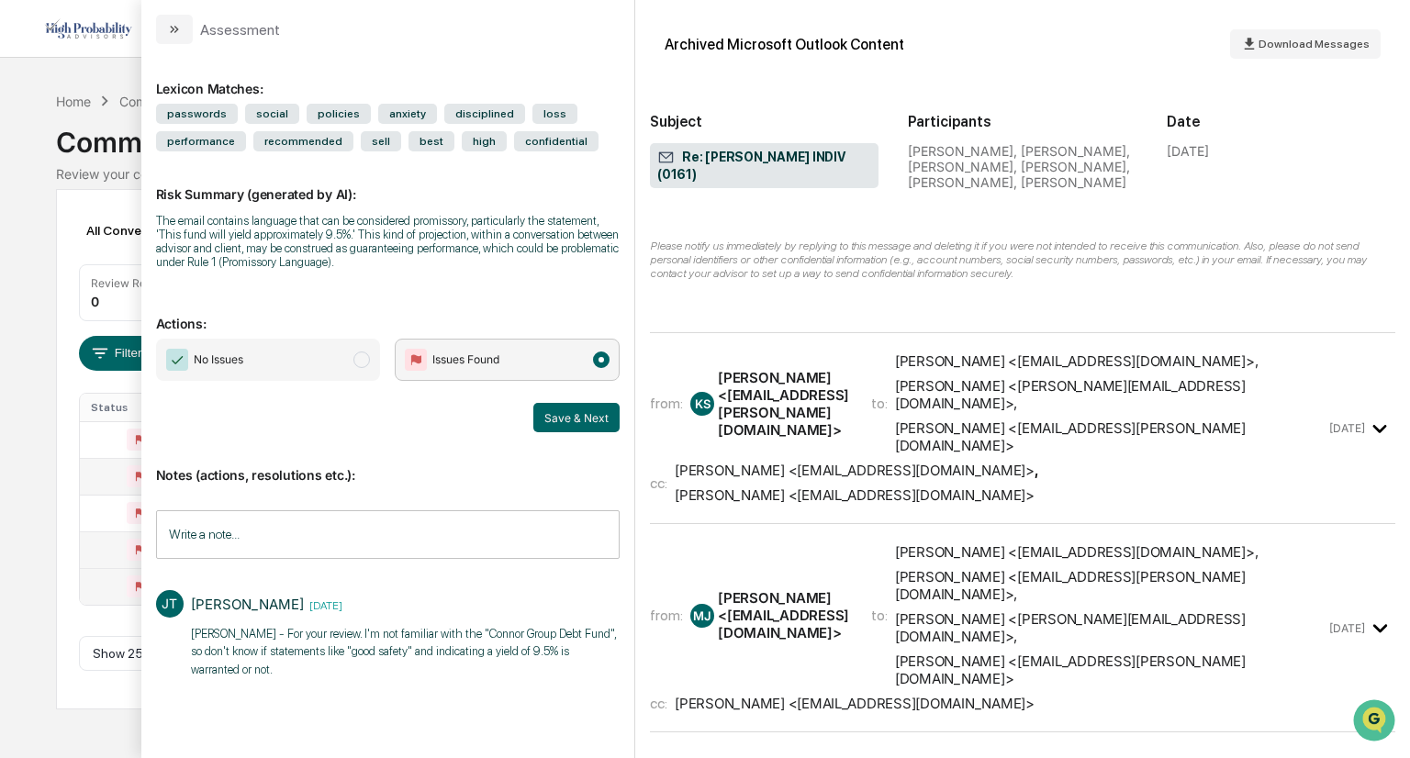
click at [1365, 414] on icon "modal" at bounding box center [1380, 429] width 30 height 30
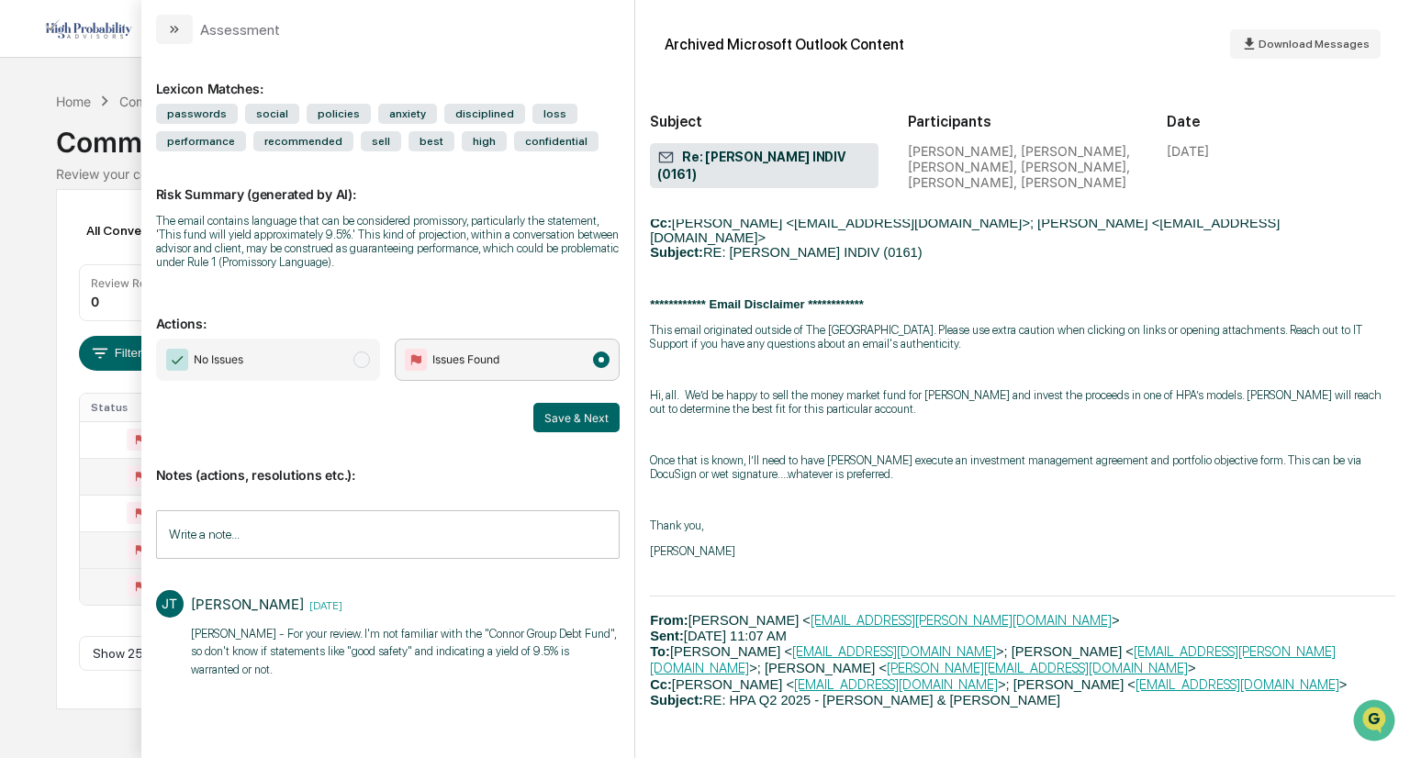
scroll to position [2522, 0]
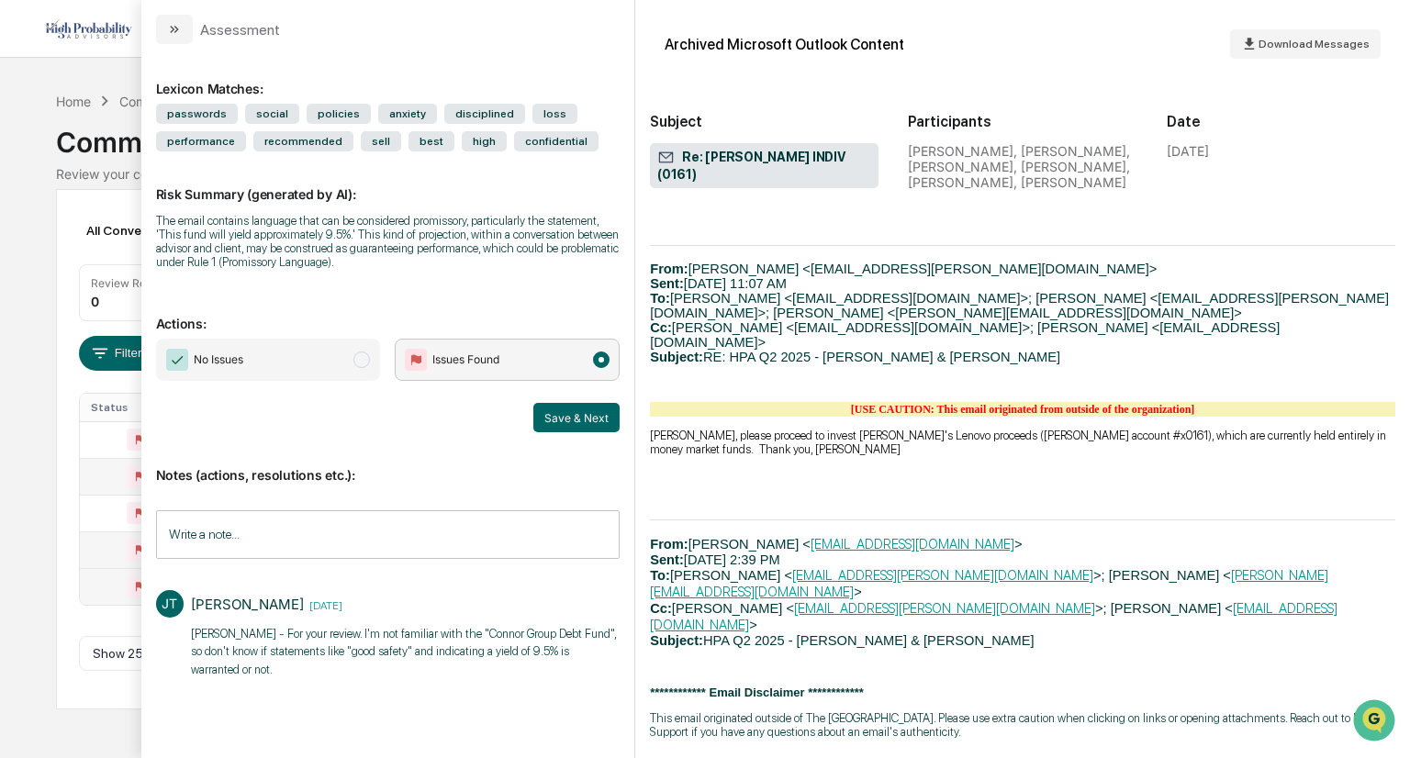
scroll to position [450, 0]
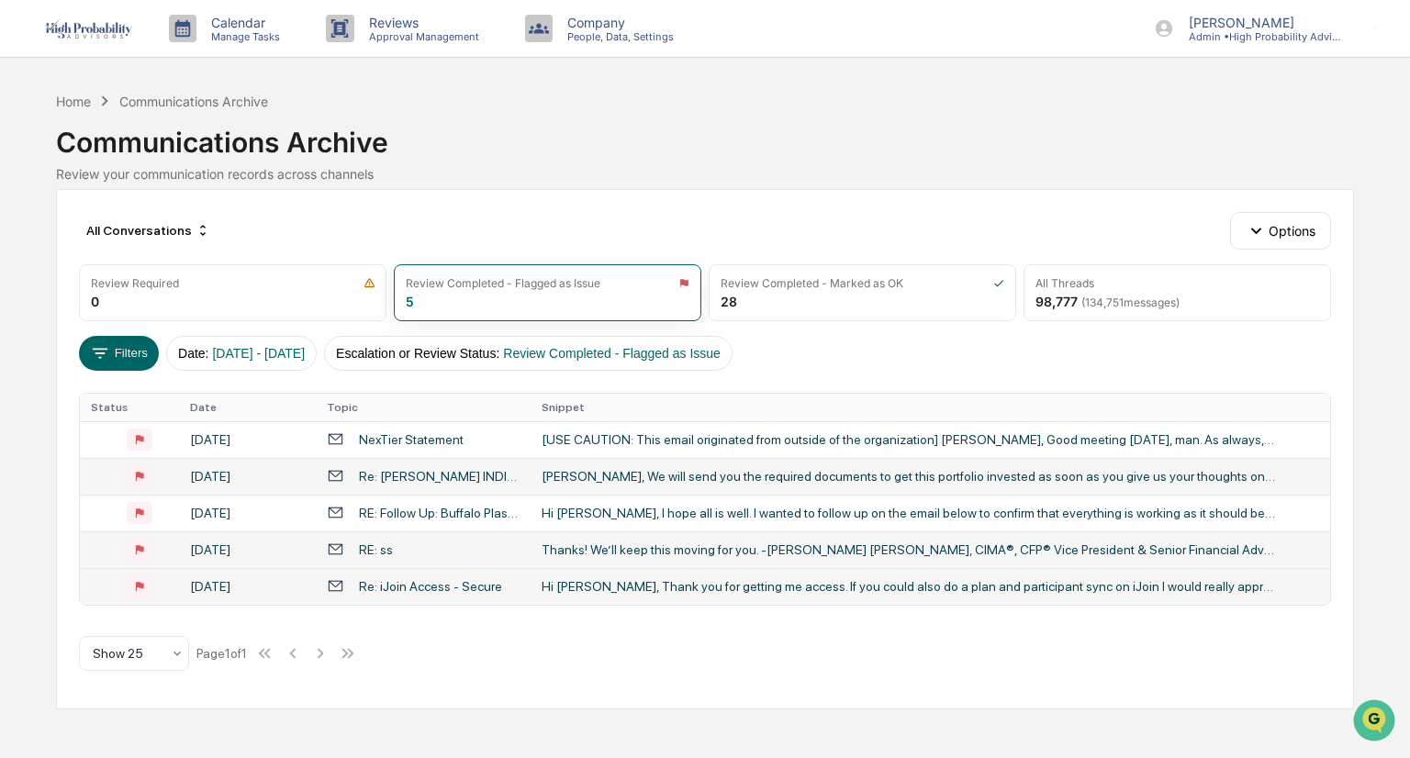
click at [52, 342] on div "Calendar Manage Tasks Reviews Approval Management Company People, Data, Setting…" at bounding box center [705, 379] width 1410 height 758
click at [632, 512] on div "Hi [PERSON_NAME], I hope all is well. I wanted to follow up on the email below …" at bounding box center [909, 513] width 734 height 15
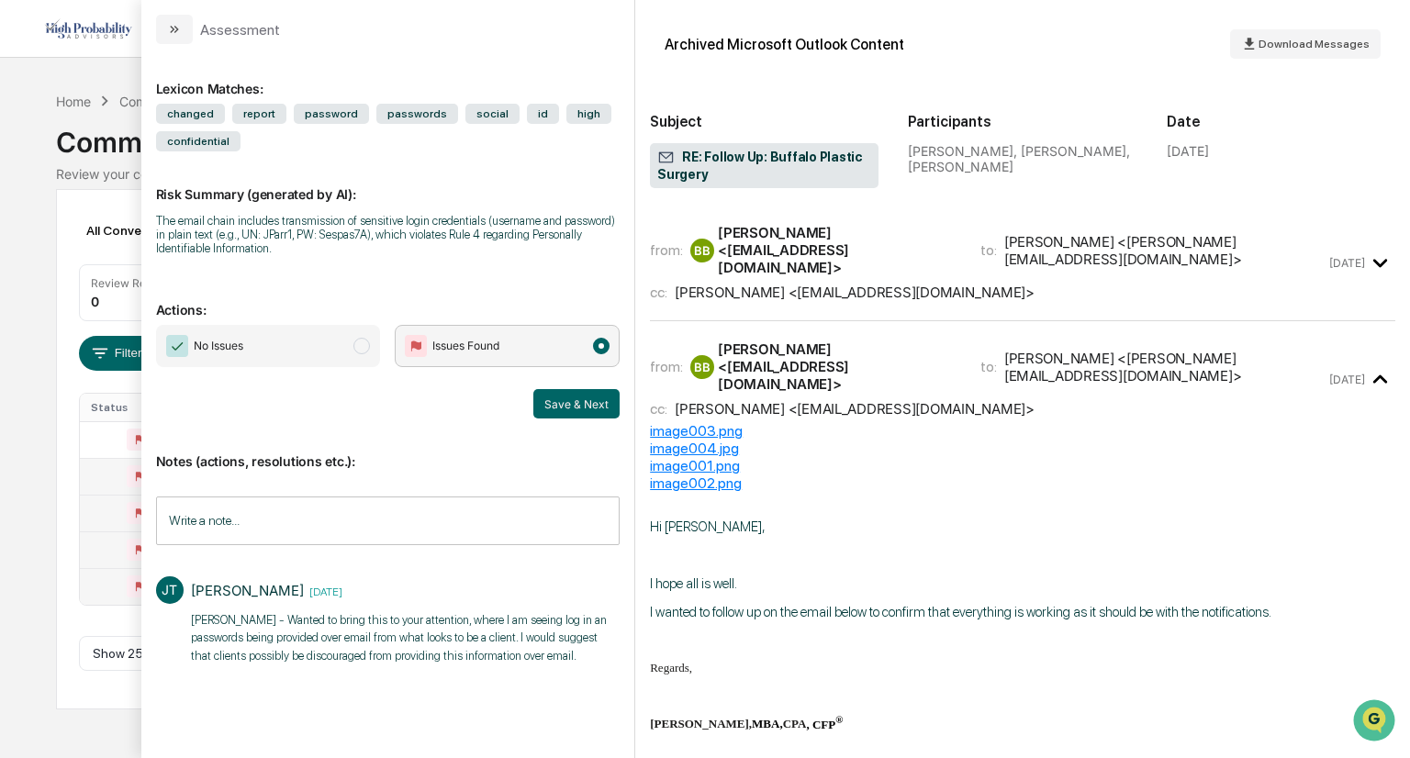
click at [1373, 259] on icon "modal" at bounding box center [1380, 263] width 14 height 8
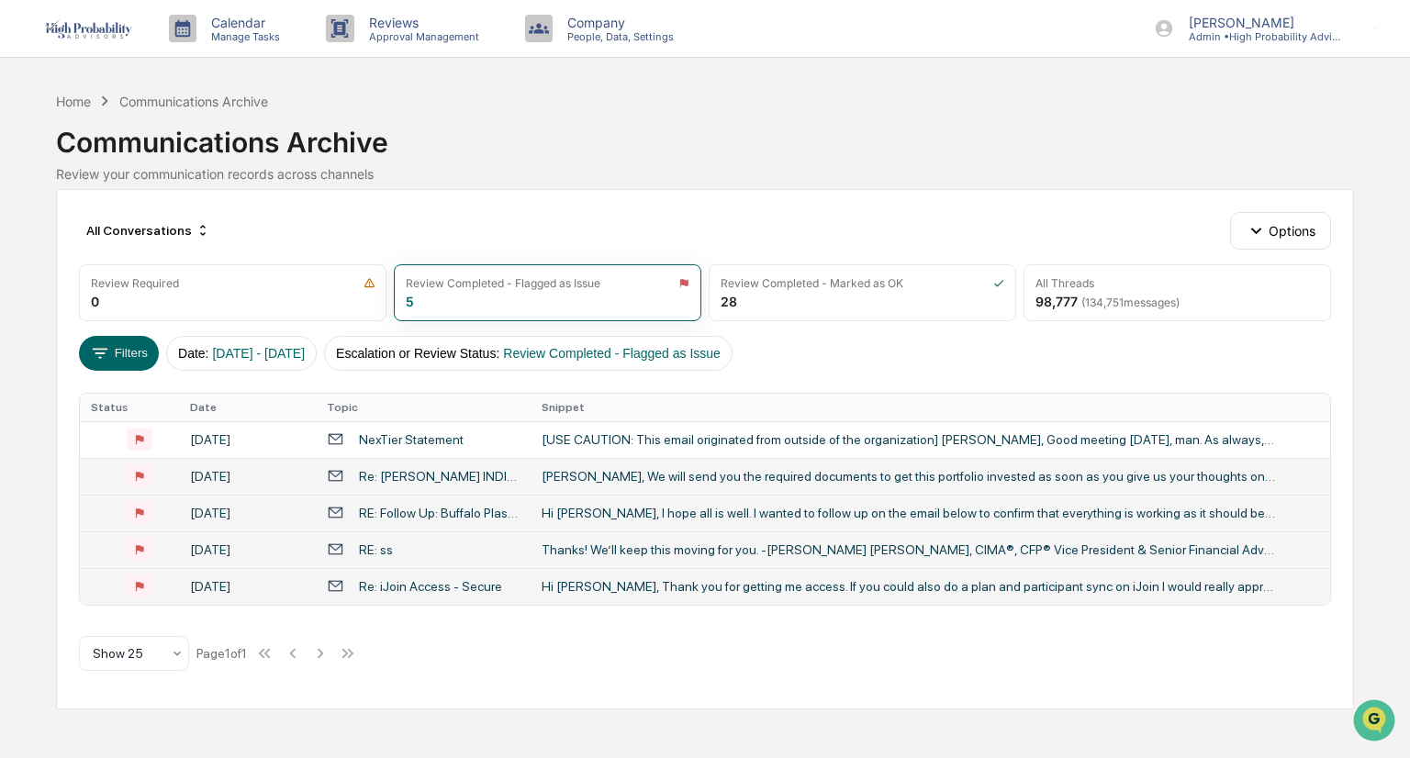
click at [29, 415] on div "Calendar Manage Tasks Reviews Approval Management Company People, Data, Setting…" at bounding box center [705, 379] width 1410 height 758
click at [654, 548] on div "Thanks! We’ll keep this moving for you. -[PERSON_NAME] [PERSON_NAME], CIMA®, CF…" at bounding box center [909, 549] width 734 height 15
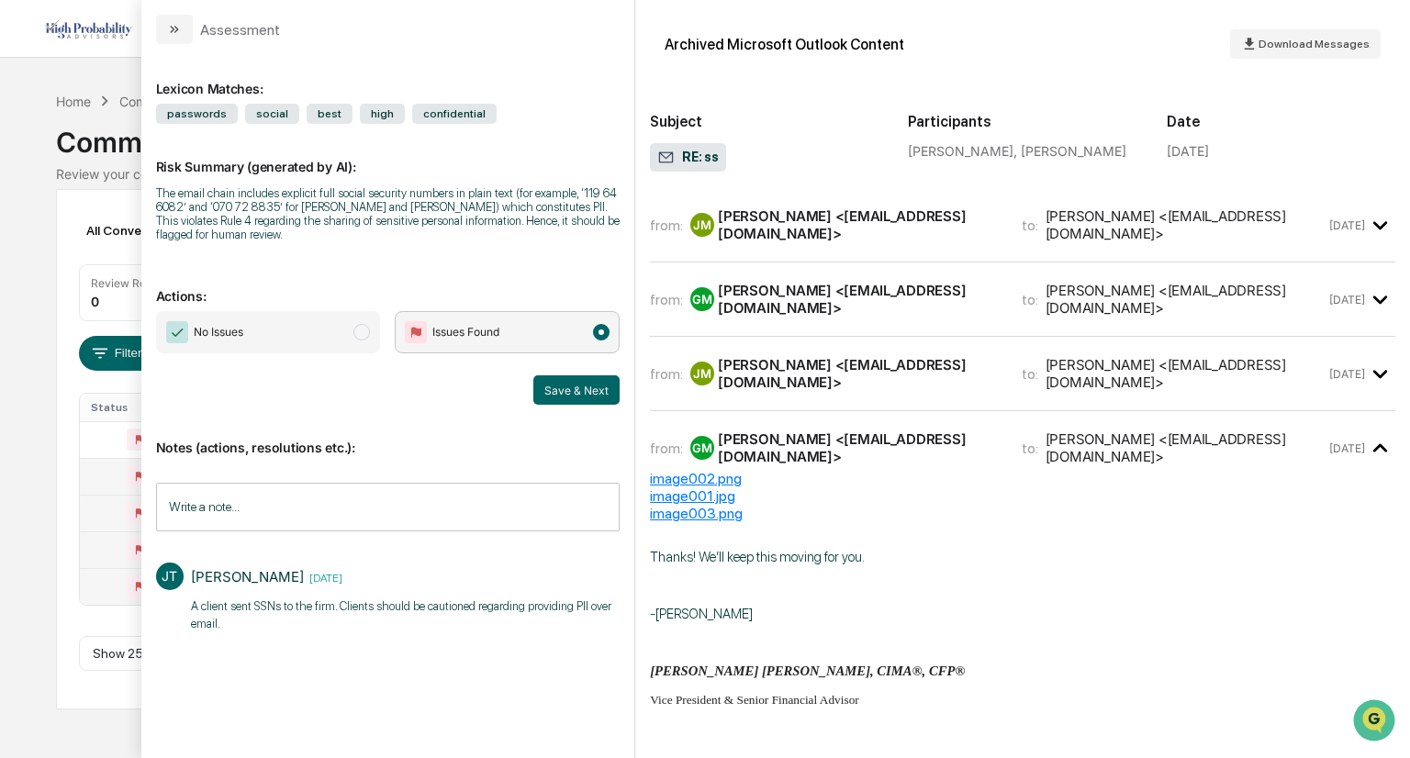
click at [861, 234] on div "[PERSON_NAME] <[EMAIL_ADDRESS][DOMAIN_NAME]>" at bounding box center [858, 224] width 281 height 35
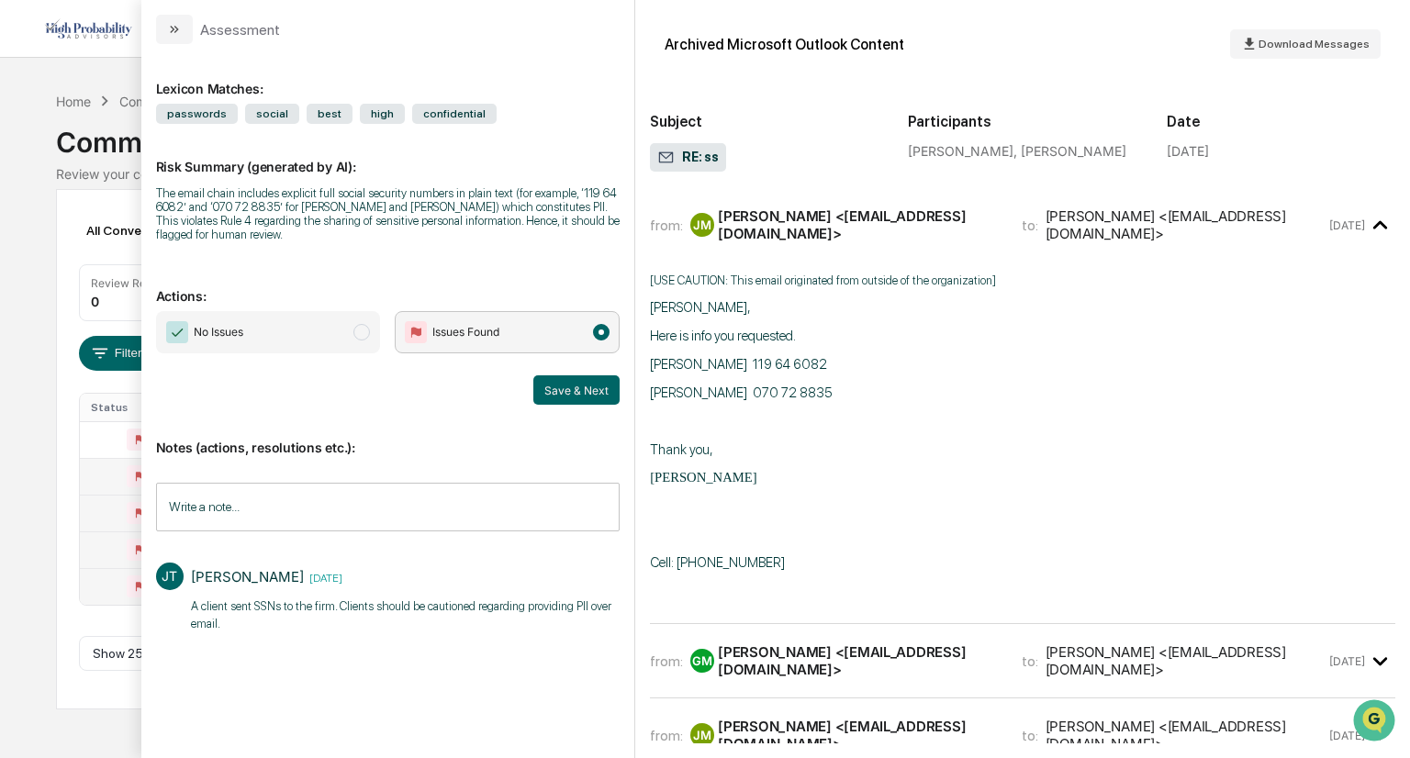
click at [926, 643] on div "[PERSON_NAME] <[EMAIL_ADDRESS][DOMAIN_NAME]>" at bounding box center [858, 660] width 281 height 35
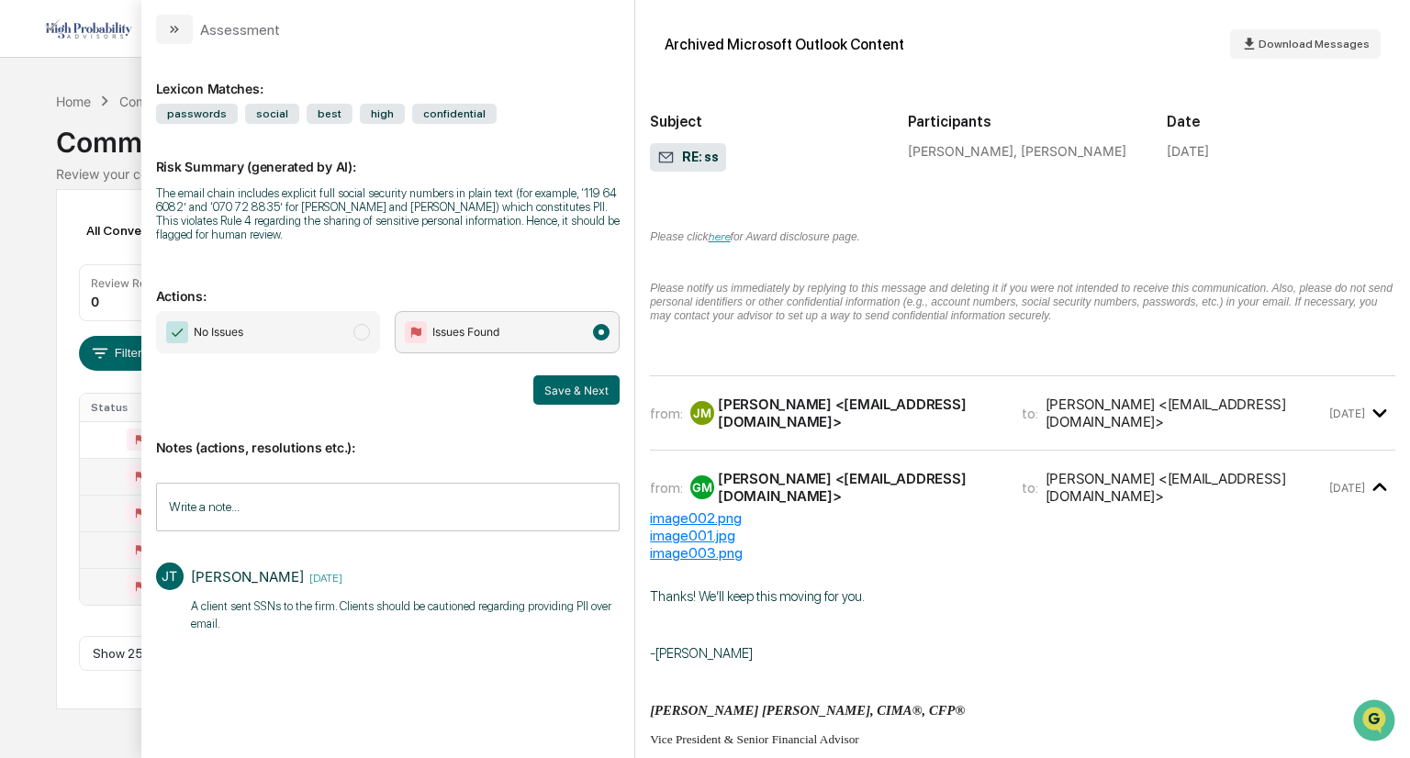
scroll to position [1289, 0]
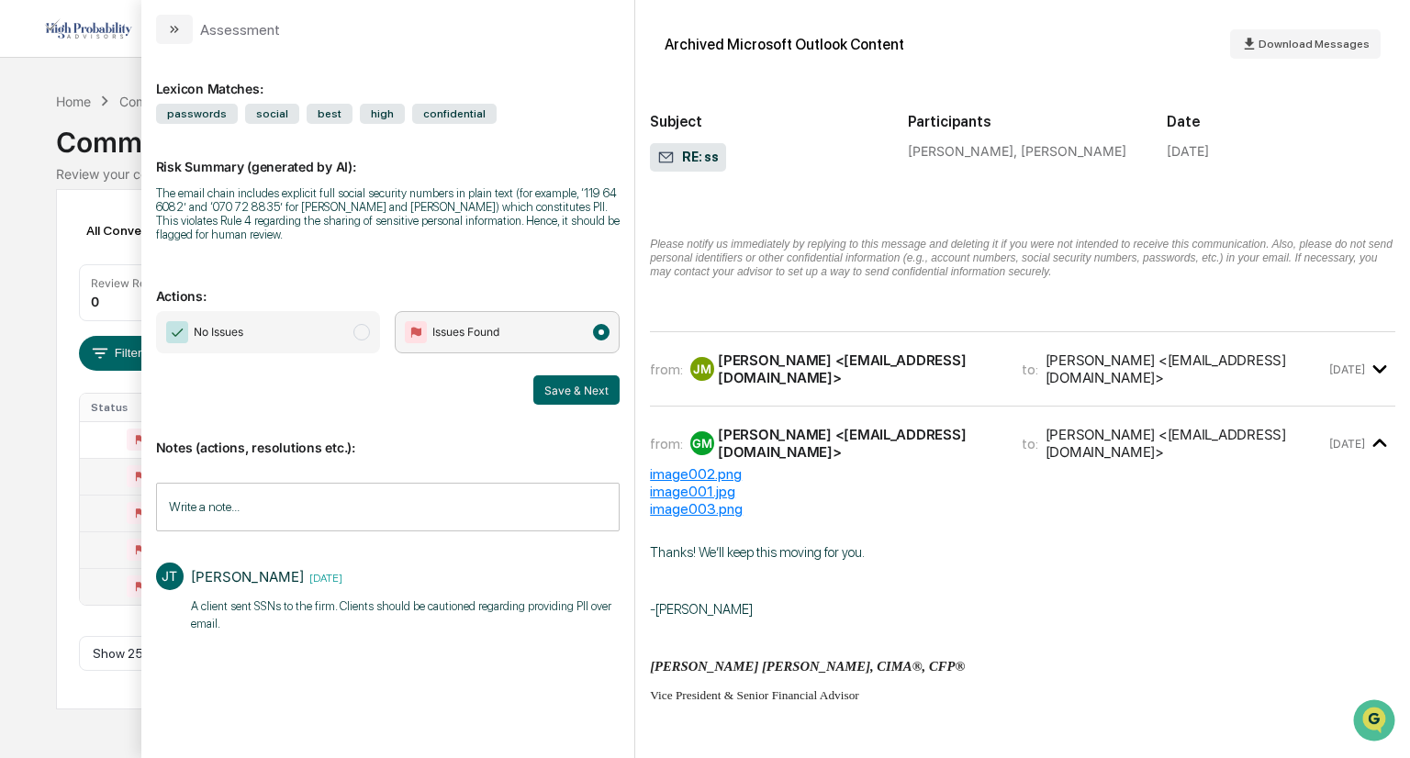
click at [900, 352] on div "[PERSON_NAME] <[EMAIL_ADDRESS][DOMAIN_NAME]>" at bounding box center [858, 369] width 281 height 35
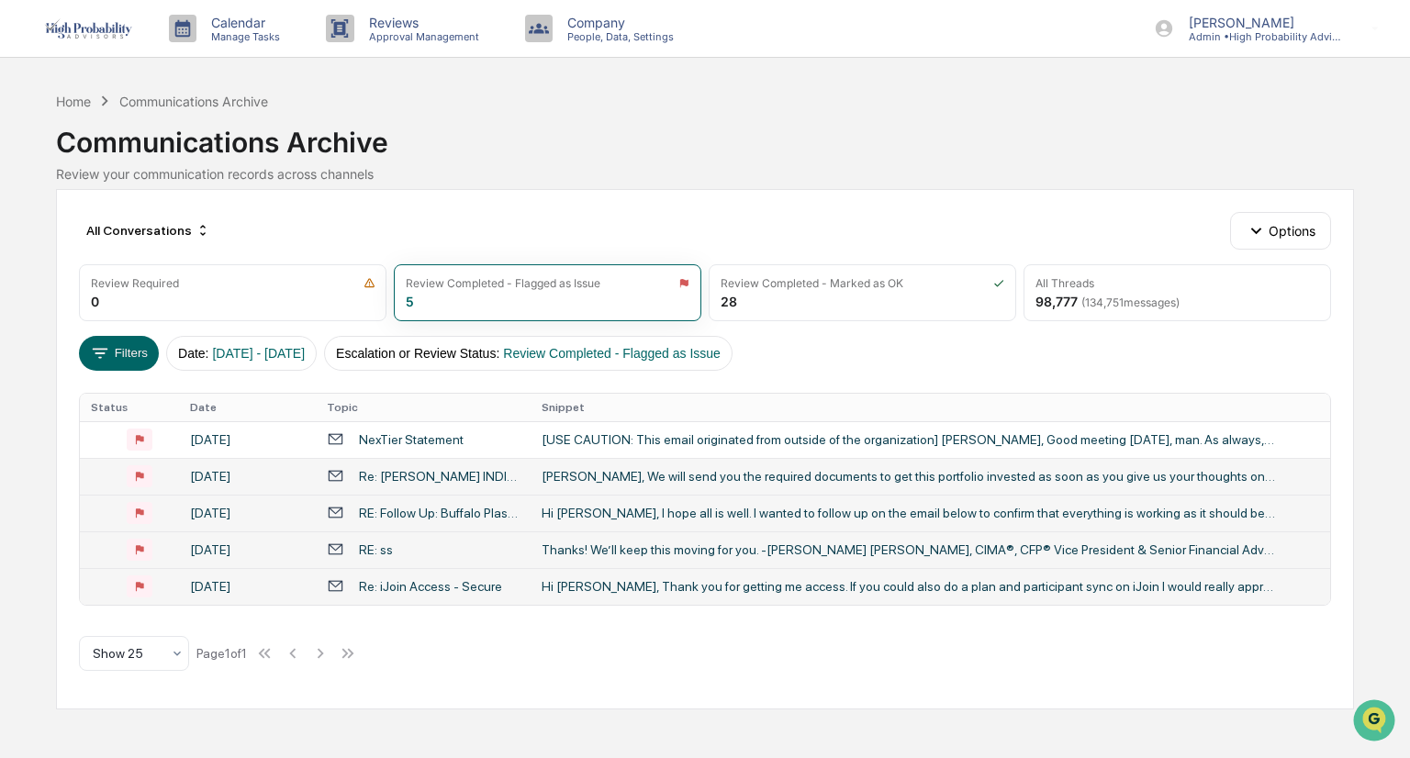
click at [2, 416] on div "Calendar Manage Tasks Reviews Approval Management Company People, Data, Setting…" at bounding box center [705, 379] width 1410 height 758
click at [486, 587] on div "Re: iJoin Access - Secure" at bounding box center [430, 586] width 143 height 15
click at [48, 254] on div "Calendar Manage Tasks Reviews Approval Management Company People, Data, Setting…" at bounding box center [705, 379] width 1410 height 758
